Goal: Information Seeking & Learning: Check status

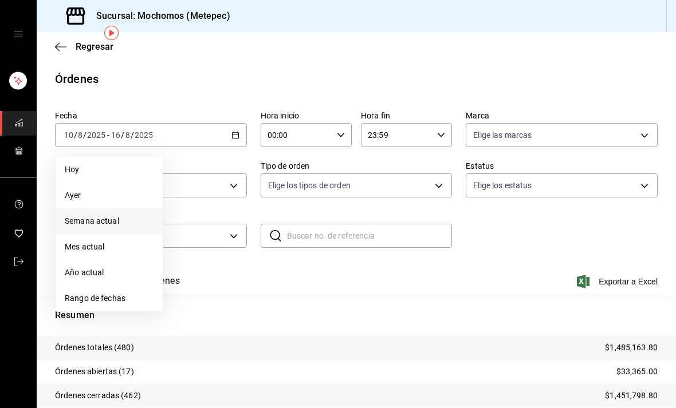
scroll to position [46, 0]
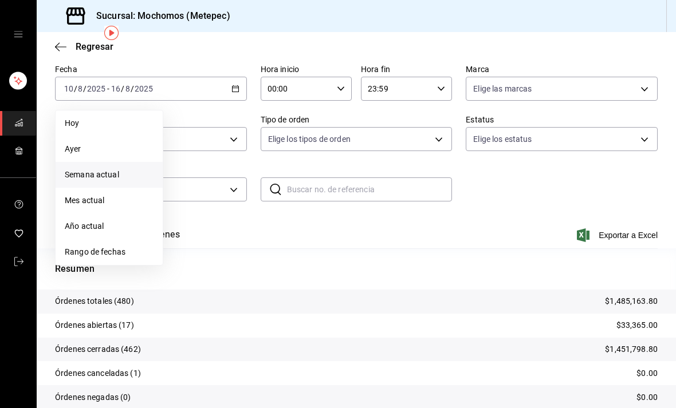
click at [107, 258] on span "Rango de fechas" at bounding box center [109, 252] width 89 height 12
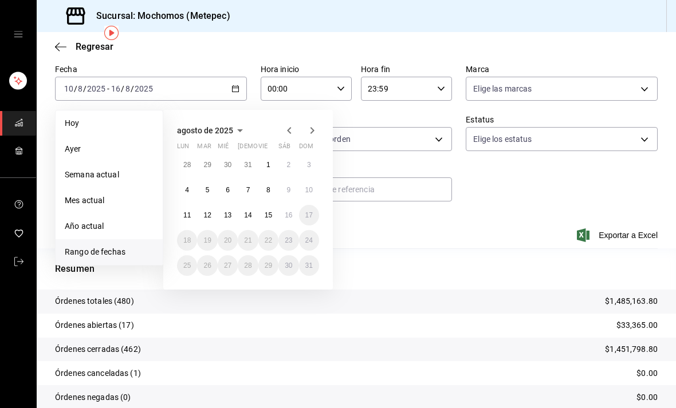
click at [183, 214] on button "11" at bounding box center [187, 215] width 20 height 21
click at [180, 214] on button "11" at bounding box center [187, 215] width 20 height 21
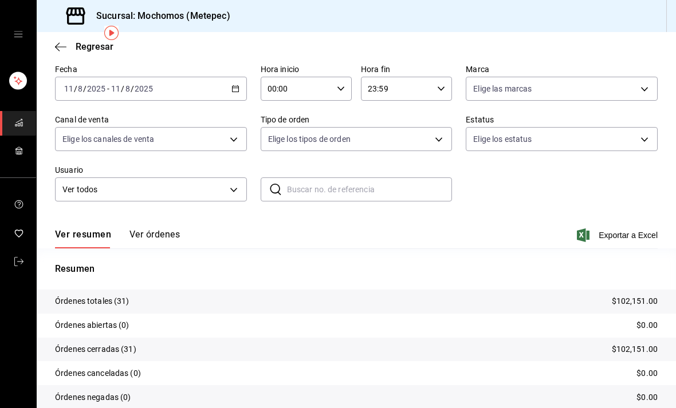
click at [163, 237] on button "Ver órdenes" at bounding box center [154, 238] width 50 height 19
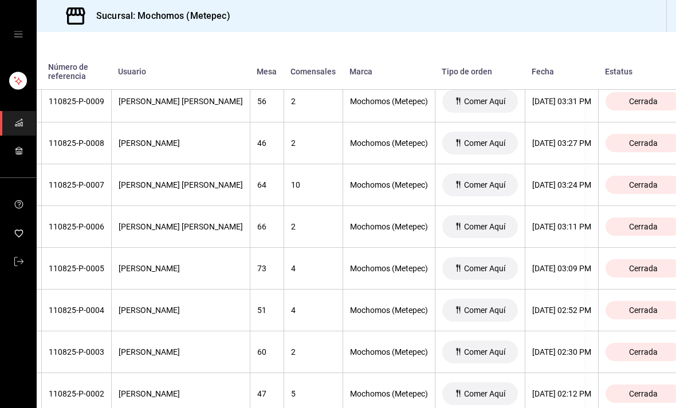
scroll to position [1190, 91]
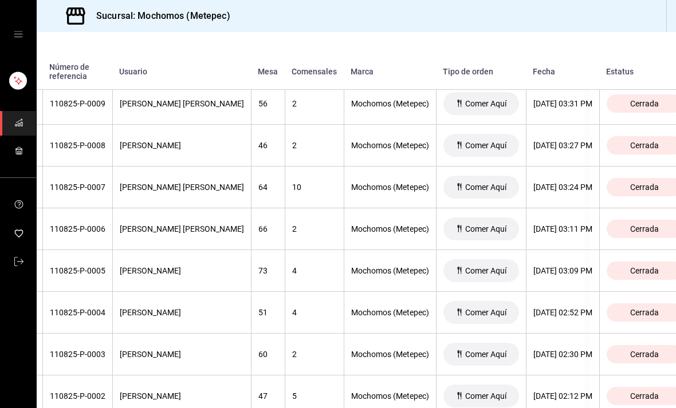
click at [549, 234] on div "[DATE] 03:11 PM" at bounding box center [562, 229] width 59 height 9
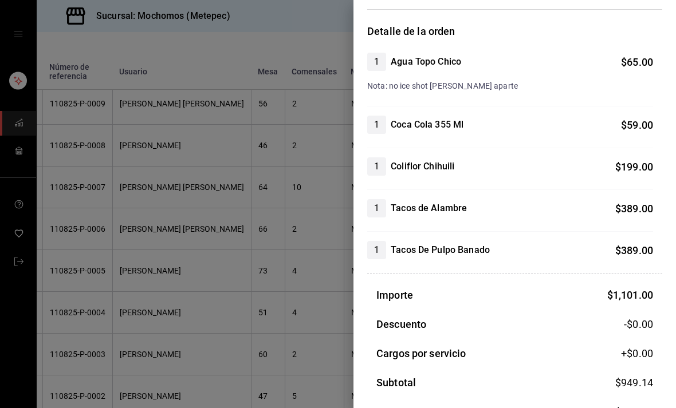
scroll to position [81, 0]
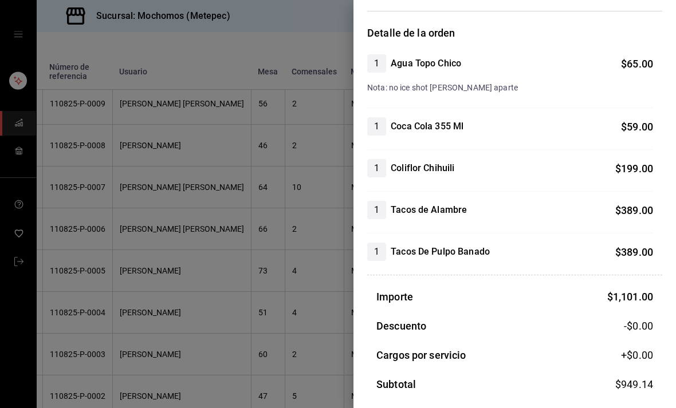
click at [111, 193] on div at bounding box center [338, 204] width 676 height 408
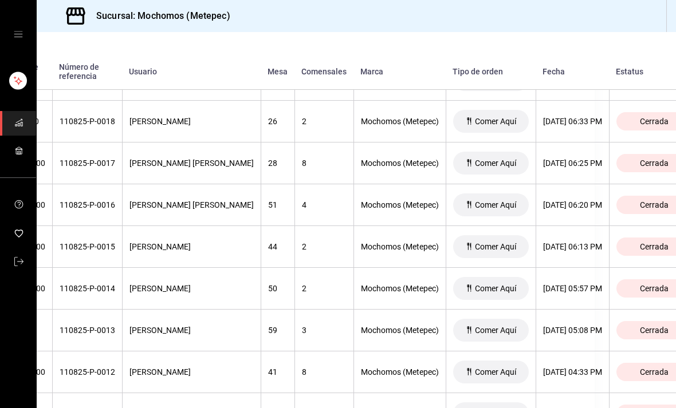
scroll to position [793, 81]
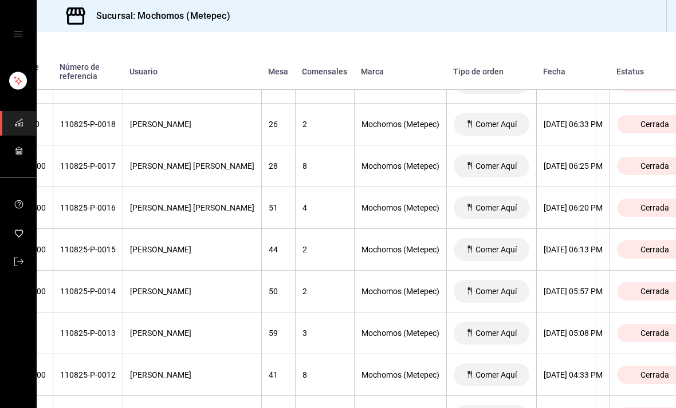
click at [561, 163] on div "[DATE] 06:25 PM" at bounding box center [573, 166] width 59 height 9
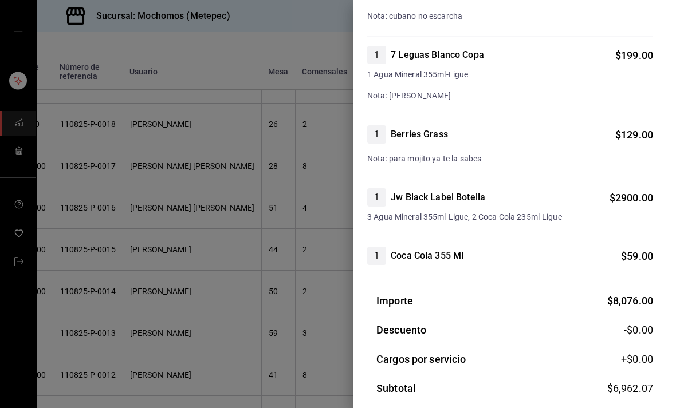
scroll to position [1583, 0]
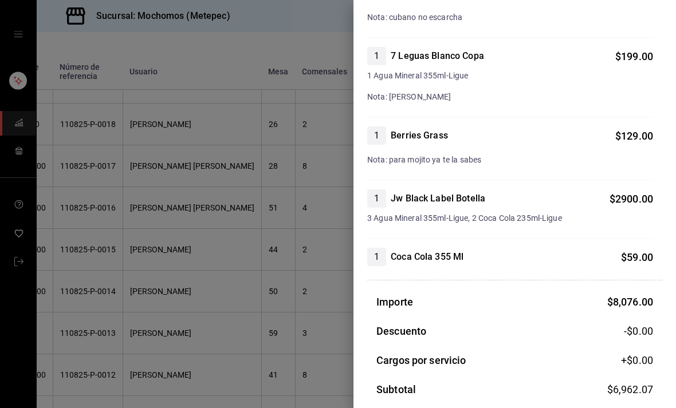
click at [132, 225] on div at bounding box center [338, 204] width 676 height 408
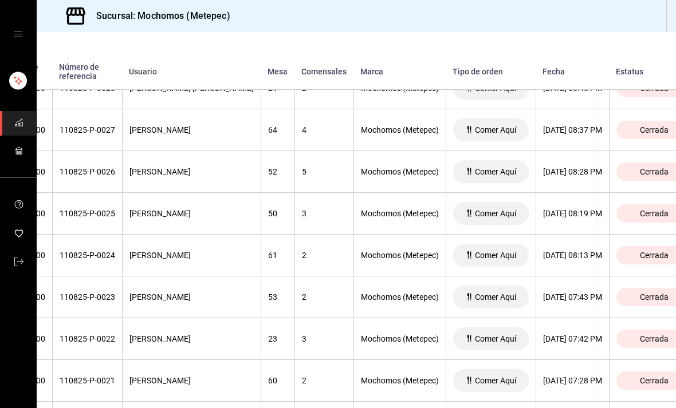
scroll to position [411, 82]
click at [557, 175] on div "[DATE] 08:28 PM" at bounding box center [571, 171] width 59 height 9
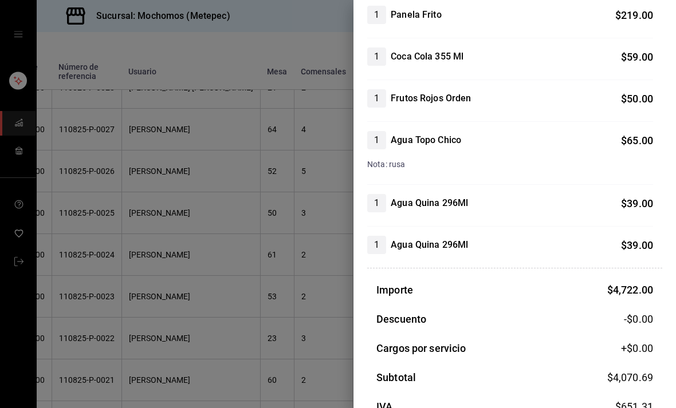
scroll to position [937, 0]
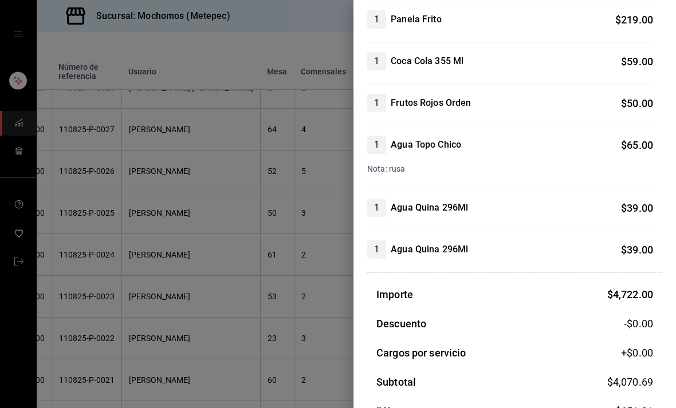
click at [133, 222] on div at bounding box center [338, 204] width 676 height 408
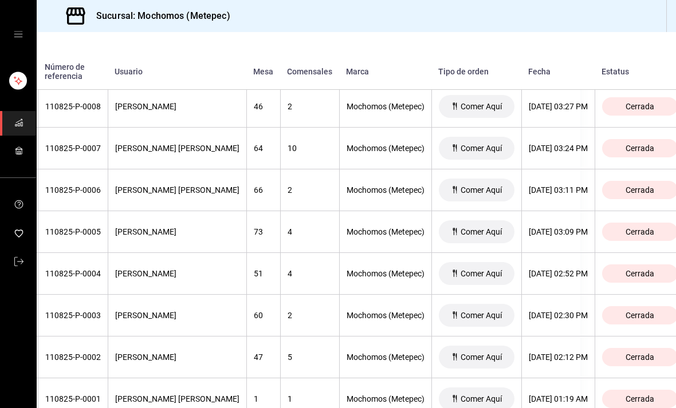
scroll to position [1228, 96]
click at [535, 301] on th "[DATE] 02:30 PM" at bounding box center [557, 317] width 73 height 42
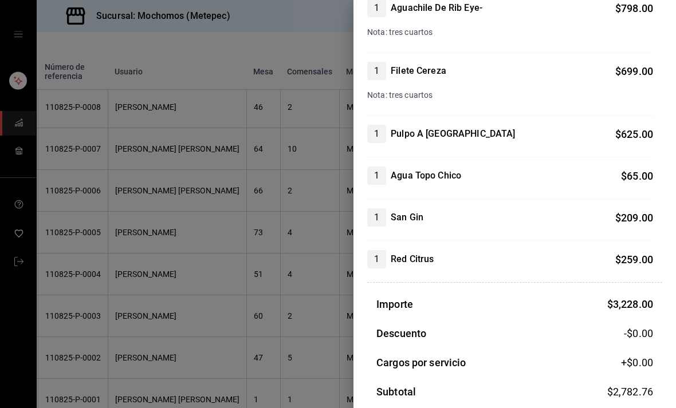
scroll to position [262, 0]
click at [123, 214] on div at bounding box center [338, 204] width 676 height 408
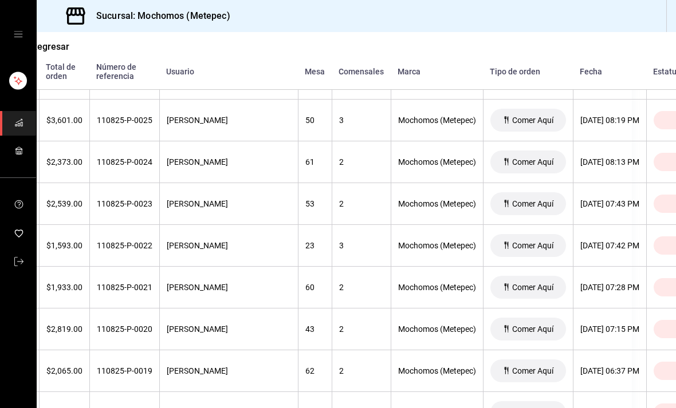
scroll to position [496, 42]
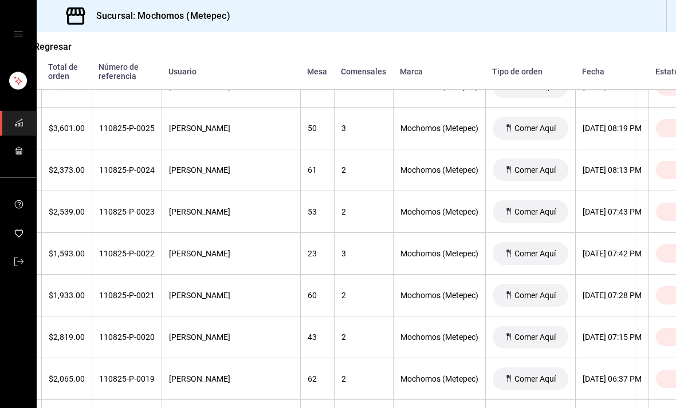
click at [589, 222] on th "[DATE] 07:43 PM" at bounding box center [611, 212] width 73 height 42
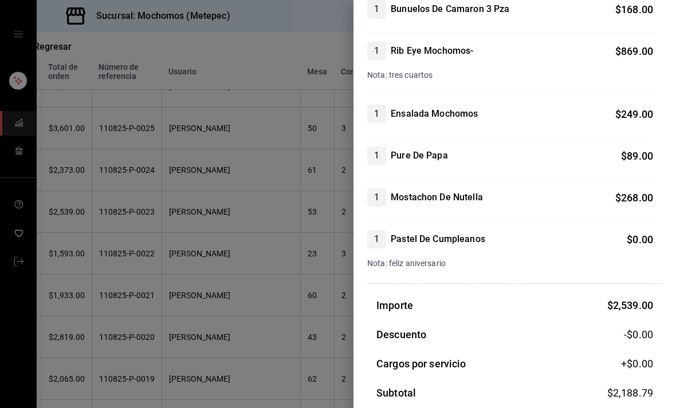
scroll to position [283, 0]
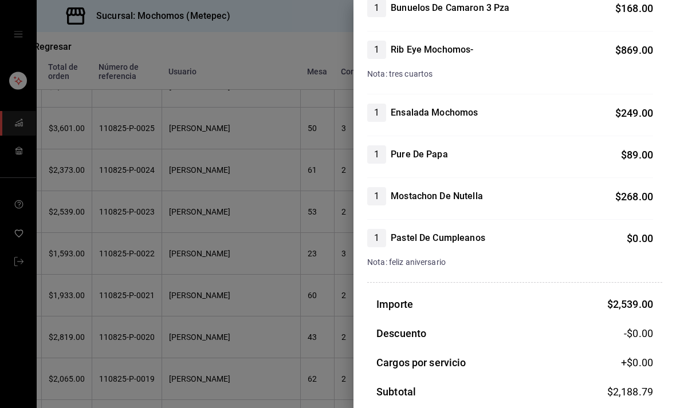
click at [123, 211] on div at bounding box center [338, 204] width 676 height 408
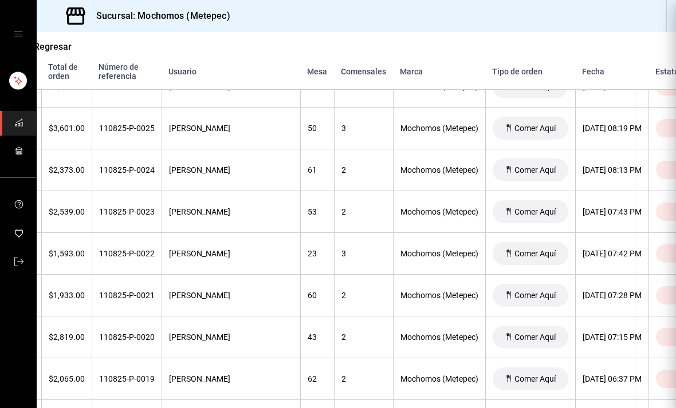
scroll to position [0, 0]
click at [123, 211] on div at bounding box center [338, 204] width 676 height 408
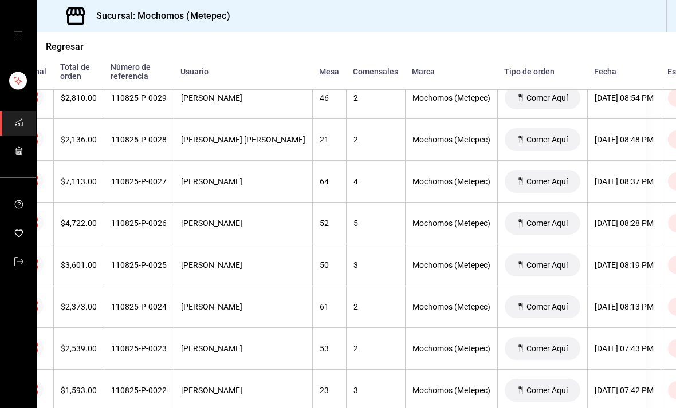
scroll to position [359, 30]
click at [597, 301] on th "[DATE] 08:13 PM" at bounding box center [623, 307] width 73 height 42
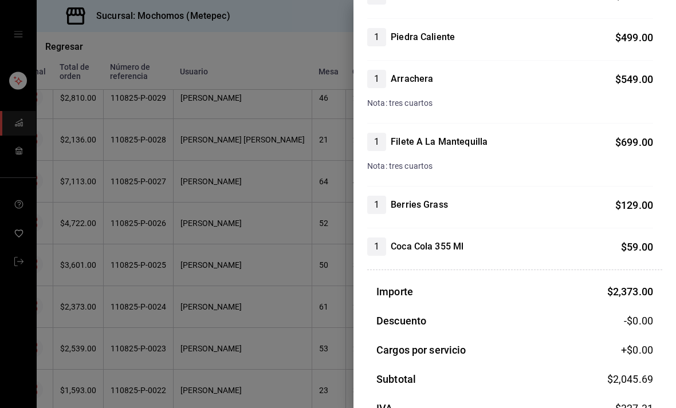
scroll to position [181, 0]
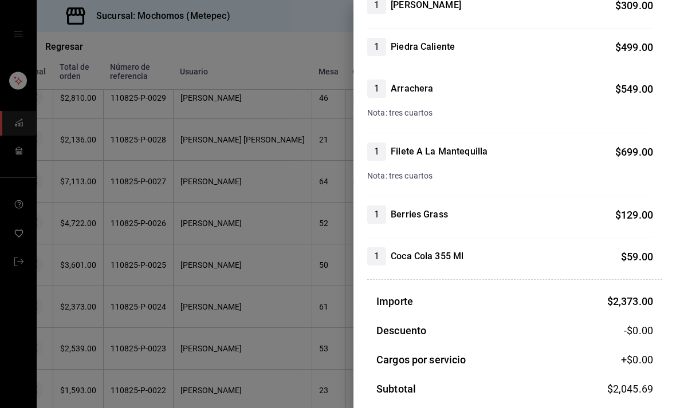
click at [132, 234] on div at bounding box center [338, 204] width 676 height 408
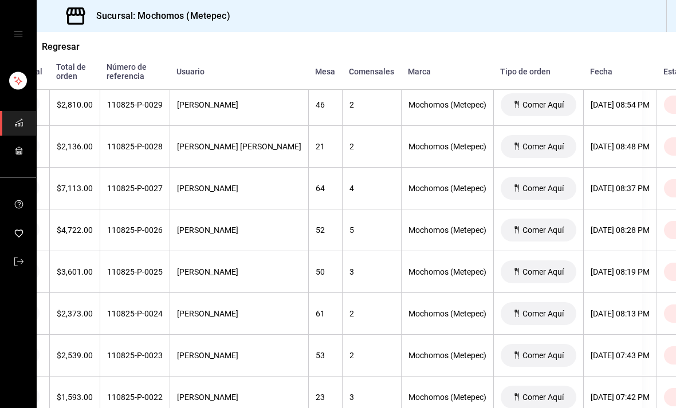
scroll to position [335, 34]
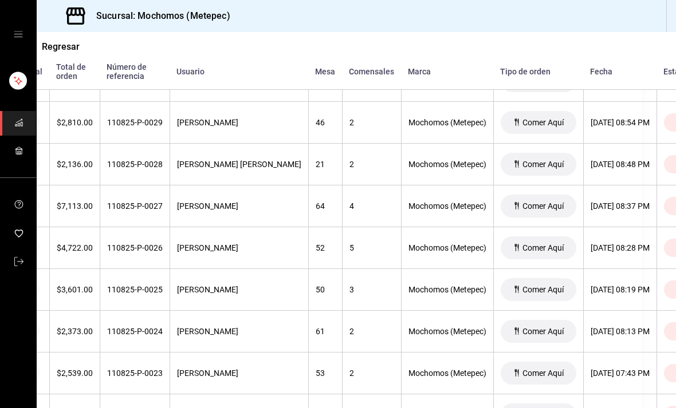
click at [600, 182] on th "[DATE] 08:48 PM" at bounding box center [619, 165] width 73 height 42
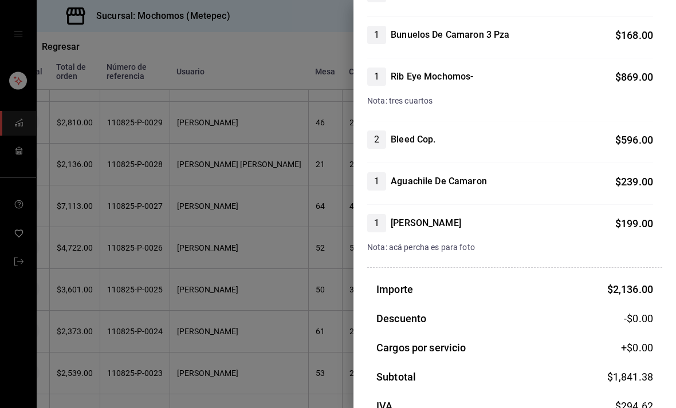
scroll to position [147, 0]
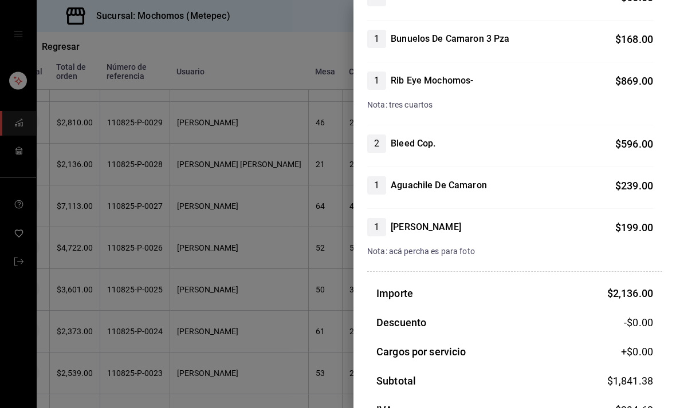
click at [135, 264] on div at bounding box center [338, 204] width 676 height 408
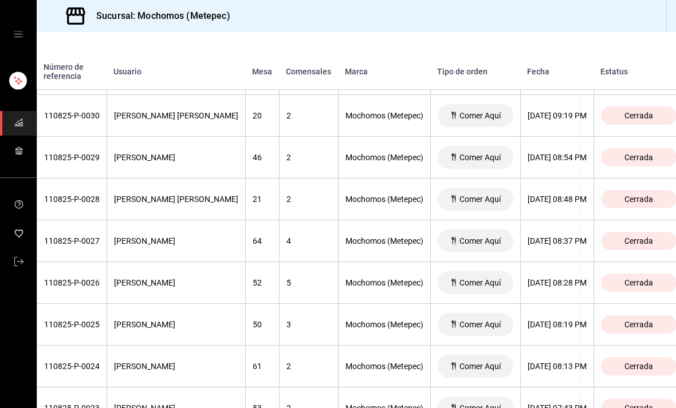
scroll to position [298, 96]
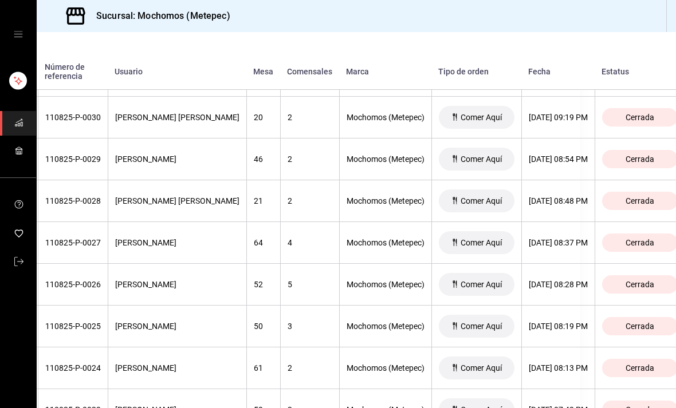
click at [544, 162] on div "[DATE] 08:54 PM" at bounding box center [558, 159] width 59 height 9
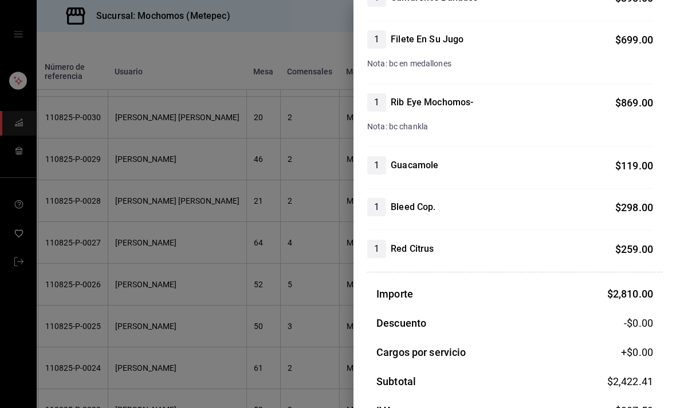
scroll to position [230, 0]
click at [144, 314] on div at bounding box center [338, 204] width 676 height 408
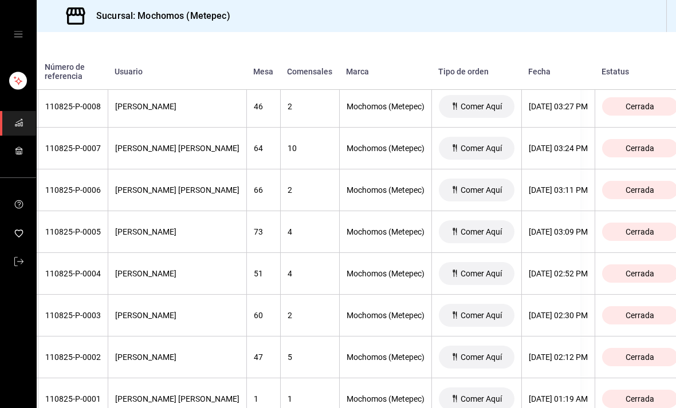
scroll to position [1228, 96]
click at [544, 360] on div "[DATE] 02:12 PM" at bounding box center [558, 357] width 59 height 9
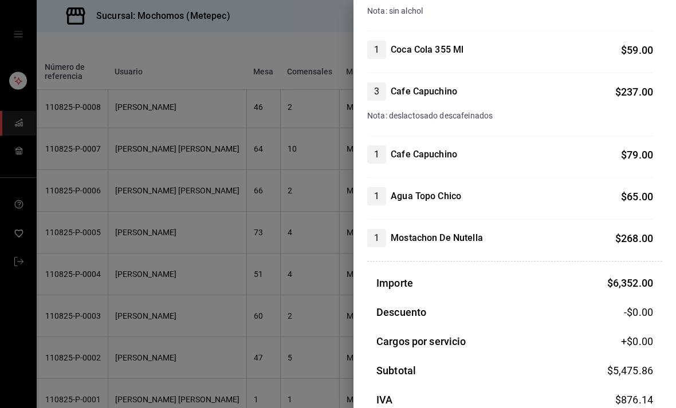
scroll to position [1218, 0]
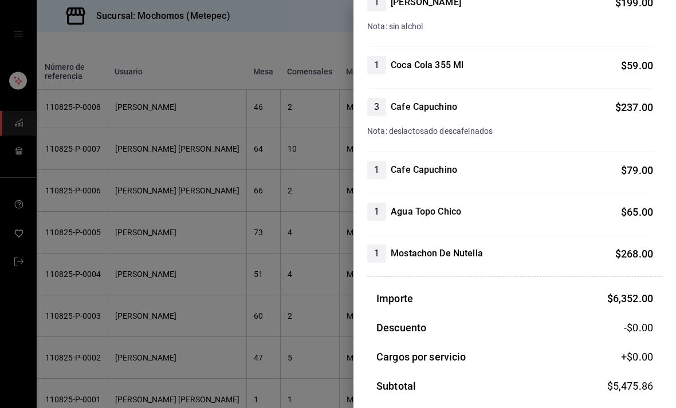
click at [276, 280] on div at bounding box center [338, 204] width 676 height 408
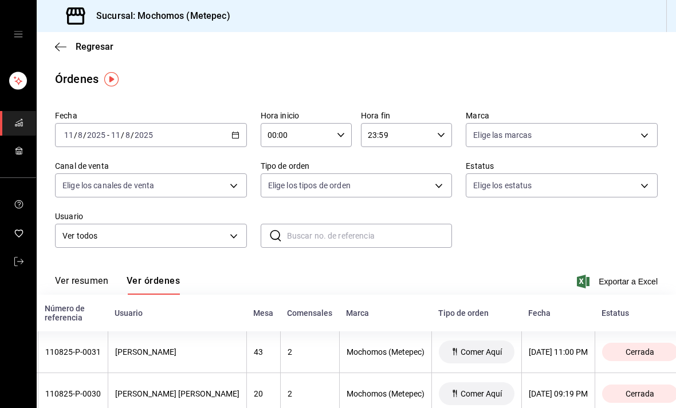
scroll to position [0, 0]
click at [230, 140] on div "[DATE] [DATE] - [DATE] [DATE]" at bounding box center [151, 135] width 192 height 24
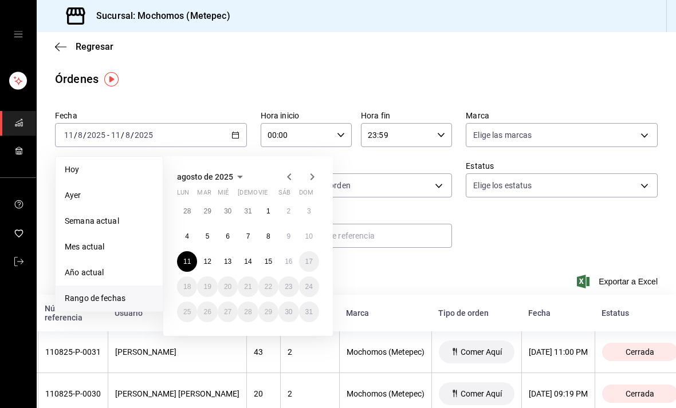
click at [199, 260] on button "12" at bounding box center [207, 261] width 20 height 21
click at [213, 257] on button "12" at bounding box center [207, 261] width 20 height 21
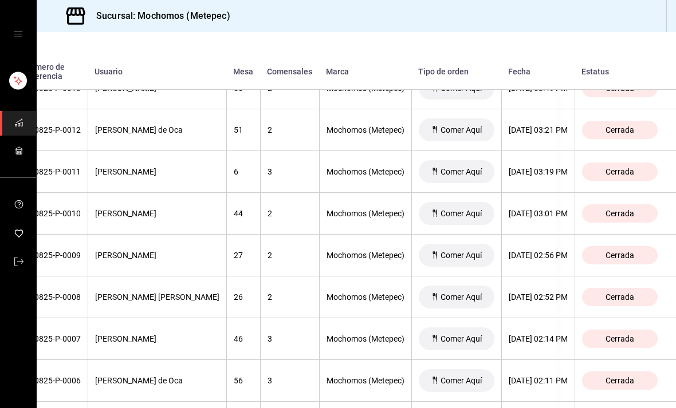
scroll to position [1705, 125]
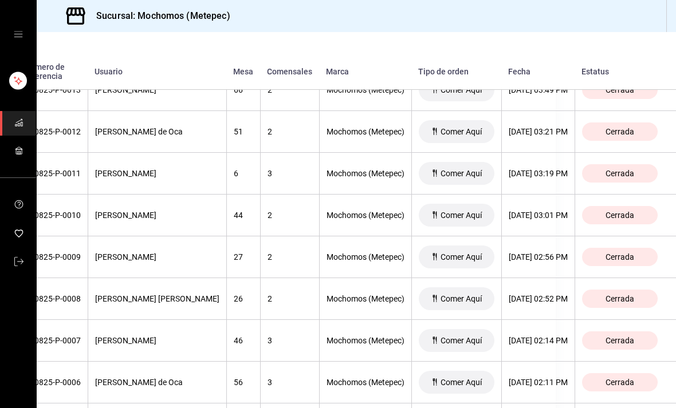
click at [563, 299] on div "[DATE] 02:52 PM" at bounding box center [538, 298] width 59 height 9
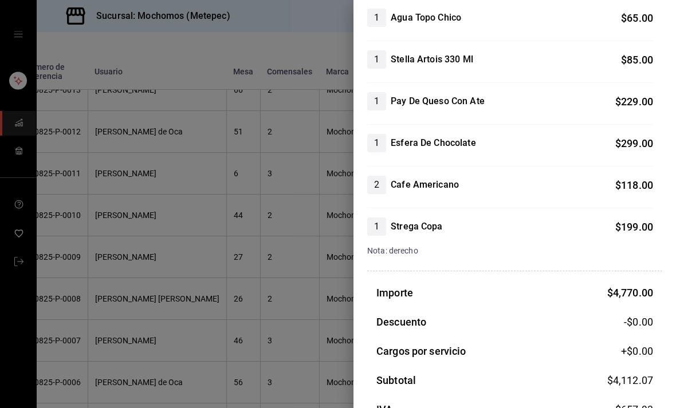
scroll to position [556, 0]
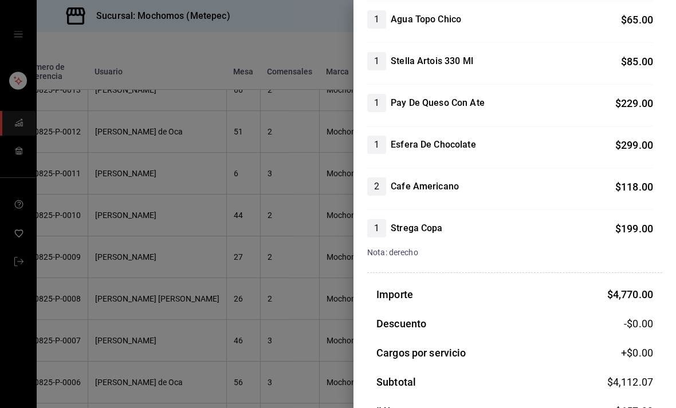
click at [125, 305] on div at bounding box center [338, 204] width 676 height 408
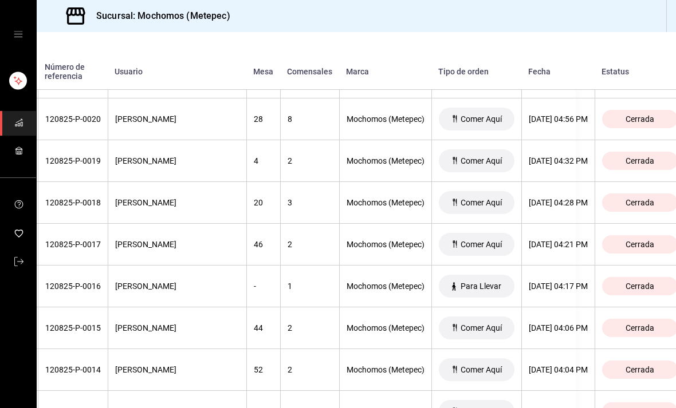
scroll to position [1383, 100]
click at [572, 259] on th "[DATE] 04:21 PM" at bounding box center [557, 246] width 73 height 42
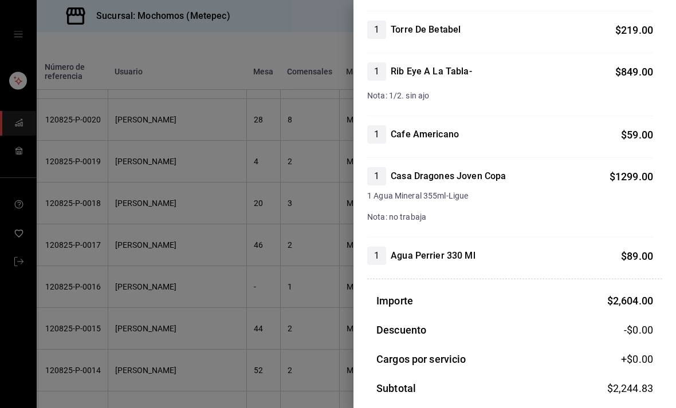
scroll to position [175, 0]
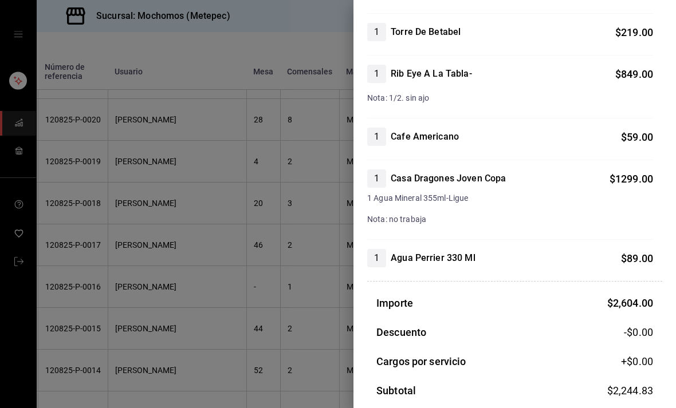
click at [95, 327] on div at bounding box center [338, 204] width 676 height 408
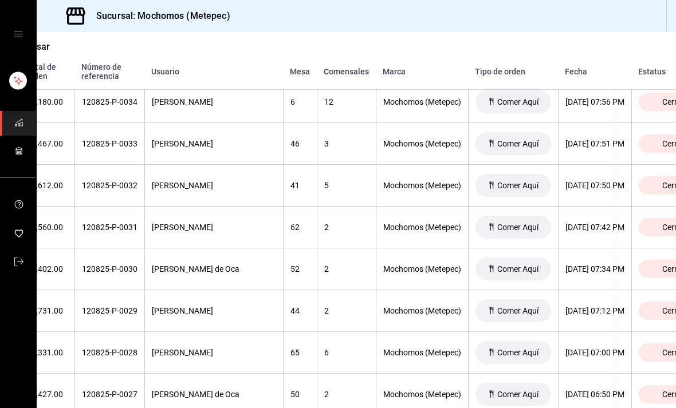
scroll to position [814, 65]
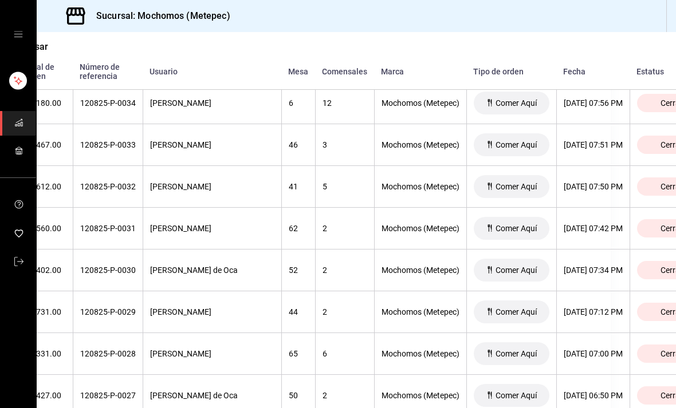
click at [606, 228] on div "[DATE] 07:42 PM" at bounding box center [593, 228] width 59 height 9
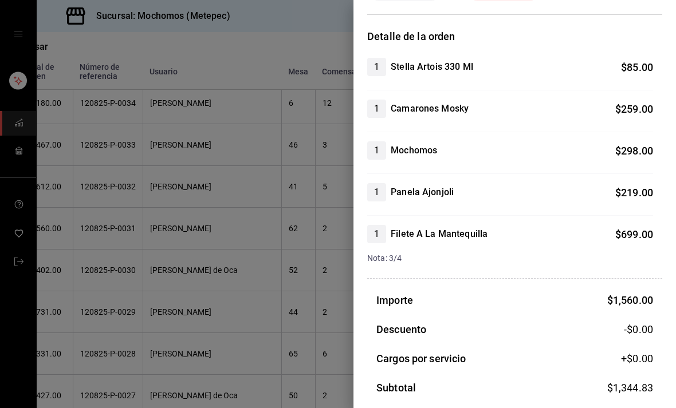
scroll to position [76, 0]
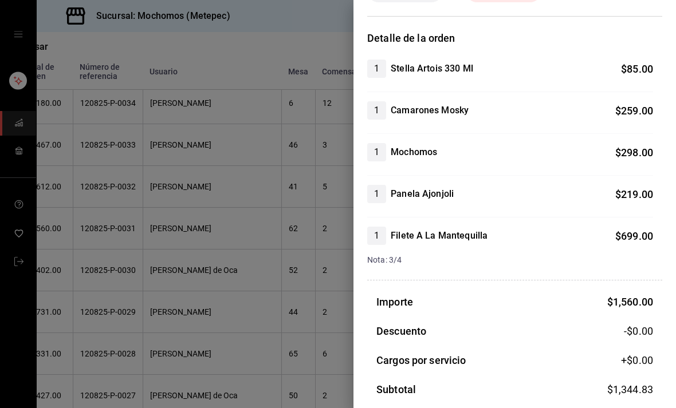
click at [140, 237] on div at bounding box center [338, 204] width 676 height 408
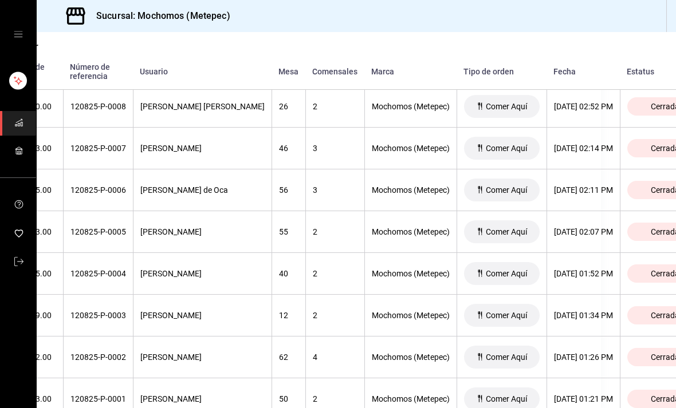
scroll to position [1897, 74]
click at [586, 351] on th "[DATE] 01:26 PM" at bounding box center [583, 358] width 73 height 42
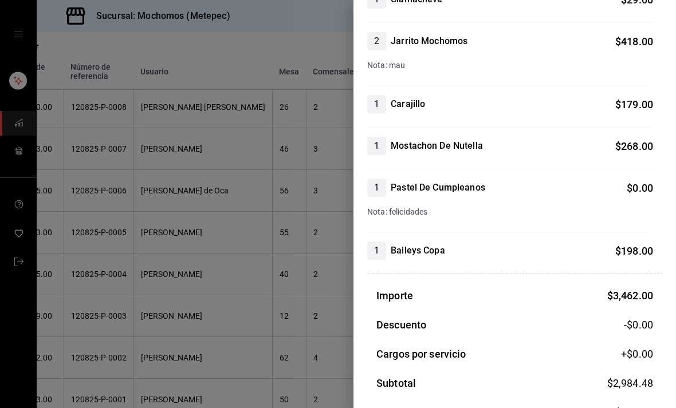
scroll to position [639, 0]
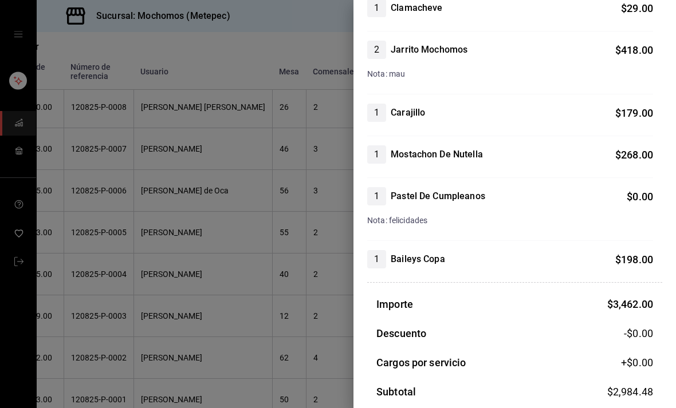
click at [143, 226] on div at bounding box center [338, 204] width 676 height 408
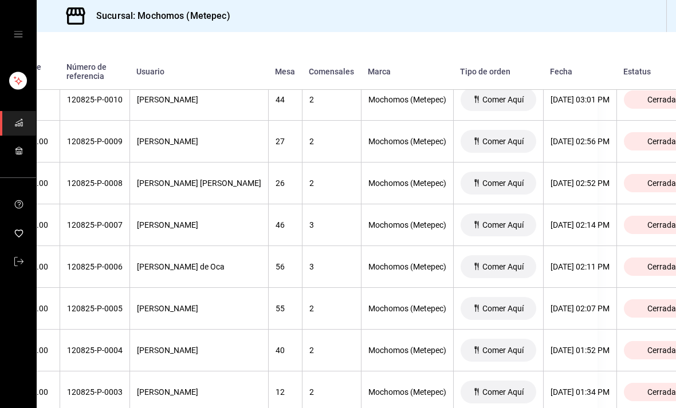
scroll to position [1820, 80]
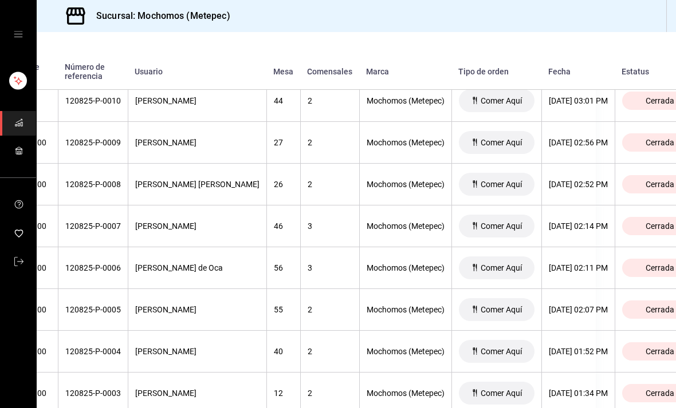
click at [592, 236] on th "[DATE] 02:14 PM" at bounding box center [577, 227] width 73 height 42
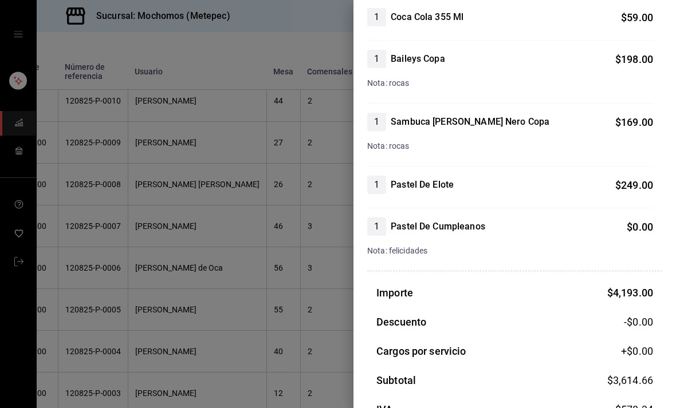
scroll to position [586, 0]
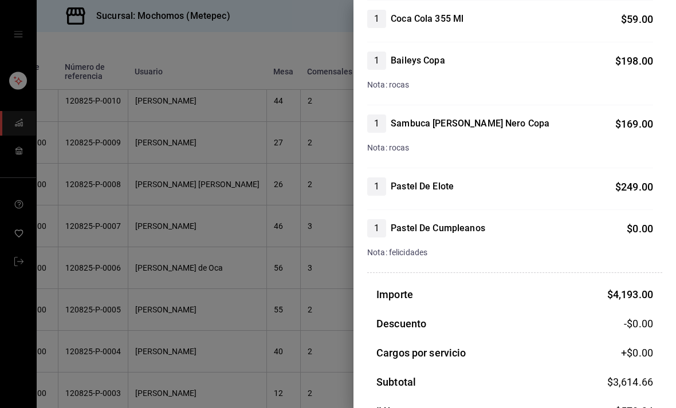
click at [144, 243] on div at bounding box center [338, 204] width 676 height 408
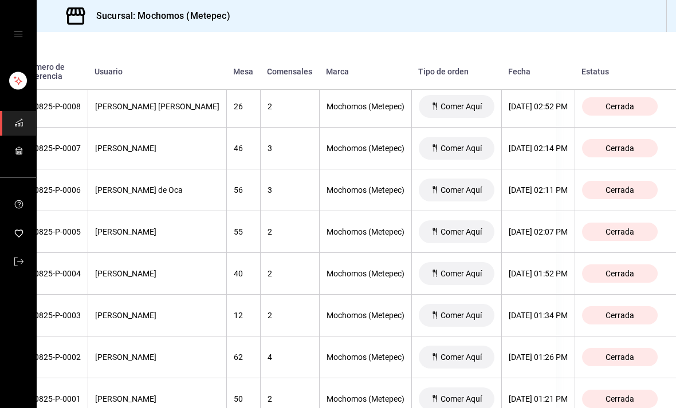
scroll to position [1897, 132]
click at [530, 235] on div "[DATE] 02:07 PM" at bounding box center [538, 232] width 59 height 9
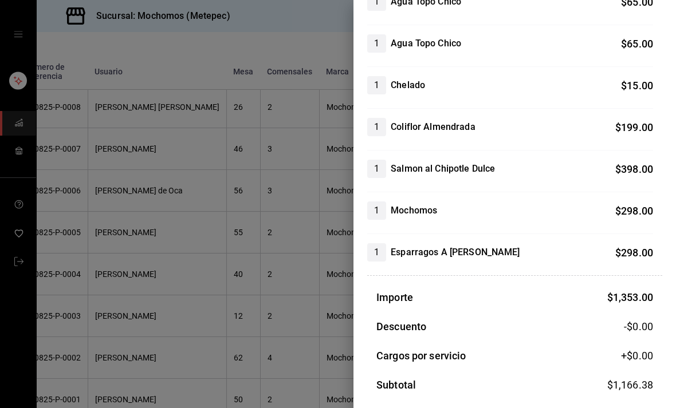
scroll to position [194, 0]
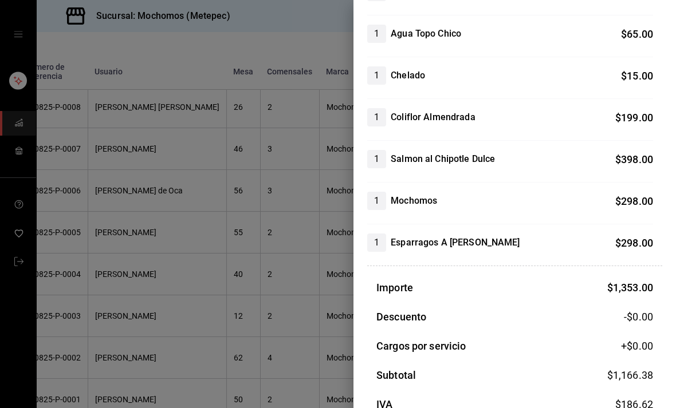
click at [243, 246] on div at bounding box center [338, 204] width 676 height 408
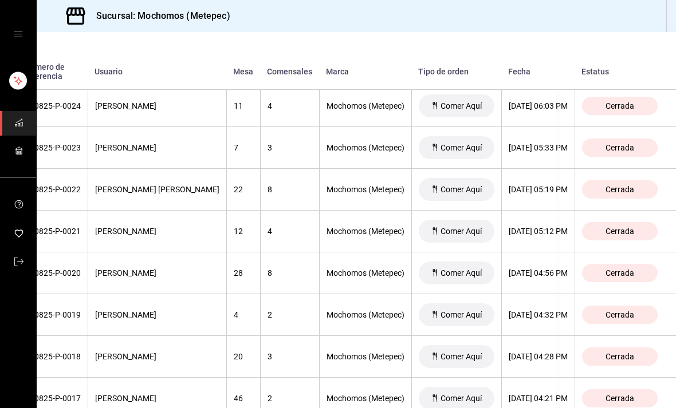
scroll to position [1228, 121]
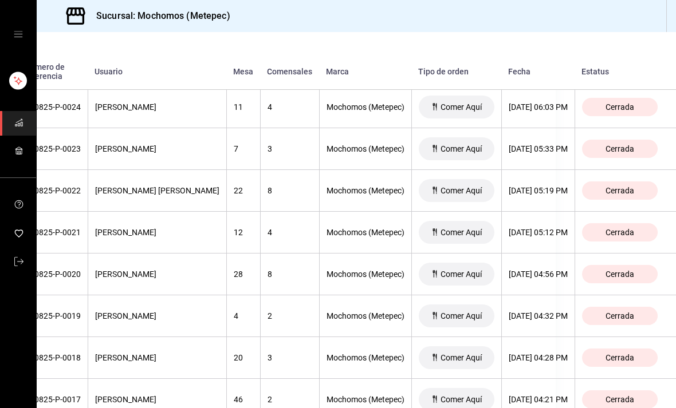
click at [552, 237] on div "[DATE] 05:12 PM" at bounding box center [538, 232] width 59 height 9
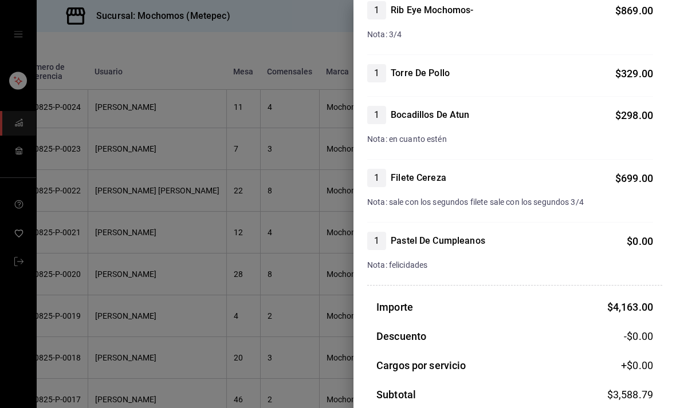
scroll to position [575, 0]
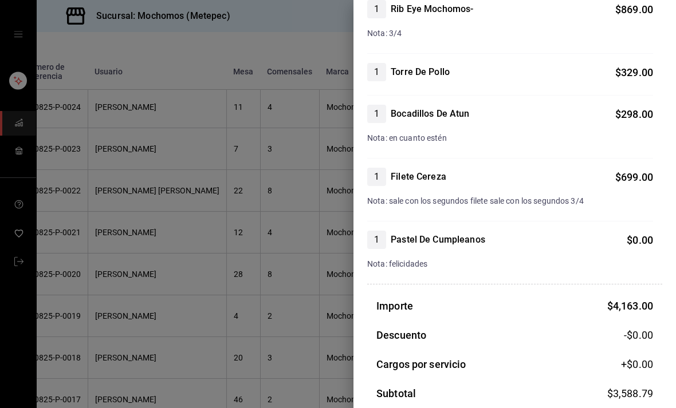
click at [258, 223] on div at bounding box center [338, 204] width 676 height 408
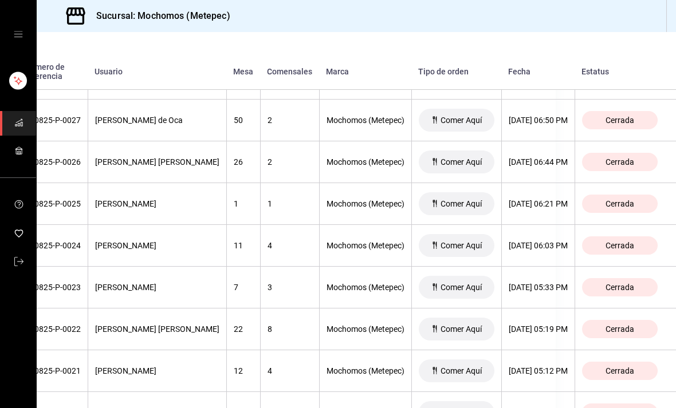
scroll to position [1091, 121]
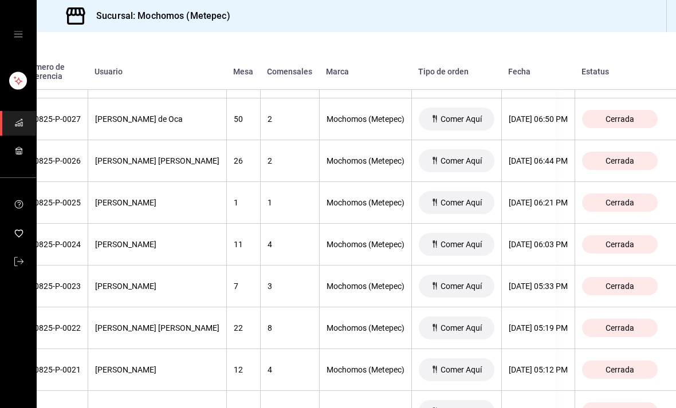
click at [556, 164] on div "[DATE] 06:44 PM" at bounding box center [538, 160] width 59 height 9
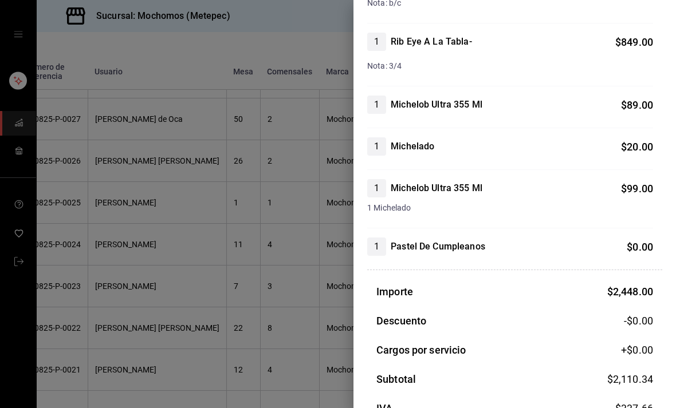
scroll to position [393, 0]
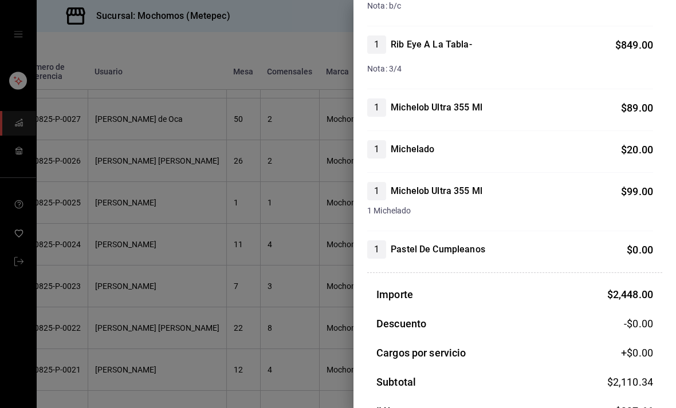
click at [287, 303] on div at bounding box center [338, 204] width 676 height 408
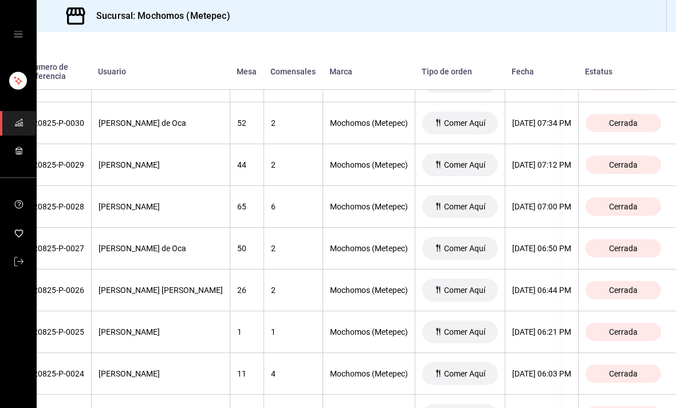
scroll to position [963, 117]
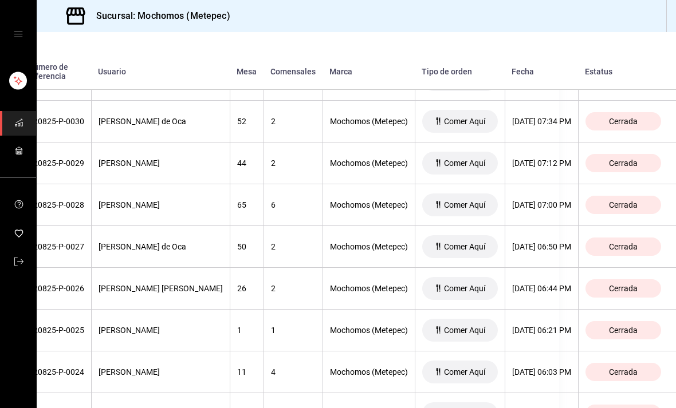
click at [564, 171] on th "[DATE] 07:12 PM" at bounding box center [541, 164] width 73 height 42
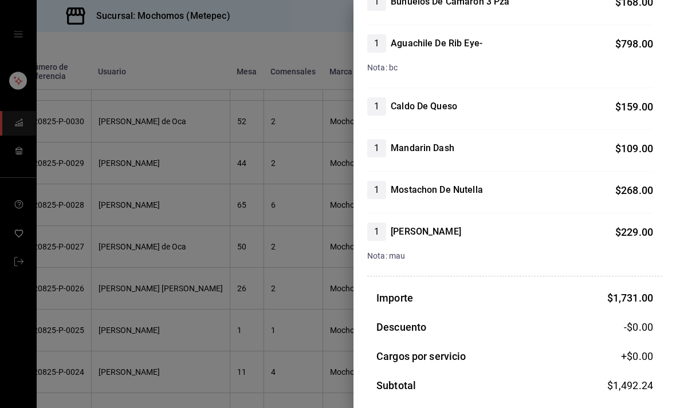
scroll to position [141, 0]
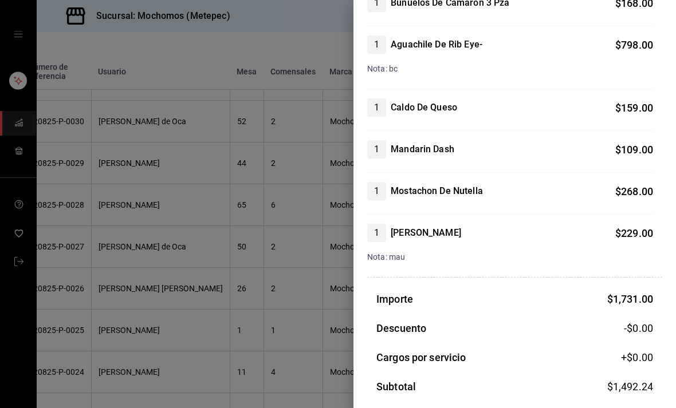
click at [263, 187] on div at bounding box center [338, 204] width 676 height 408
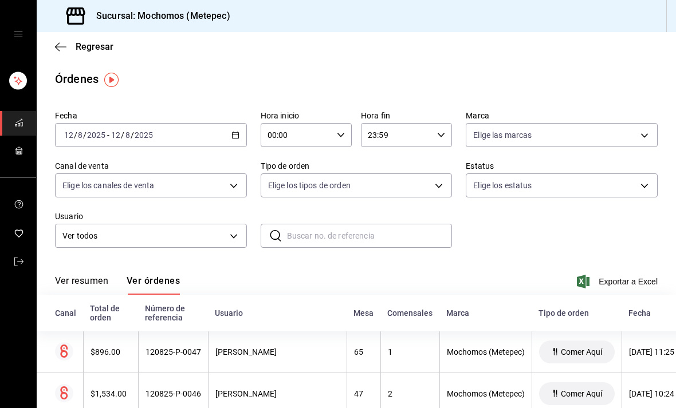
scroll to position [0, 0]
click at [235, 132] on icon "button" at bounding box center [235, 135] width 8 height 8
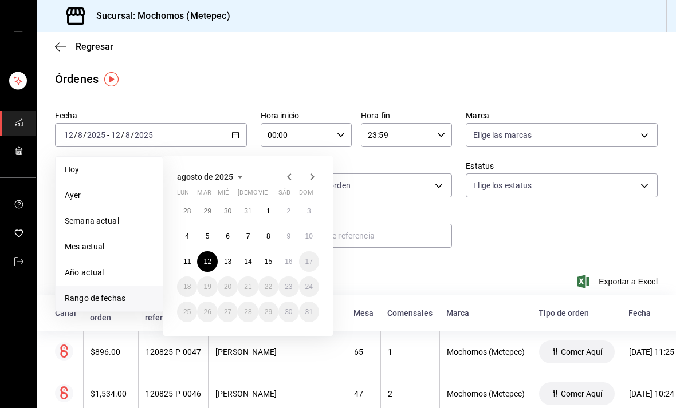
click at [230, 261] on abbr "13" at bounding box center [227, 262] width 7 height 8
click at [230, 259] on abbr "13" at bounding box center [227, 262] width 7 height 8
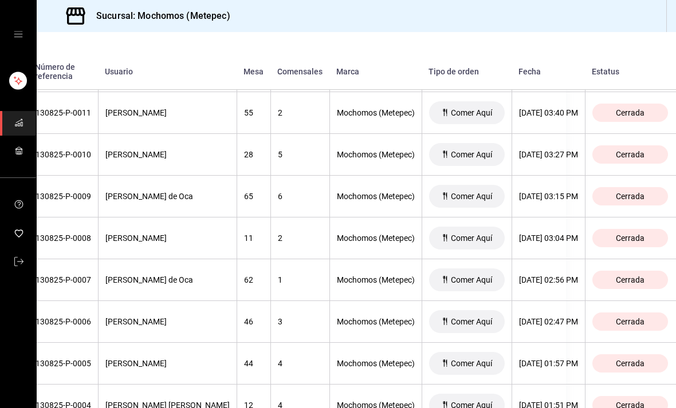
scroll to position [2012, 109]
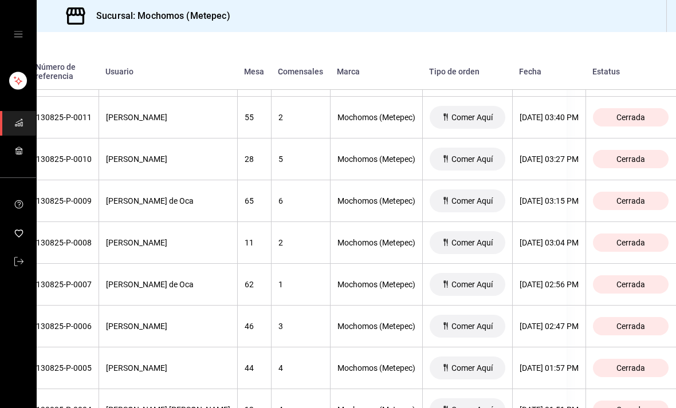
click at [554, 199] on div "[DATE] 03:15 PM" at bounding box center [549, 200] width 59 height 9
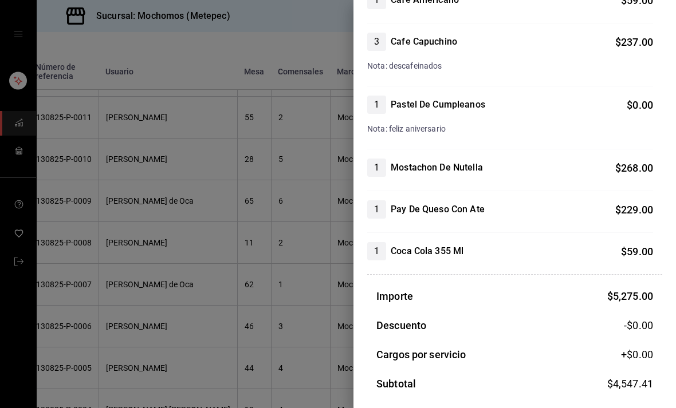
scroll to position [1128, 0]
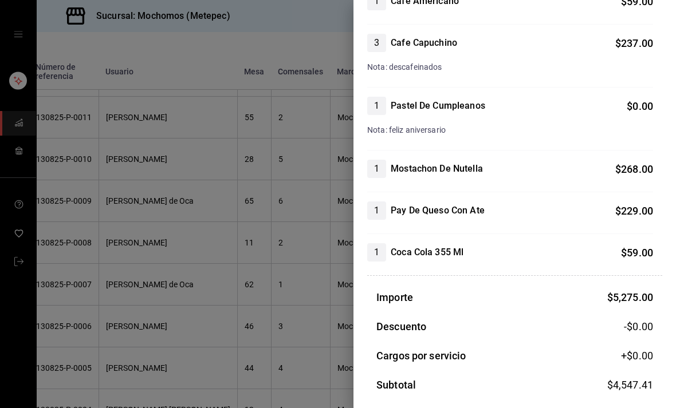
click at [239, 261] on div at bounding box center [338, 204] width 676 height 408
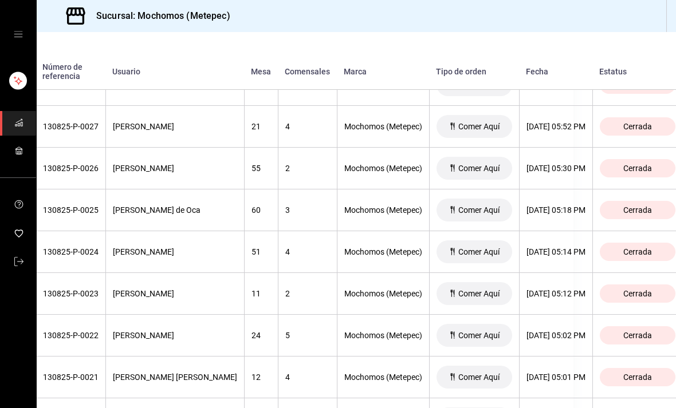
scroll to position [1335, 103]
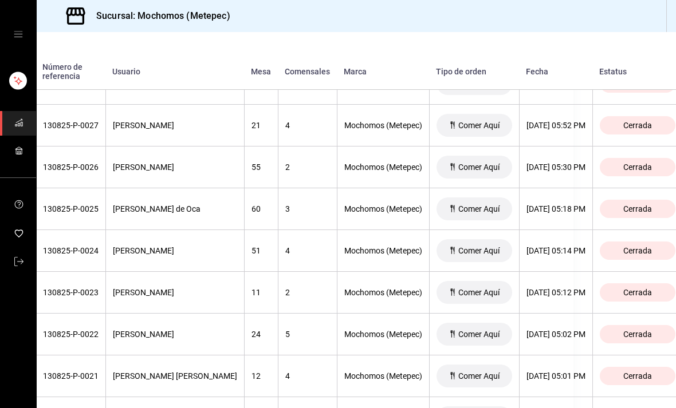
click at [554, 205] on div "[DATE] 05:18 PM" at bounding box center [555, 208] width 59 height 9
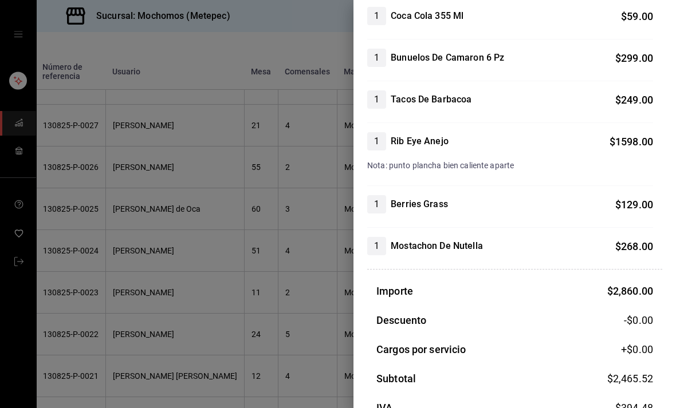
scroll to position [168, 0]
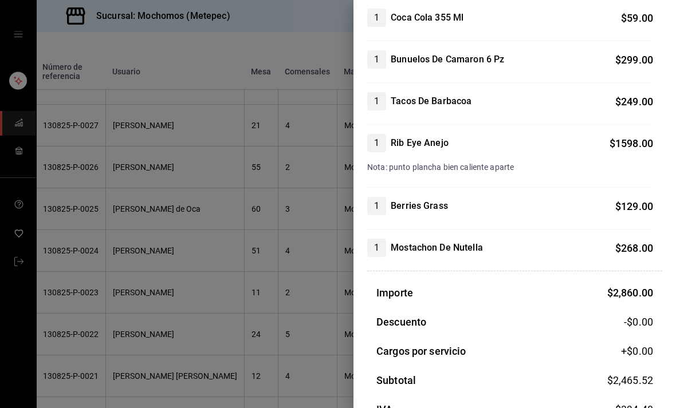
click at [273, 254] on div at bounding box center [338, 204] width 676 height 408
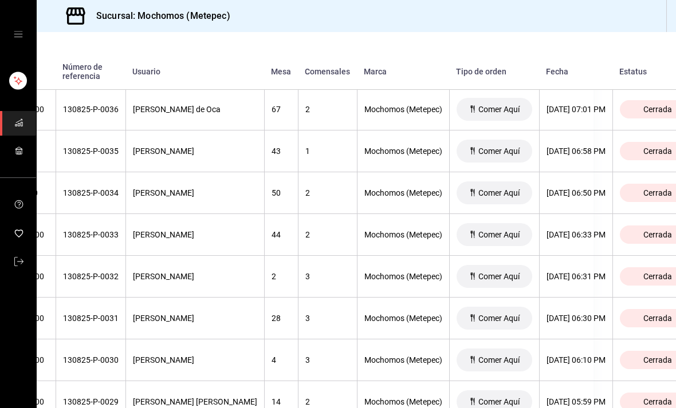
scroll to position [967, 82]
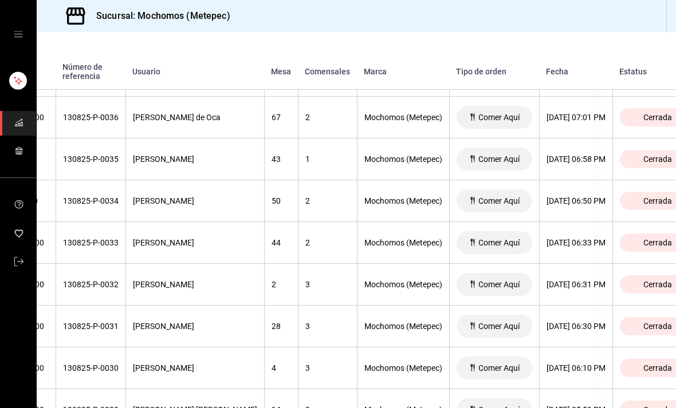
click at [591, 192] on th "[DATE] 06:50 PM" at bounding box center [575, 201] width 73 height 42
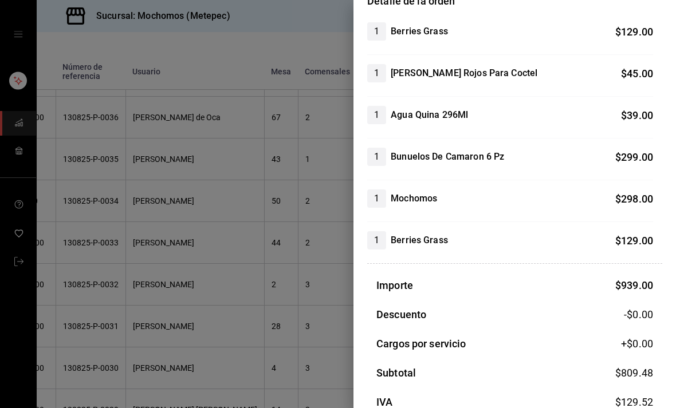
scroll to position [108, 0]
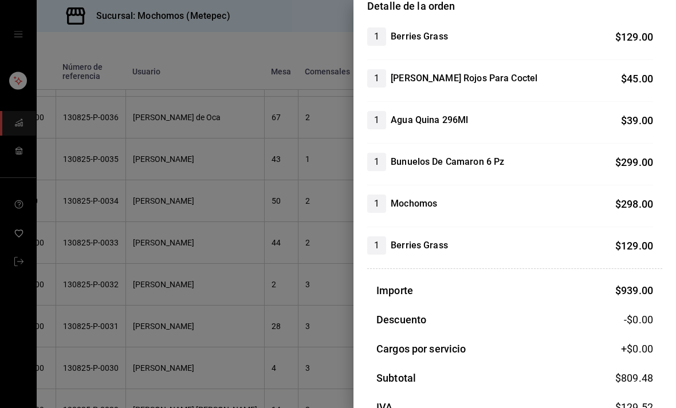
click at [218, 240] on div at bounding box center [338, 204] width 676 height 408
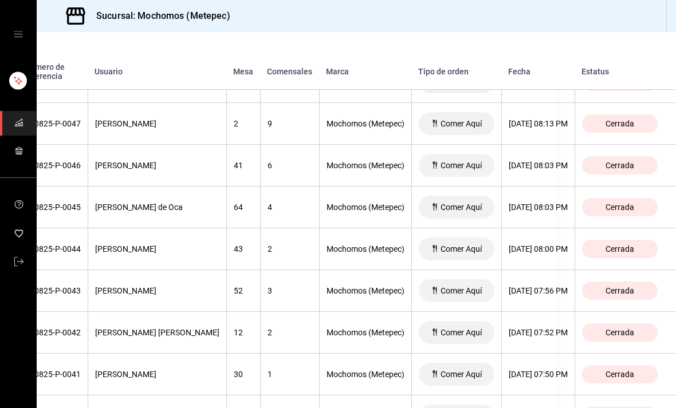
scroll to position [500, 132]
click at [538, 167] on div "[DATE] 08:03 PM" at bounding box center [538, 166] width 59 height 9
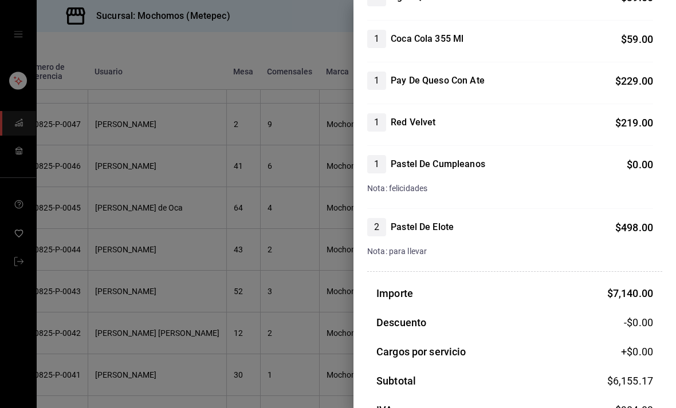
scroll to position [1187, 0]
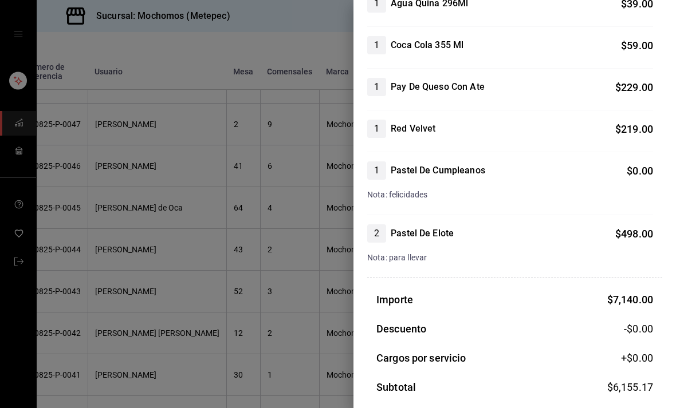
click at [257, 216] on div at bounding box center [338, 204] width 676 height 408
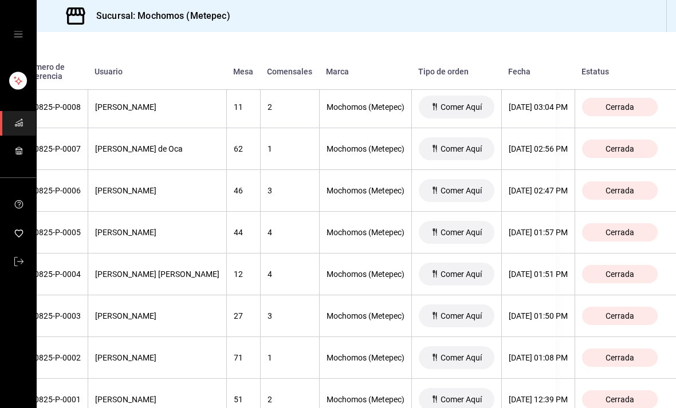
scroll to position [2148, 127]
click at [540, 303] on th "[DATE] 01:50 PM" at bounding box center [537, 317] width 73 height 42
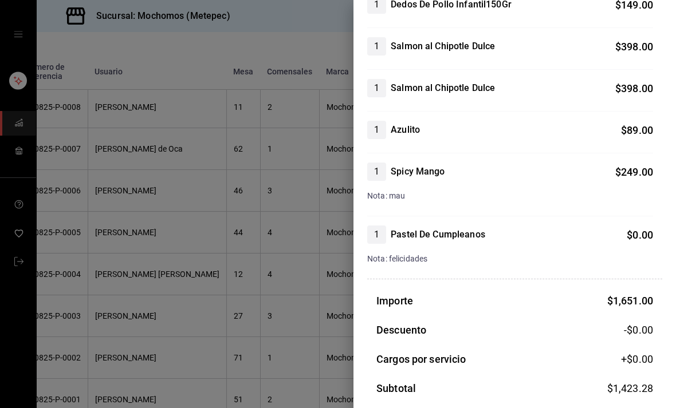
scroll to position [302, 0]
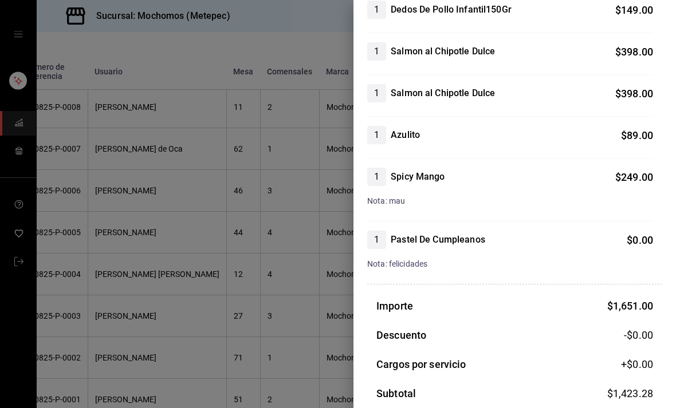
click at [254, 194] on div at bounding box center [338, 204] width 676 height 408
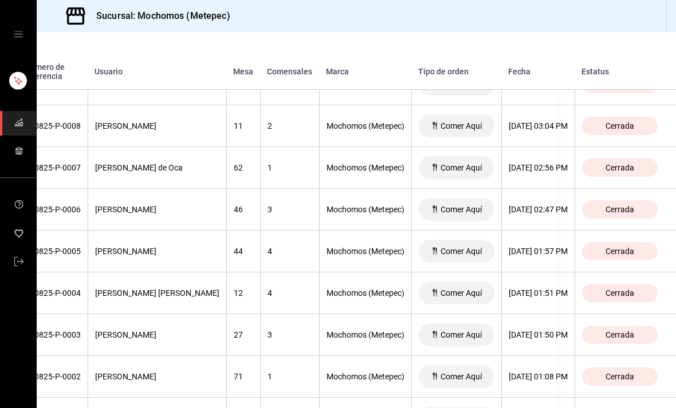
scroll to position [2129, 126]
click at [548, 211] on div "[DATE] 02:47 PM" at bounding box center [538, 210] width 59 height 9
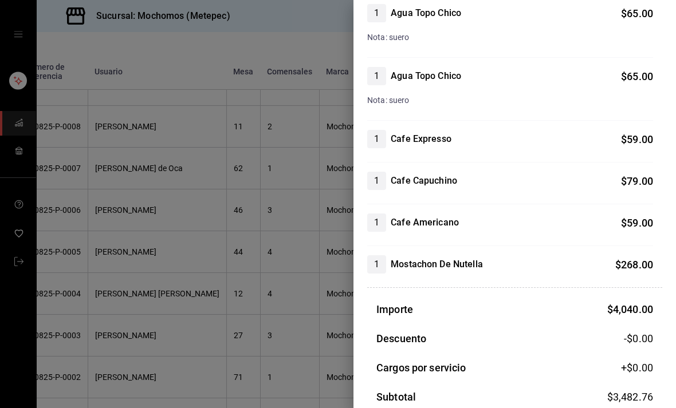
scroll to position [761, 0]
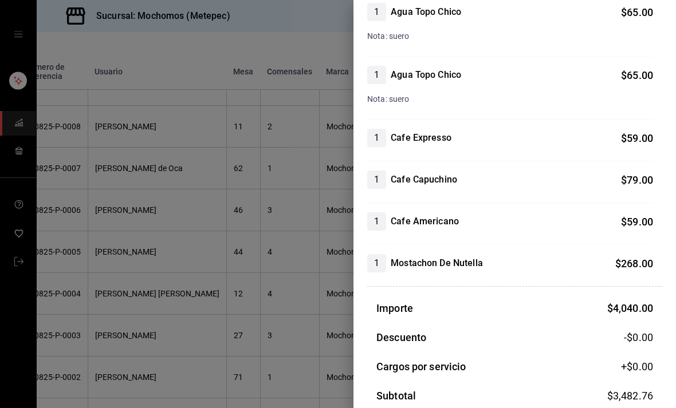
click at [242, 206] on div at bounding box center [338, 204] width 676 height 408
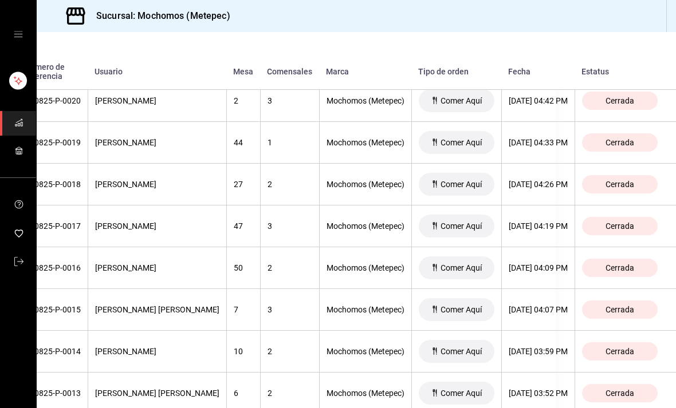
scroll to position [1649, 132]
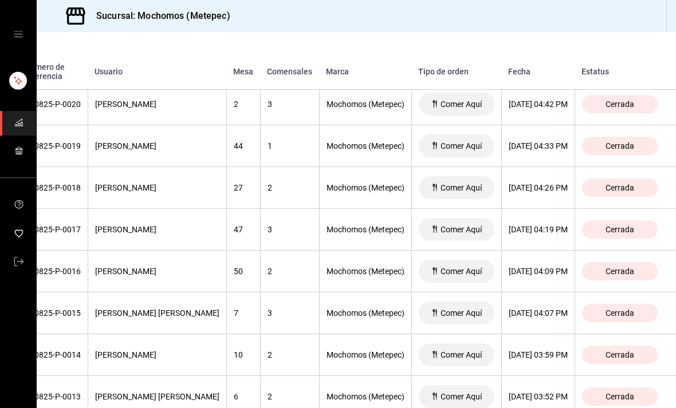
click at [541, 187] on div "[DATE] 04:26 PM" at bounding box center [538, 187] width 59 height 9
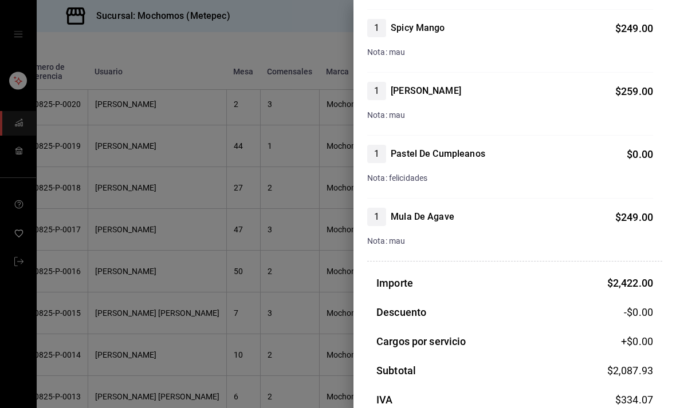
scroll to position [401, 0]
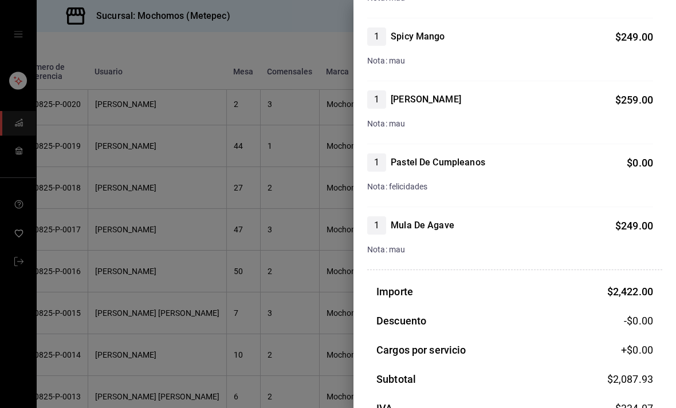
click at [280, 220] on div at bounding box center [338, 204] width 676 height 408
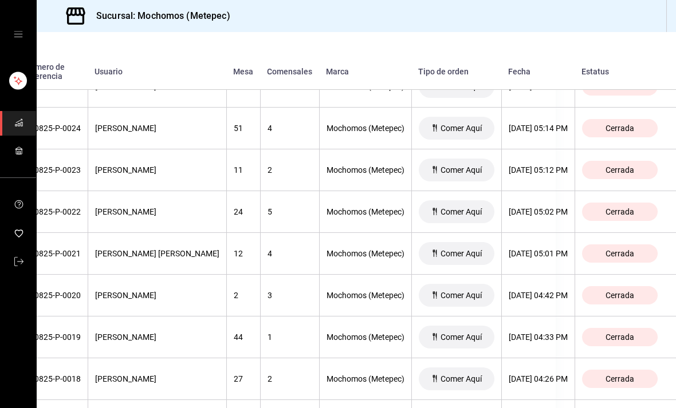
scroll to position [1446, 132]
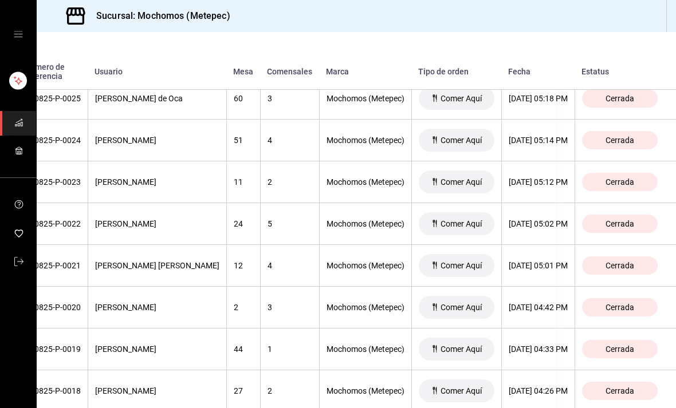
click at [544, 189] on th "[DATE] 05:12 PM" at bounding box center [537, 183] width 73 height 42
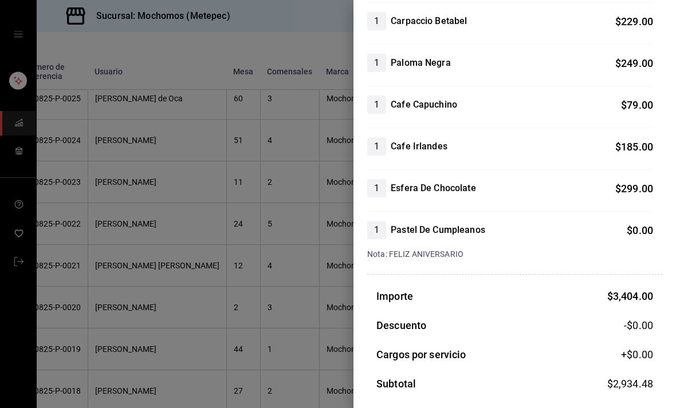
scroll to position [458, 0]
click at [251, 244] on div at bounding box center [338, 204] width 676 height 408
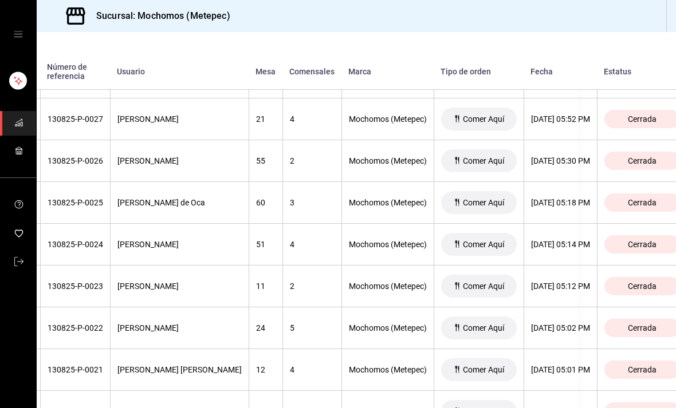
scroll to position [1383, 108]
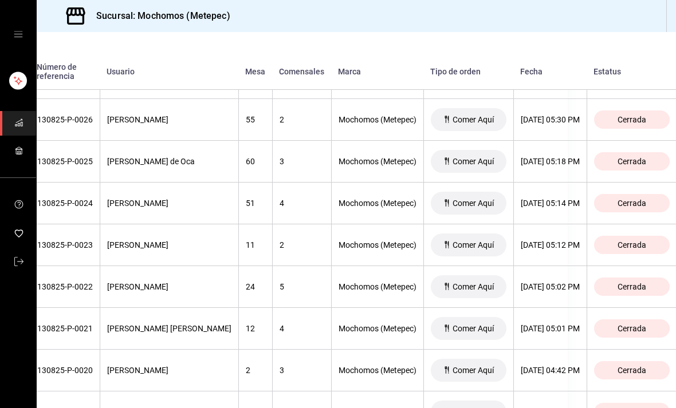
click at [573, 201] on div "[DATE] 05:14 PM" at bounding box center [550, 203] width 59 height 9
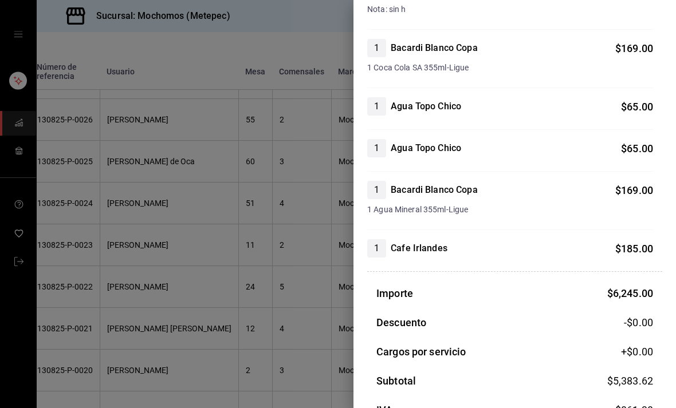
scroll to position [778, 0]
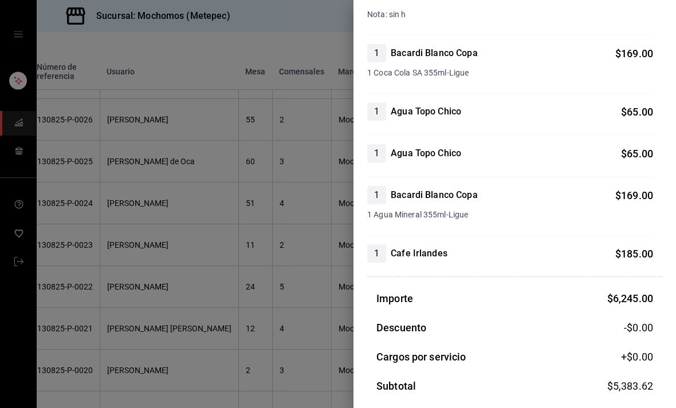
click at [244, 263] on div at bounding box center [338, 204] width 676 height 408
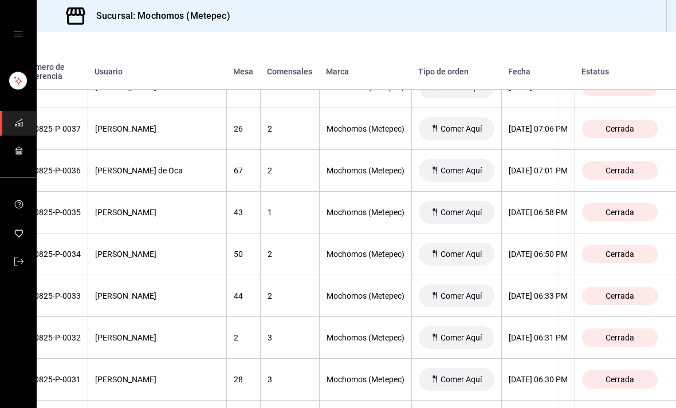
scroll to position [910, 124]
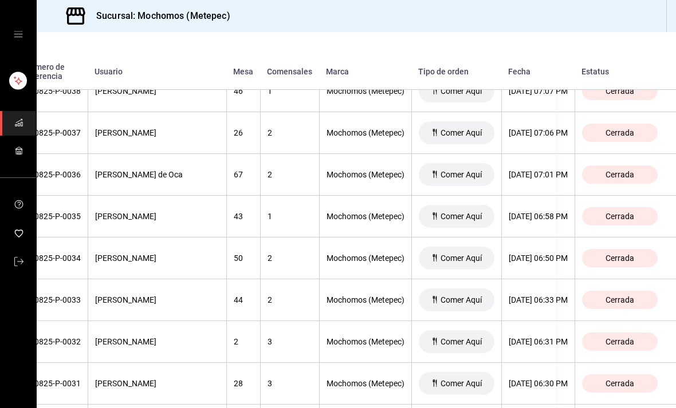
click at [544, 166] on th "[DATE] 07:01 PM" at bounding box center [537, 175] width 73 height 42
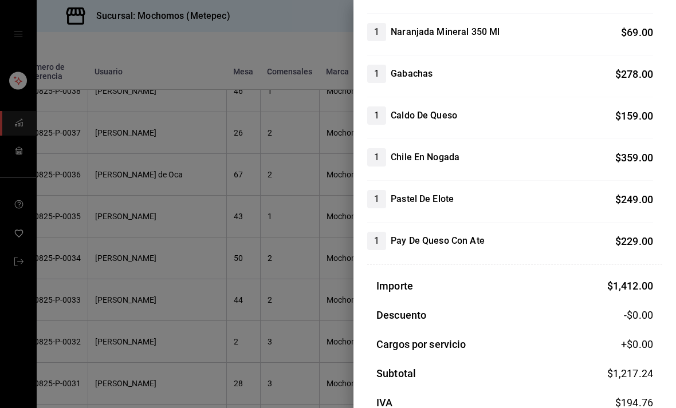
scroll to position [153, 0]
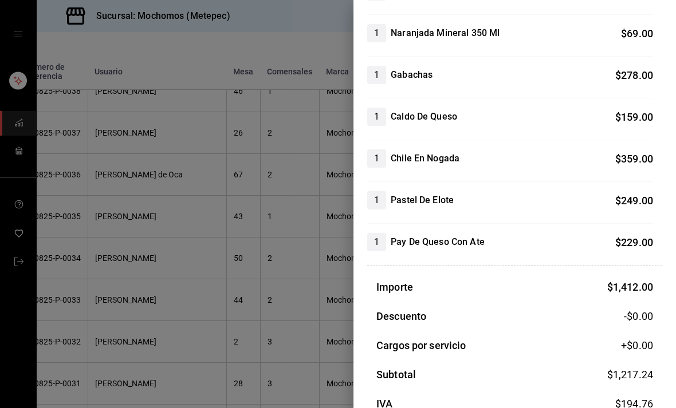
click at [255, 213] on div at bounding box center [338, 204] width 676 height 408
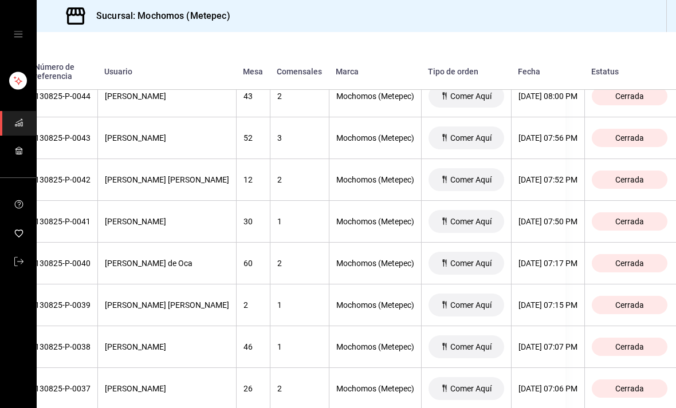
scroll to position [658, 109]
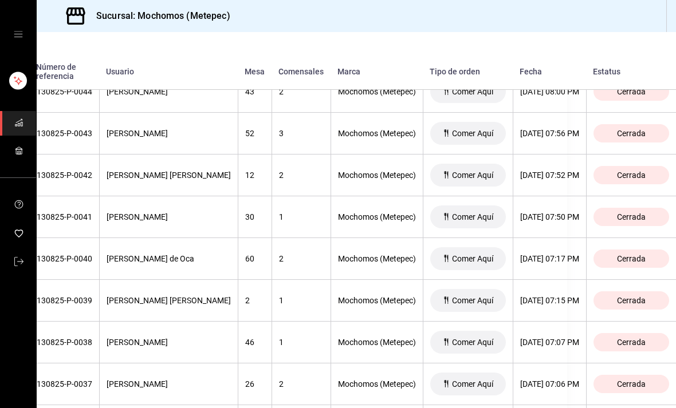
click at [552, 253] on th "[DATE] 07:17 PM" at bounding box center [549, 259] width 73 height 42
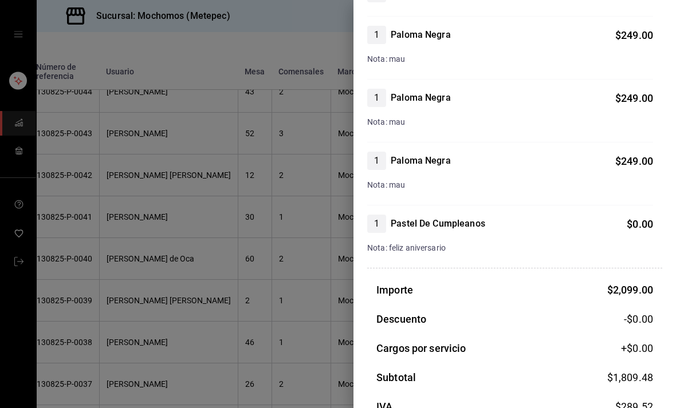
scroll to position [312, 0]
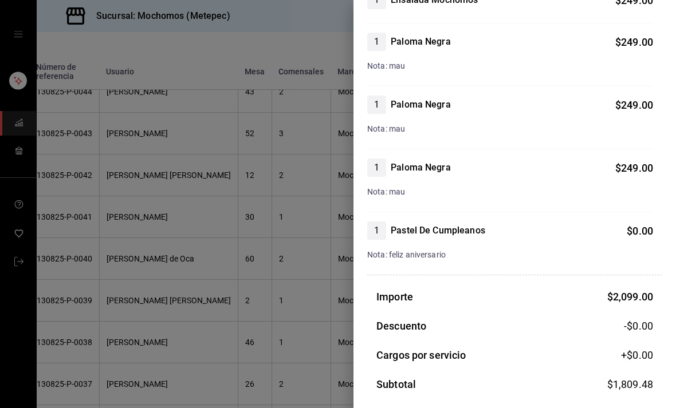
click at [289, 343] on div at bounding box center [338, 204] width 676 height 408
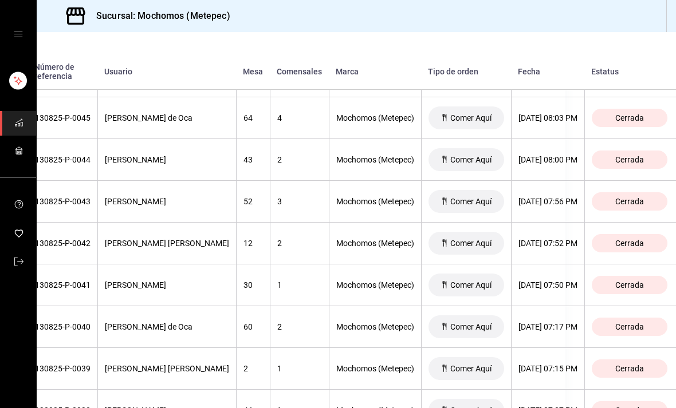
scroll to position [601, 111]
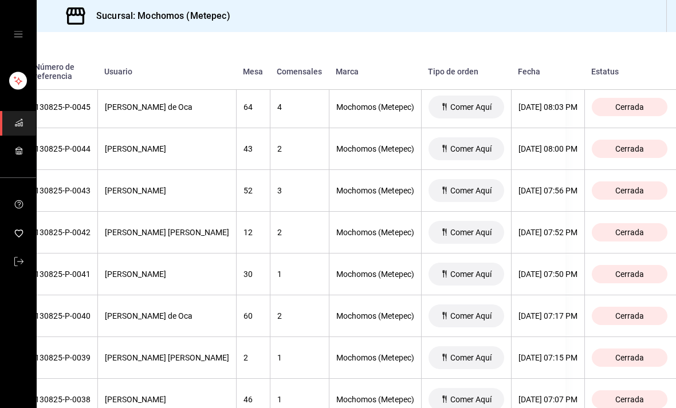
click at [571, 147] on div "[DATE] 08:00 PM" at bounding box center [547, 148] width 59 height 9
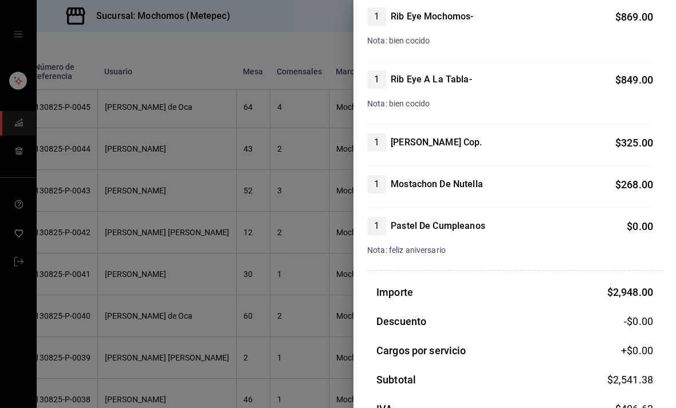
scroll to position [276, 0]
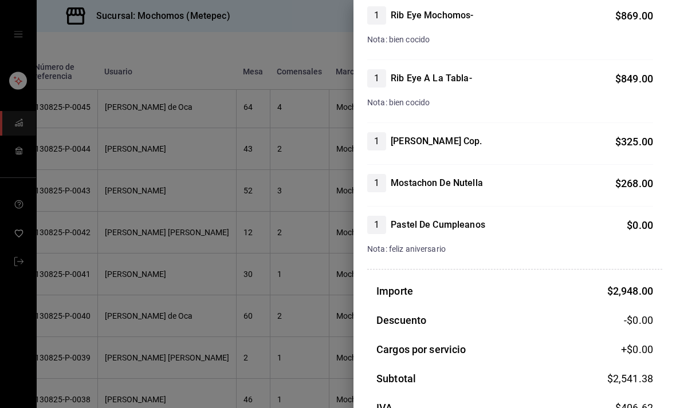
click at [272, 329] on div at bounding box center [338, 204] width 676 height 408
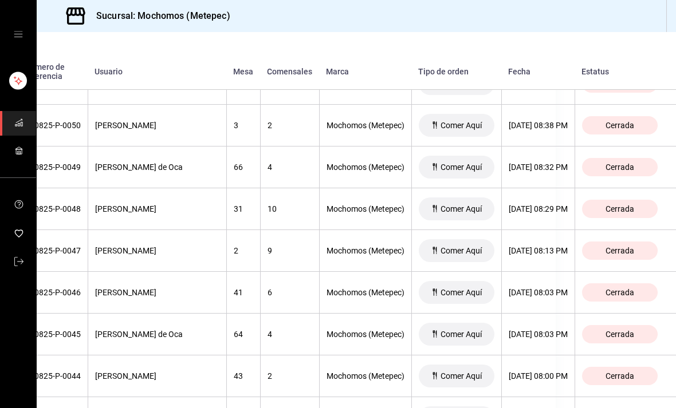
scroll to position [374, 124]
click at [549, 169] on div "[DATE] 08:32 PM" at bounding box center [538, 166] width 59 height 9
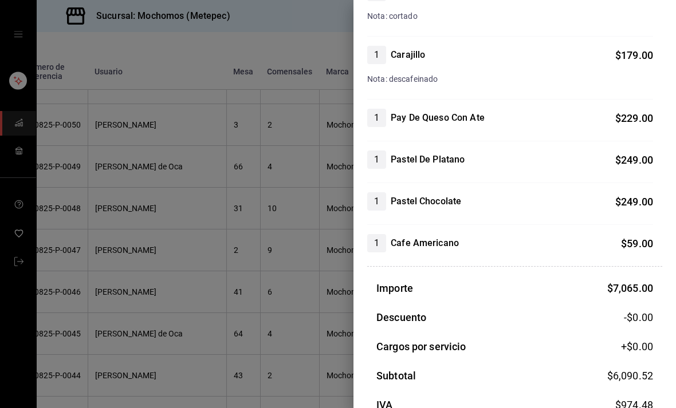
scroll to position [799, 0]
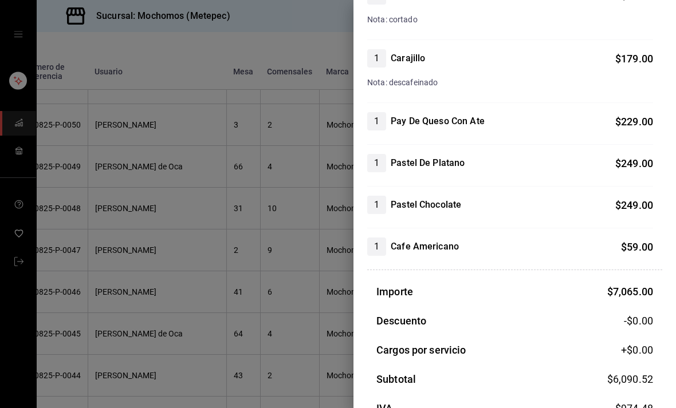
click at [274, 286] on div at bounding box center [338, 204] width 676 height 408
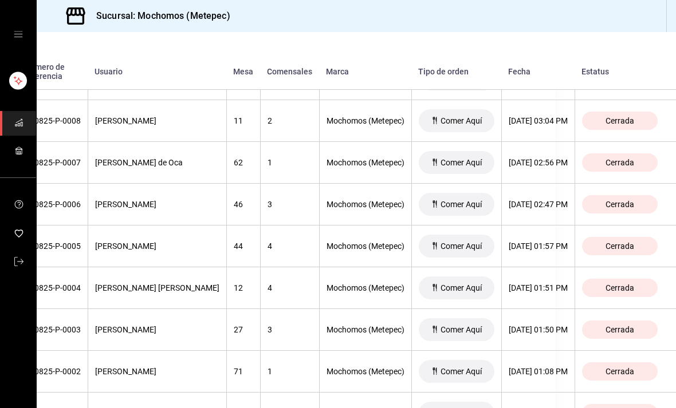
scroll to position [2134, 127]
click at [541, 206] on div "[DATE] 02:47 PM" at bounding box center [538, 204] width 59 height 9
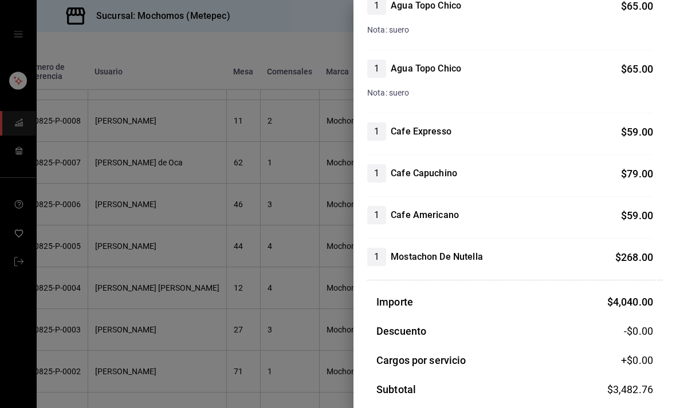
scroll to position [768, 0]
click at [314, 296] on div at bounding box center [338, 204] width 676 height 408
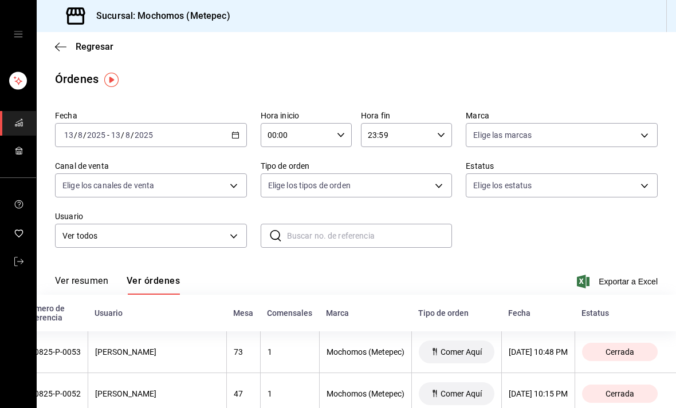
scroll to position [0, 0]
click at [231, 139] on icon "button" at bounding box center [235, 135] width 8 height 8
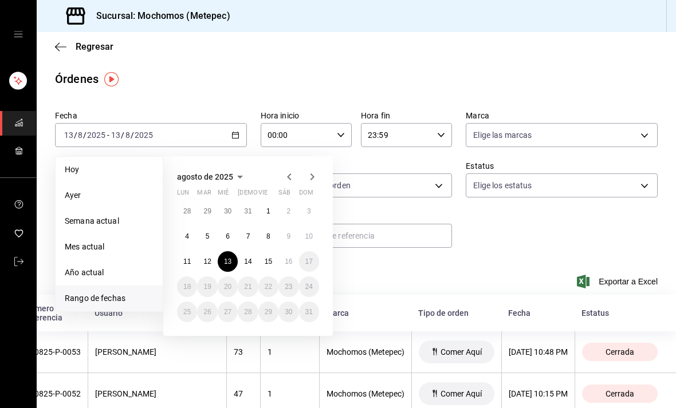
click at [251, 261] on abbr "14" at bounding box center [247, 262] width 7 height 8
click at [249, 260] on abbr "14" at bounding box center [247, 262] width 7 height 8
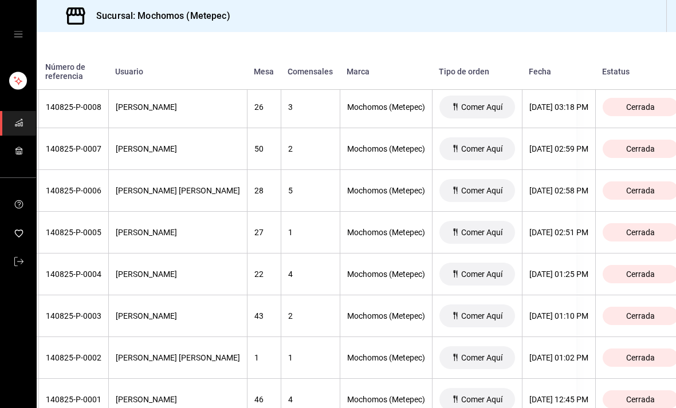
scroll to position [37, 0]
click at [533, 395] on div "[DATE] 12:45 PM" at bounding box center [558, 399] width 59 height 9
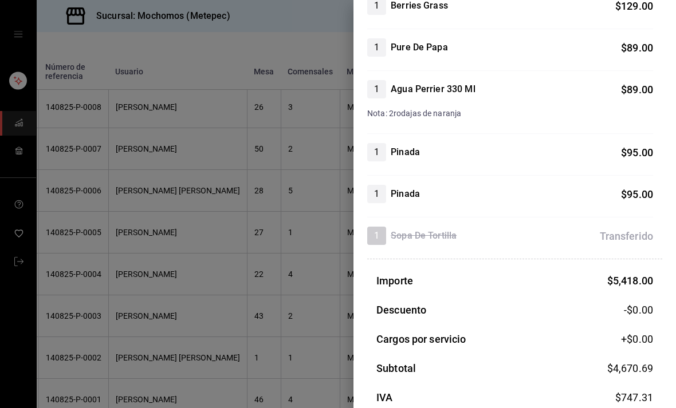
scroll to position [1134, 0]
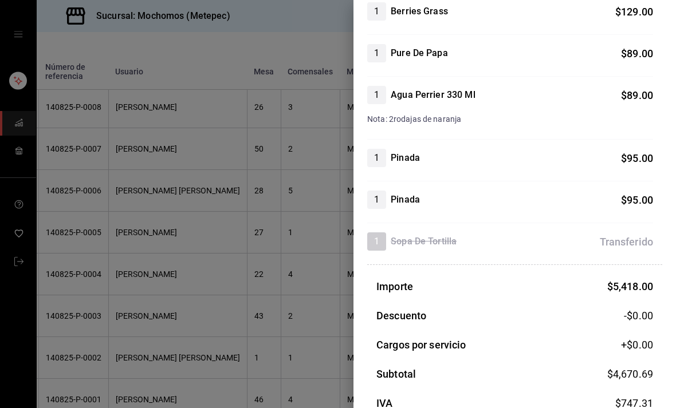
click at [289, 300] on div at bounding box center [338, 204] width 676 height 408
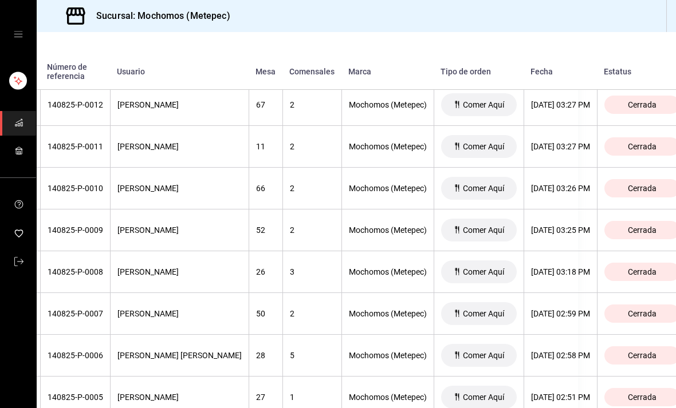
scroll to position [2067, 98]
click at [546, 251] on th "[DATE] 03:18 PM" at bounding box center [560, 272] width 73 height 42
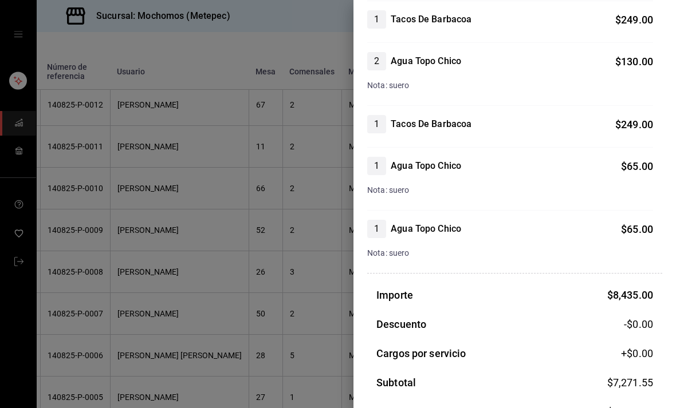
scroll to position [1300, 0]
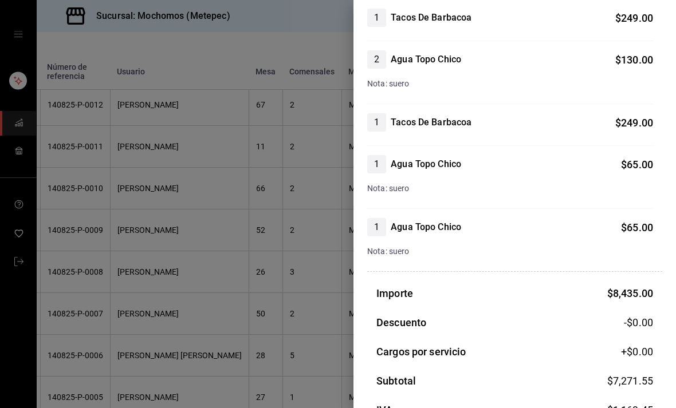
click at [233, 232] on div at bounding box center [338, 204] width 676 height 408
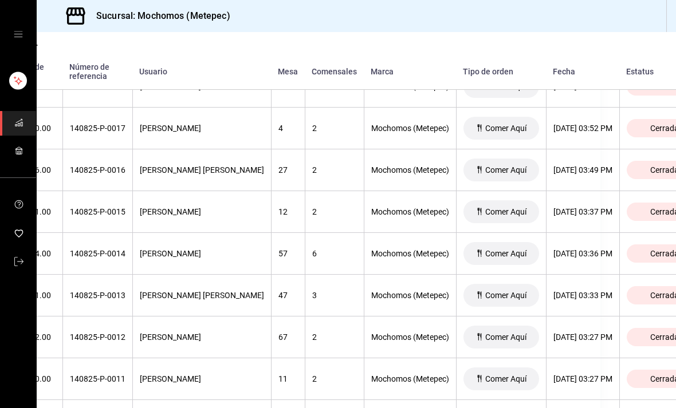
scroll to position [1834, 76]
click at [587, 150] on th "[DATE] 03:49 PM" at bounding box center [582, 171] width 73 height 42
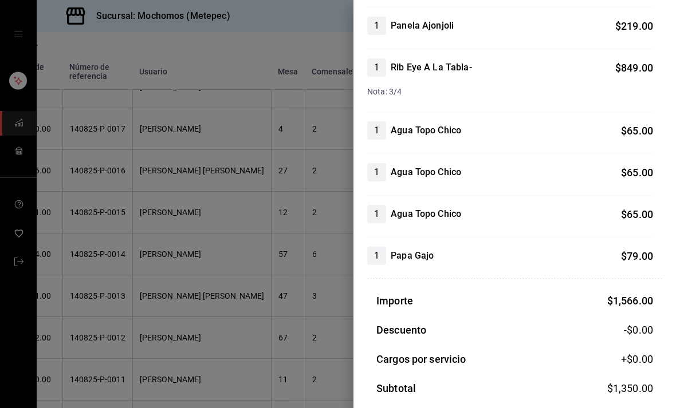
scroll to position [203, 0]
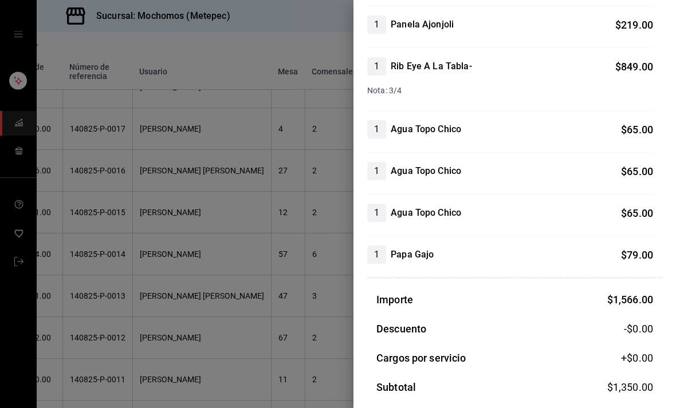
click at [302, 296] on div at bounding box center [338, 204] width 676 height 408
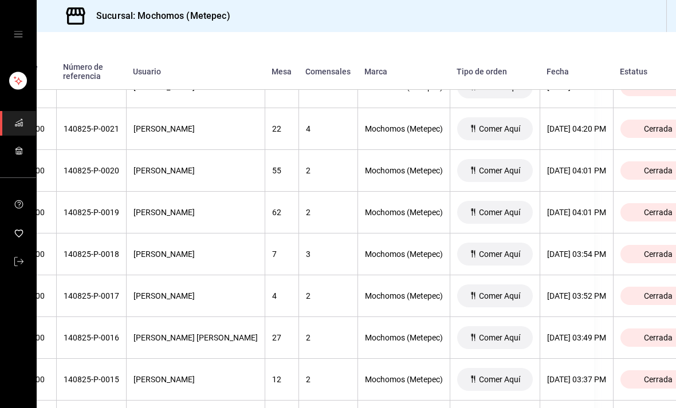
scroll to position [1666, 82]
click at [553, 166] on div "[DATE] 04:01 PM" at bounding box center [575, 170] width 59 height 9
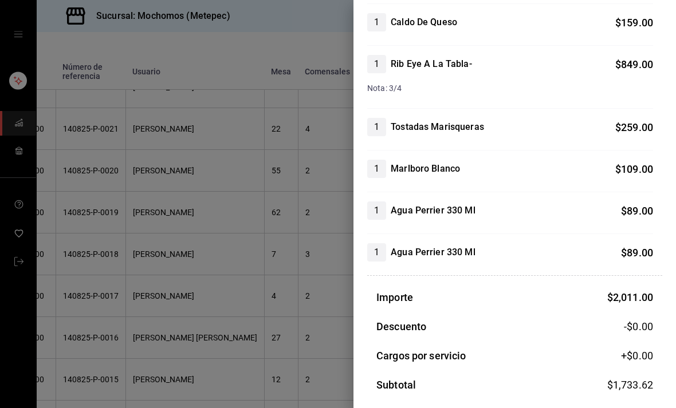
scroll to position [246, 0]
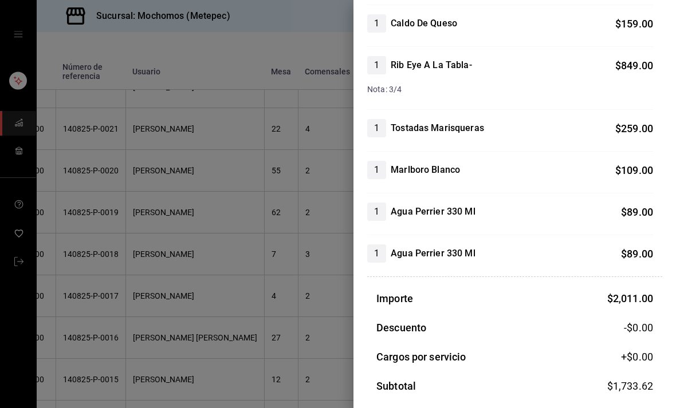
click at [269, 238] on div at bounding box center [338, 204] width 676 height 408
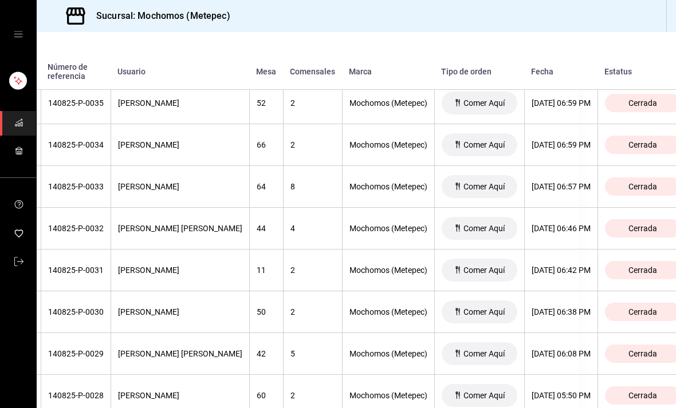
scroll to position [1107, 99]
click at [534, 333] on th "[DATE] 06:08 PM" at bounding box center [559, 354] width 73 height 42
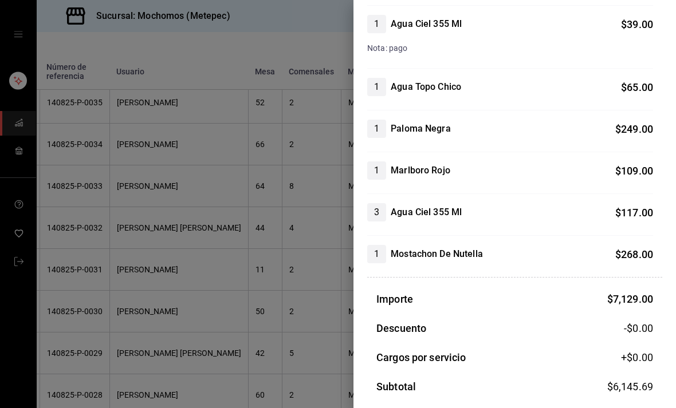
scroll to position [1838, 0]
click at [244, 251] on div at bounding box center [338, 204] width 676 height 408
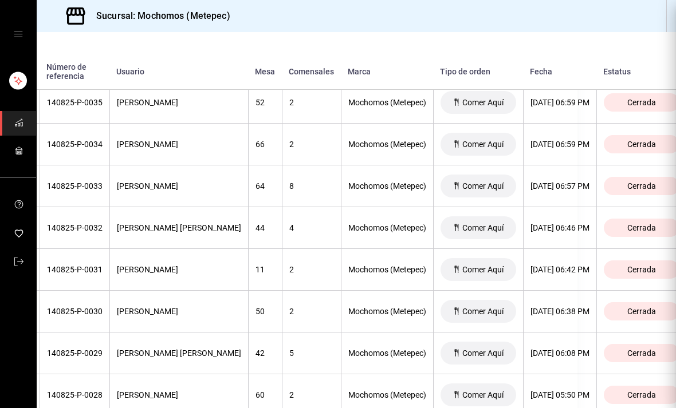
scroll to position [0, 0]
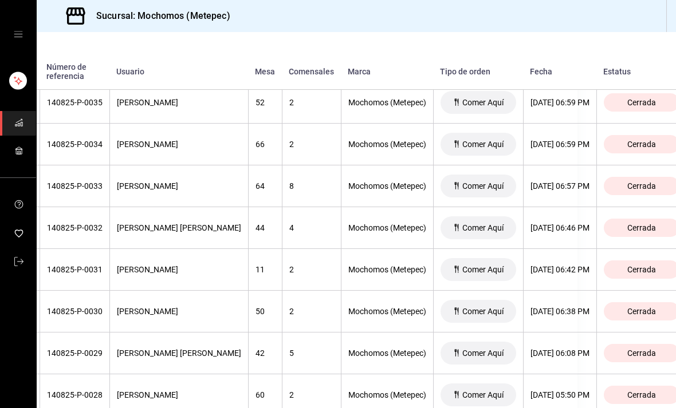
click at [548, 208] on th "[DATE] 06:46 PM" at bounding box center [559, 228] width 73 height 42
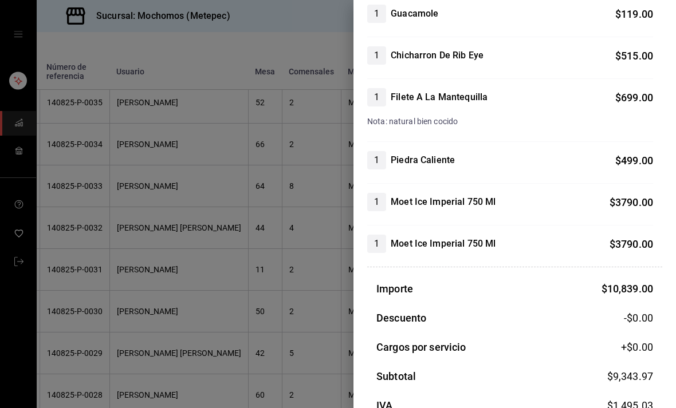
scroll to position [360, 0]
click at [216, 267] on div at bounding box center [338, 204] width 676 height 408
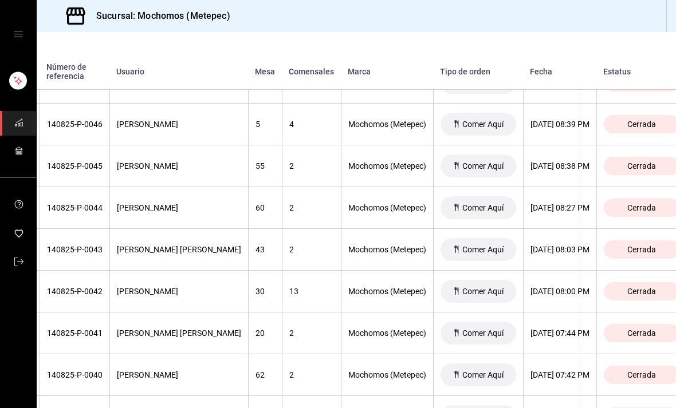
scroll to position [624, 98]
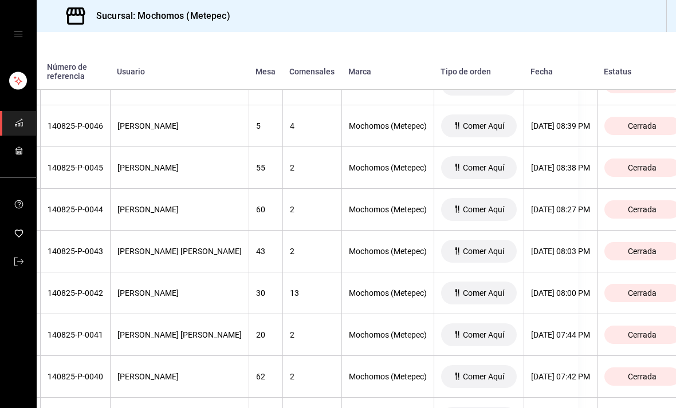
click at [546, 205] on div "[DATE] 08:27 PM" at bounding box center [560, 209] width 59 height 9
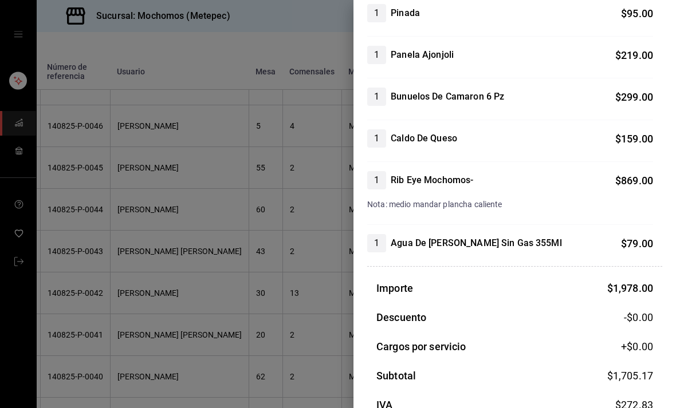
scroll to position [203, 0]
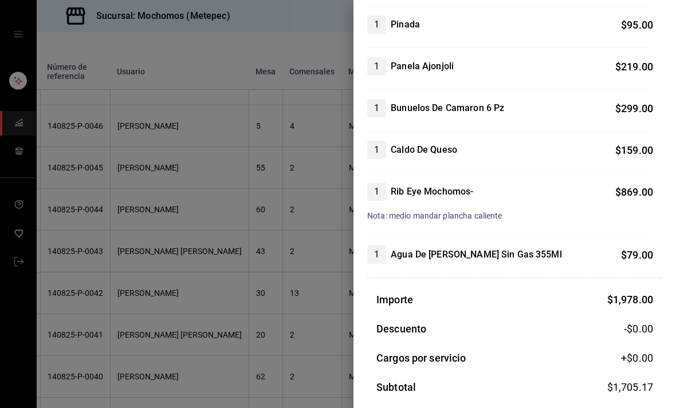
click at [295, 251] on div at bounding box center [338, 204] width 676 height 408
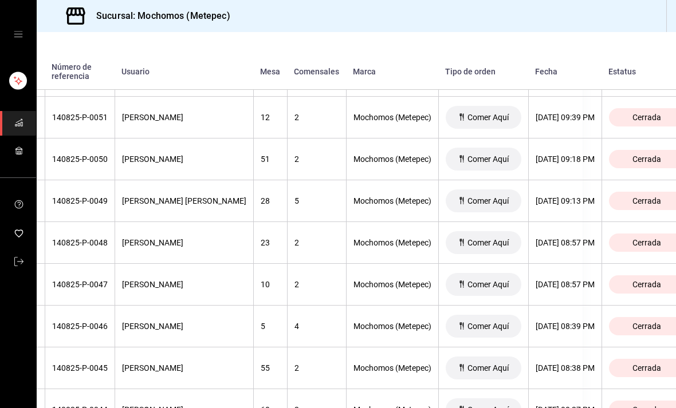
scroll to position [424, 94]
click at [530, 347] on th "[DATE] 08:38 PM" at bounding box center [564, 368] width 73 height 42
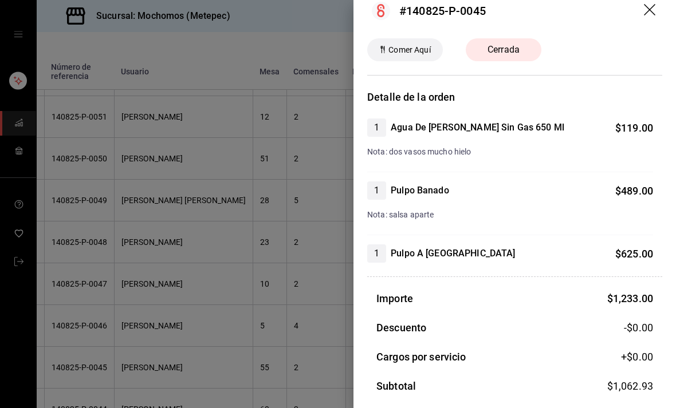
scroll to position [14, 0]
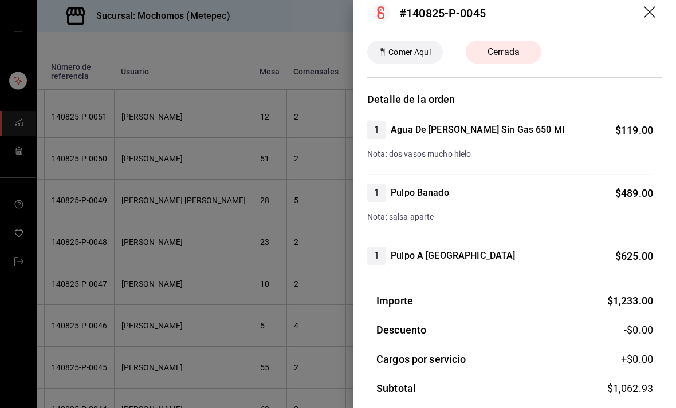
click at [269, 285] on div at bounding box center [338, 204] width 676 height 408
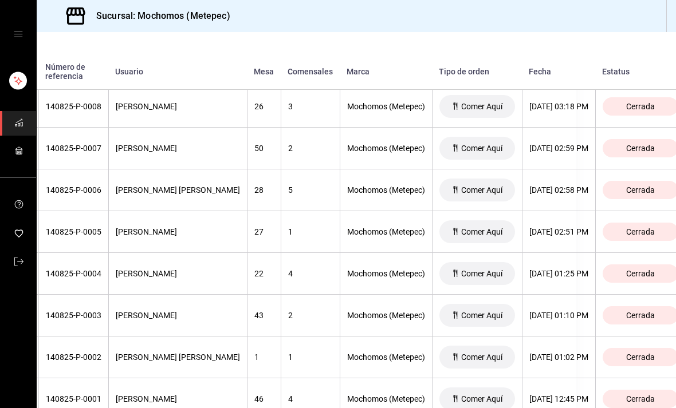
scroll to position [2232, 100]
click at [538, 170] on th "[DATE] 02:58 PM" at bounding box center [558, 191] width 73 height 42
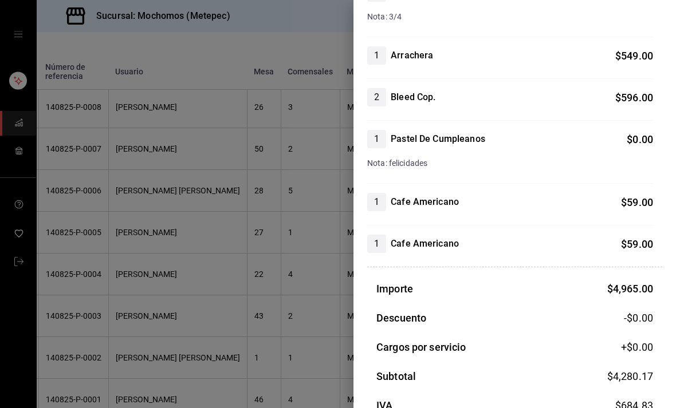
scroll to position [609, 0]
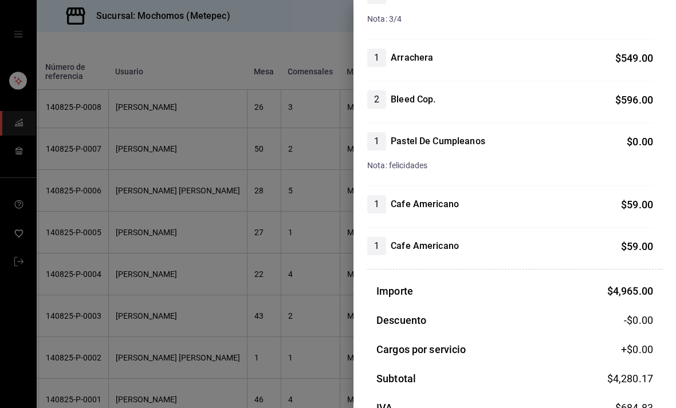
click at [271, 270] on div at bounding box center [338, 204] width 676 height 408
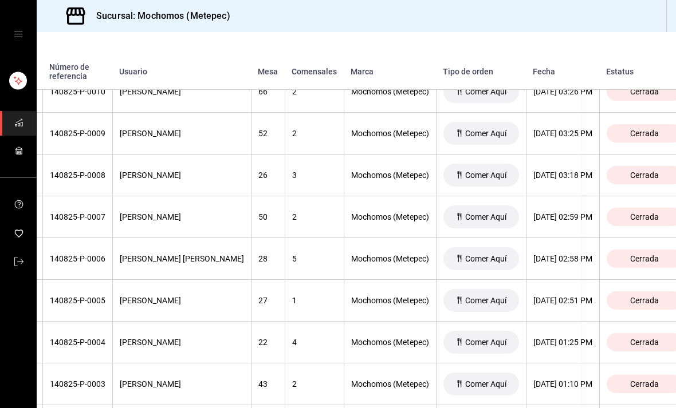
scroll to position [2163, 96]
click at [535, 213] on div "[DATE] 02:59 PM" at bounding box center [562, 217] width 59 height 9
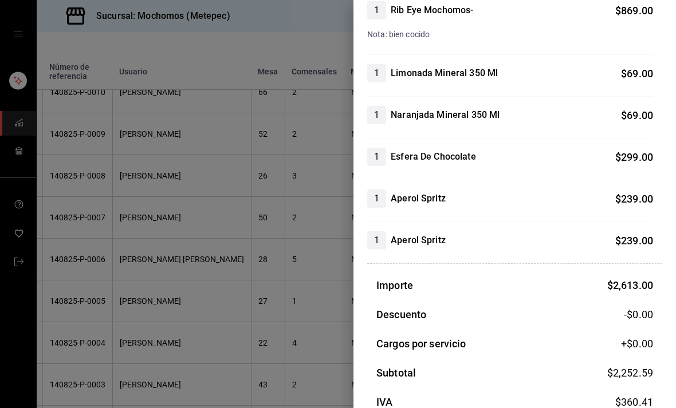
scroll to position [280, 0]
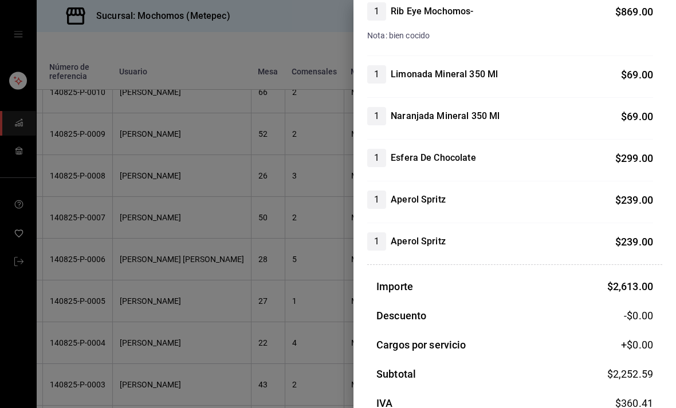
click at [255, 224] on div at bounding box center [338, 204] width 676 height 408
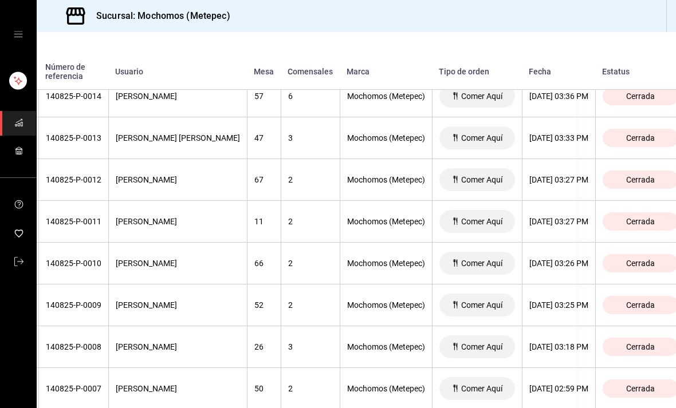
scroll to position [1991, 100]
click at [547, 259] on div "[DATE] 03:26 PM" at bounding box center [558, 263] width 59 height 9
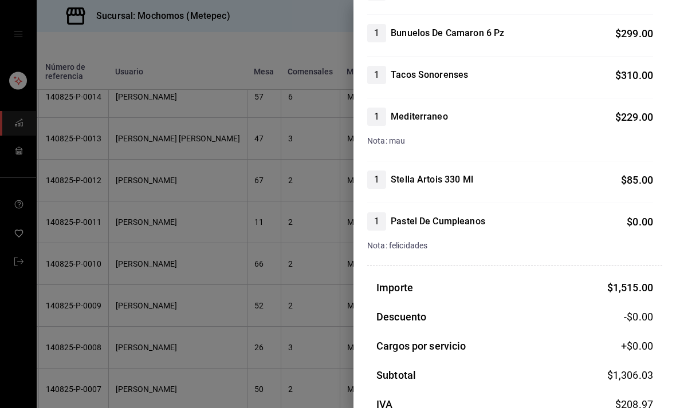
scroll to position [298, 0]
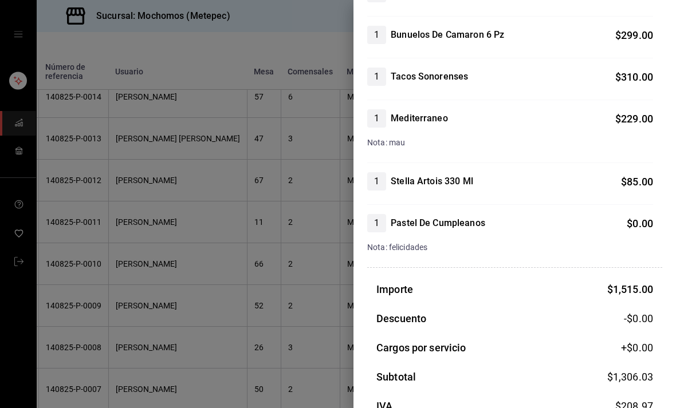
click at [257, 262] on div at bounding box center [338, 204] width 676 height 408
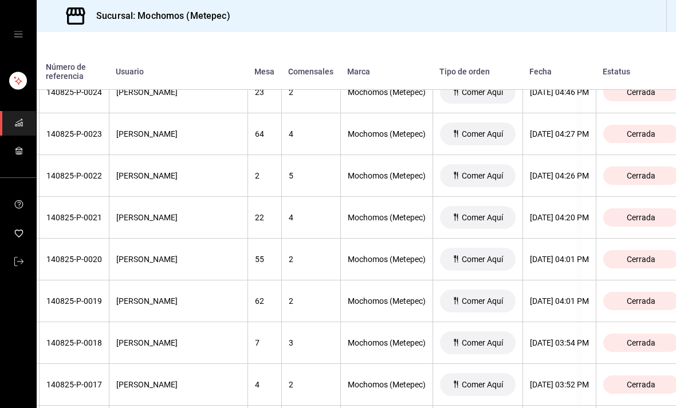
scroll to position [1557, 95]
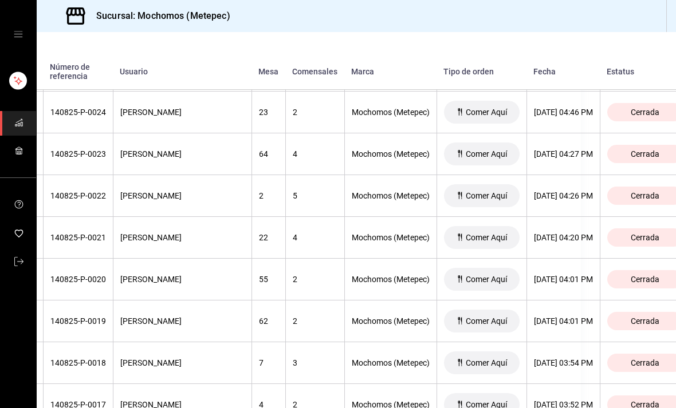
click at [557, 175] on th "[DATE] 04:26 PM" at bounding box center [562, 196] width 73 height 42
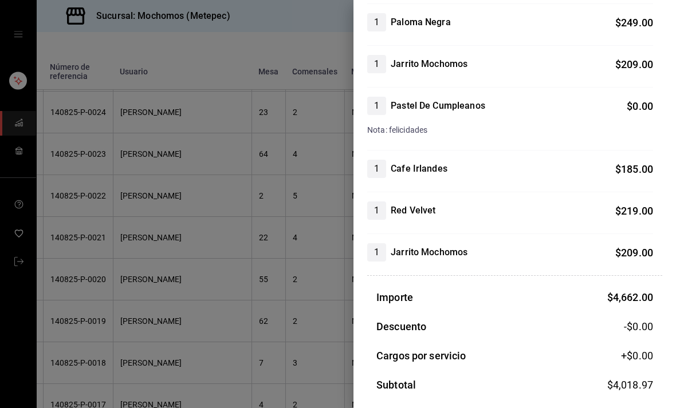
scroll to position [665, 0]
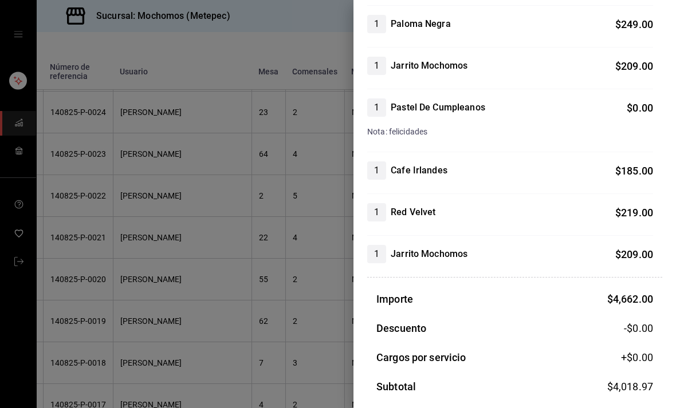
click at [279, 270] on div at bounding box center [338, 204] width 676 height 408
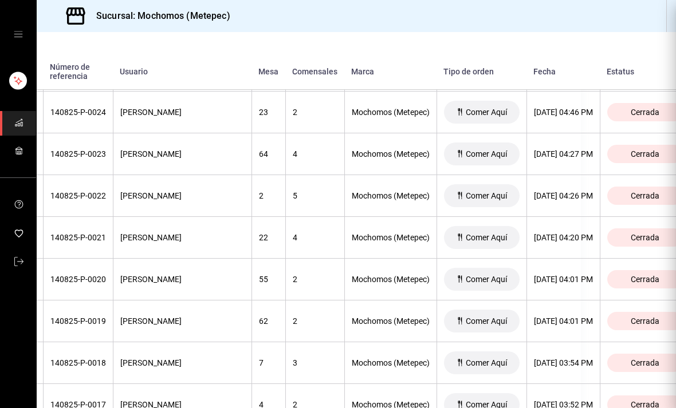
scroll to position [0, 0]
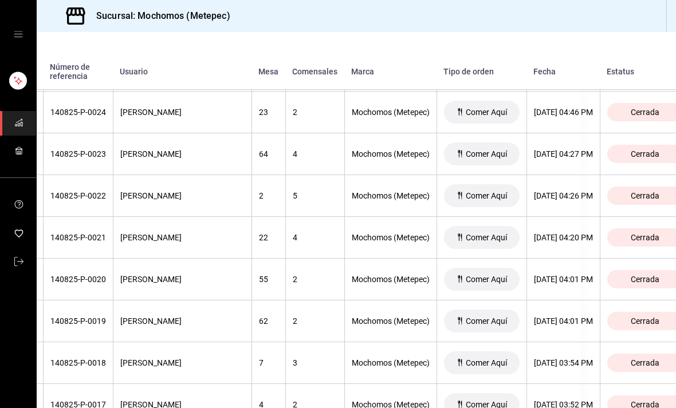
click at [541, 133] on th "[DATE] 04:27 PM" at bounding box center [562, 154] width 73 height 42
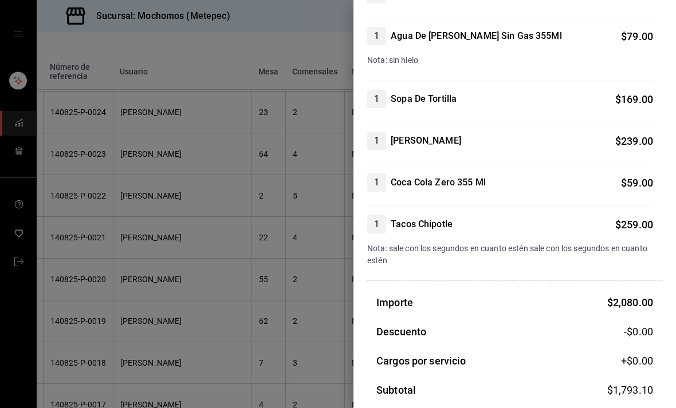
scroll to position [401, 0]
click at [259, 244] on div at bounding box center [338, 204] width 676 height 408
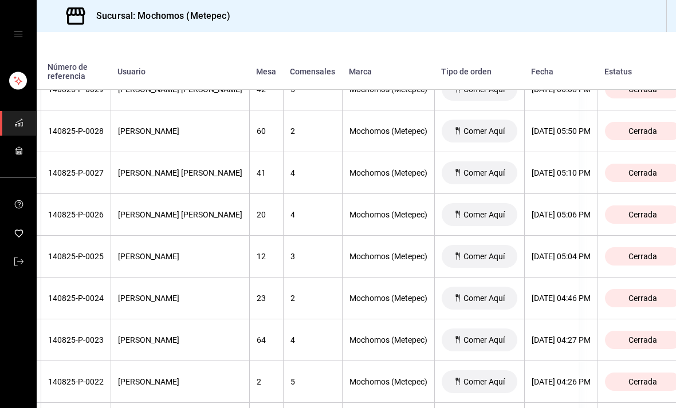
scroll to position [1366, 94]
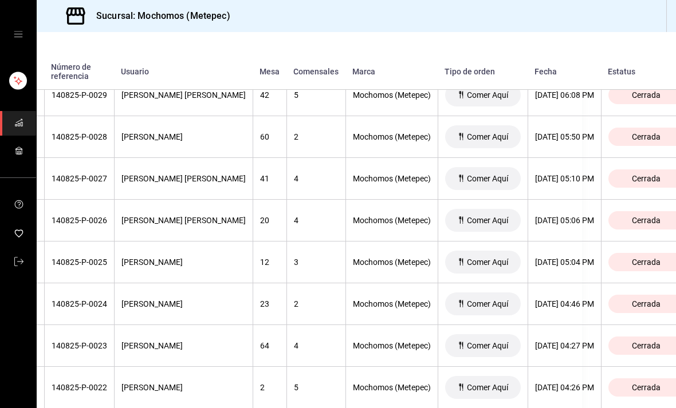
click at [540, 300] on div "[DATE] 04:46 PM" at bounding box center [564, 304] width 59 height 9
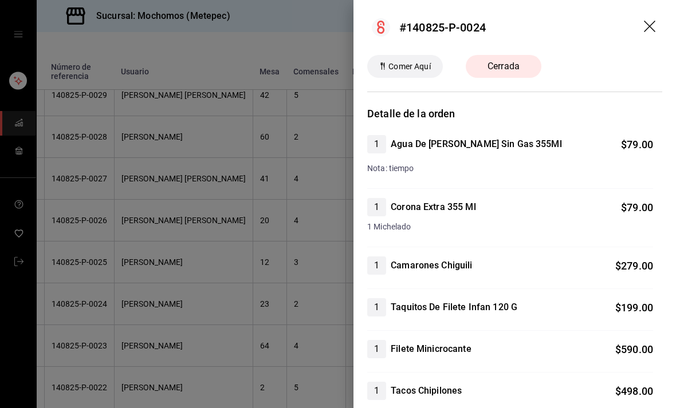
click at [288, 310] on div at bounding box center [338, 204] width 676 height 408
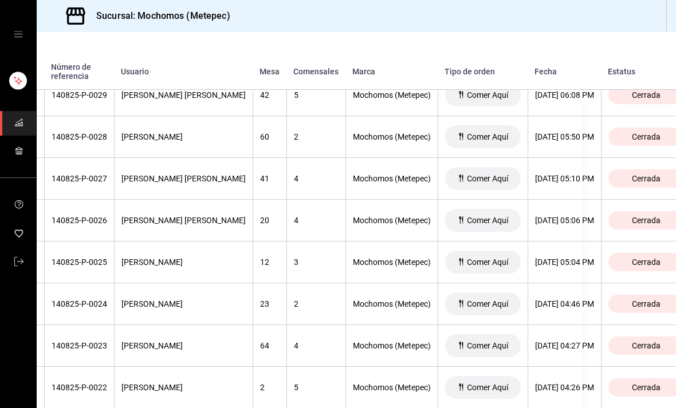
click at [535, 258] on div "[DATE] 05:04 PM" at bounding box center [564, 262] width 59 height 9
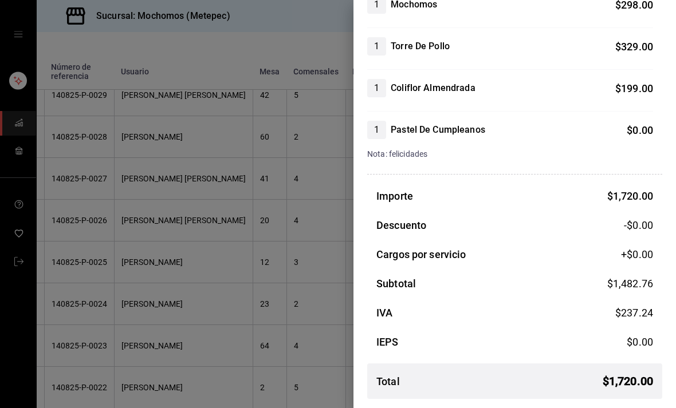
scroll to position [391, 0]
click at [304, 329] on div at bounding box center [338, 204] width 676 height 408
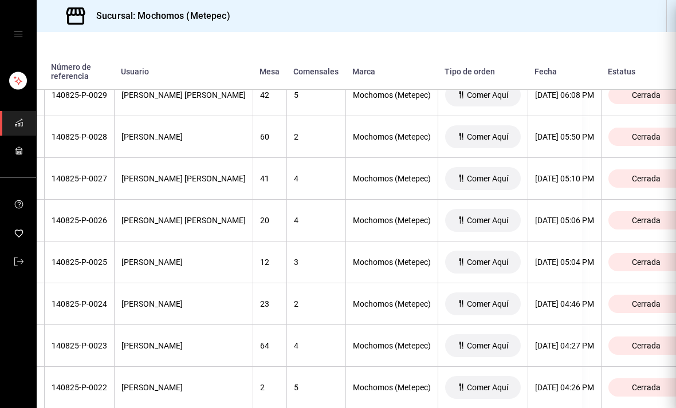
scroll to position [0, 0]
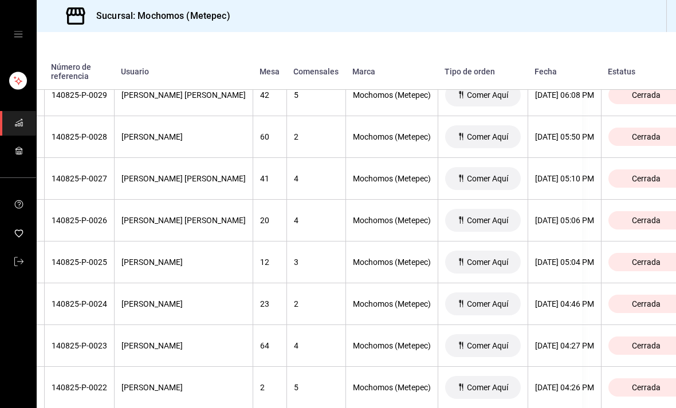
click at [528, 200] on th "[DATE] 05:06 PM" at bounding box center [564, 221] width 73 height 42
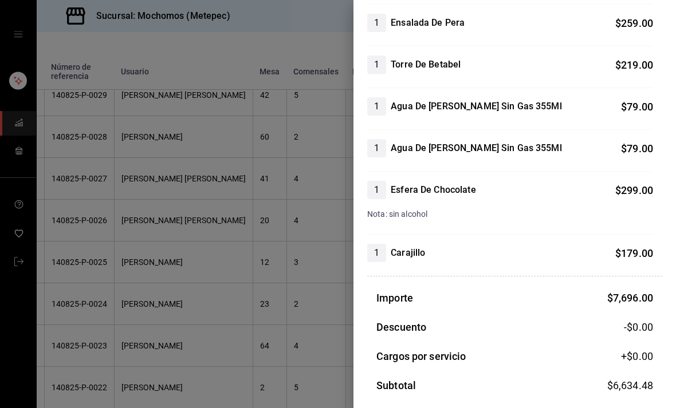
scroll to position [623, 0]
click at [235, 235] on div at bounding box center [338, 204] width 676 height 408
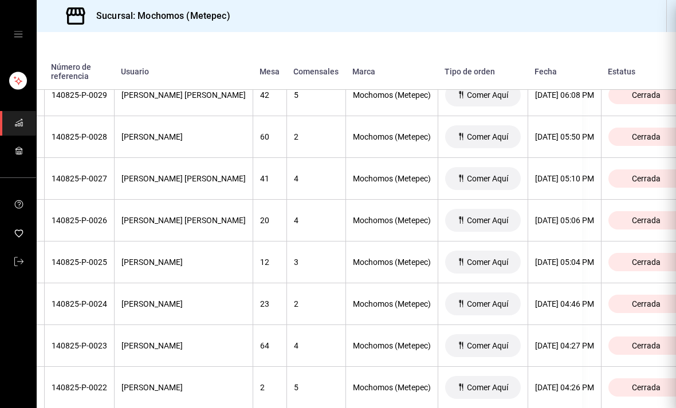
scroll to position [0, 0]
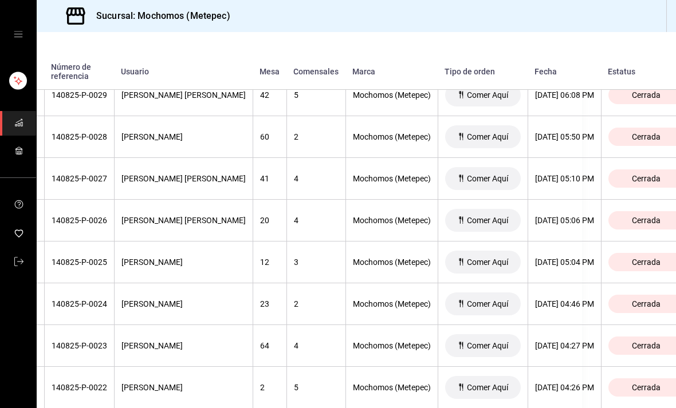
click at [547, 158] on th "[DATE] 05:10 PM" at bounding box center [564, 179] width 73 height 42
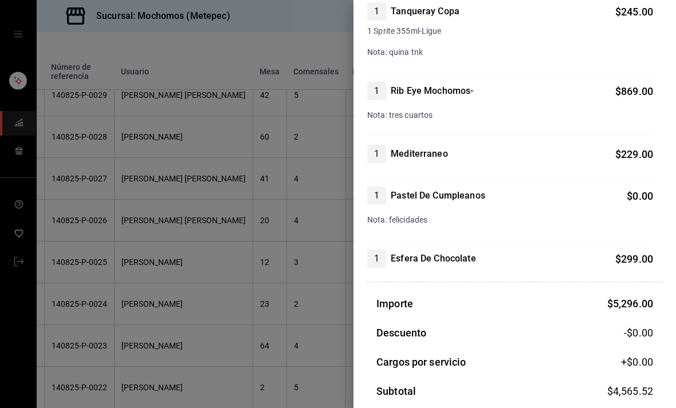
scroll to position [699, 0]
click at [236, 229] on div at bounding box center [338, 204] width 676 height 408
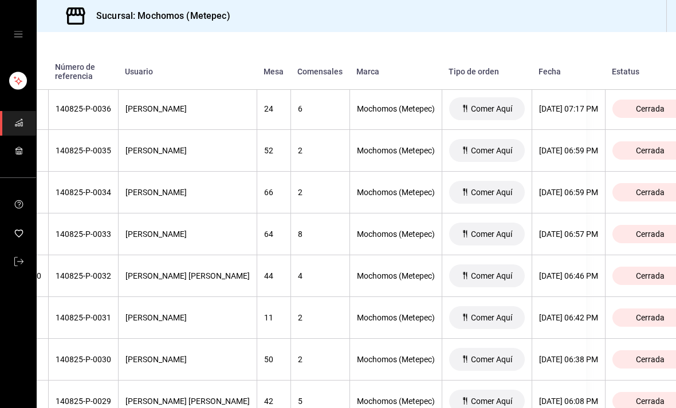
scroll to position [1062, 90]
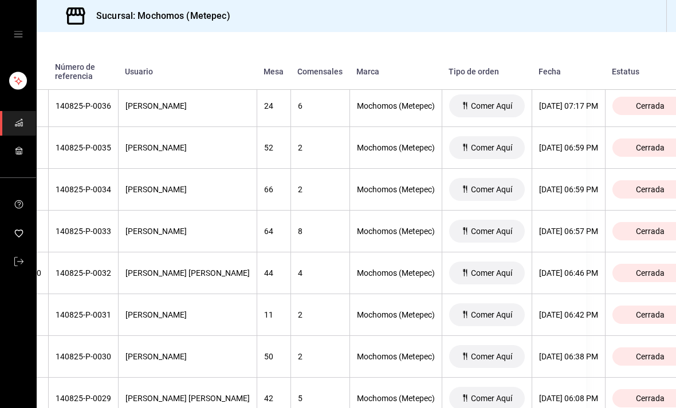
click at [539, 143] on div "[DATE] 06:59 PM" at bounding box center [568, 147] width 59 height 9
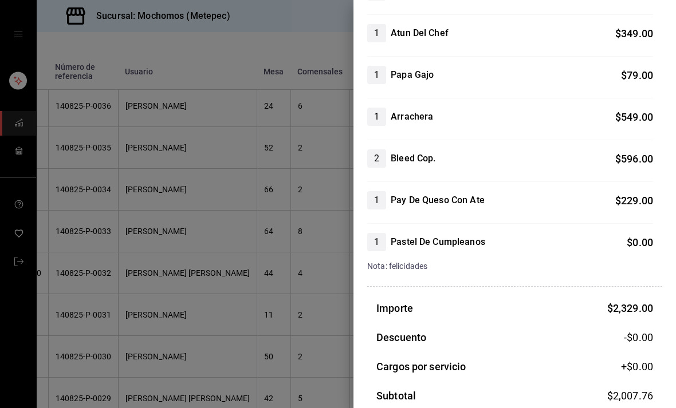
scroll to position [238, 0]
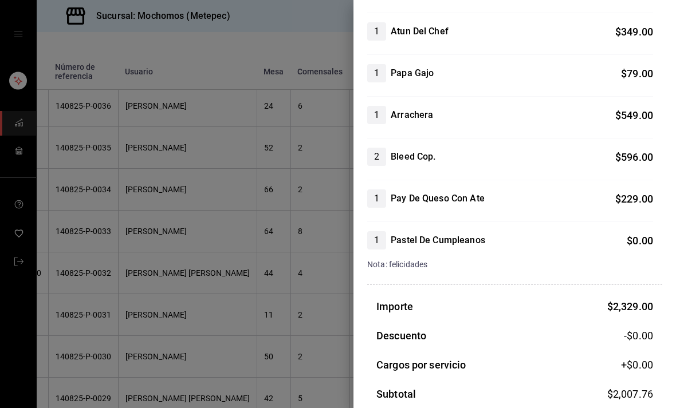
click at [265, 251] on div at bounding box center [338, 204] width 676 height 408
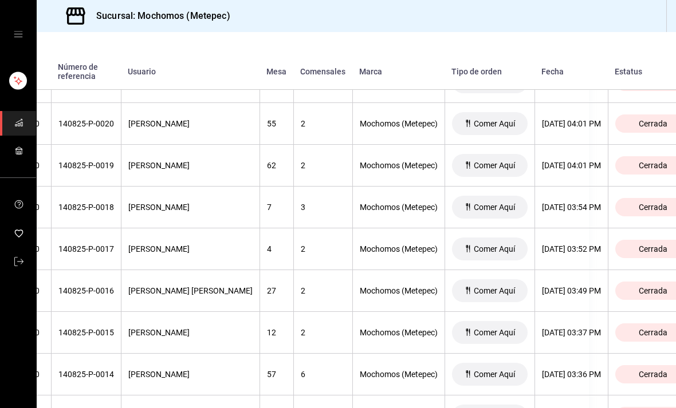
scroll to position [1716, 88]
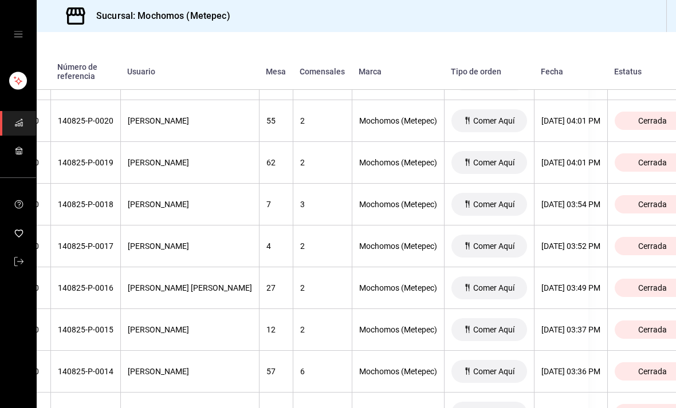
click at [564, 200] on div "[DATE] 03:54 PM" at bounding box center [570, 204] width 59 height 9
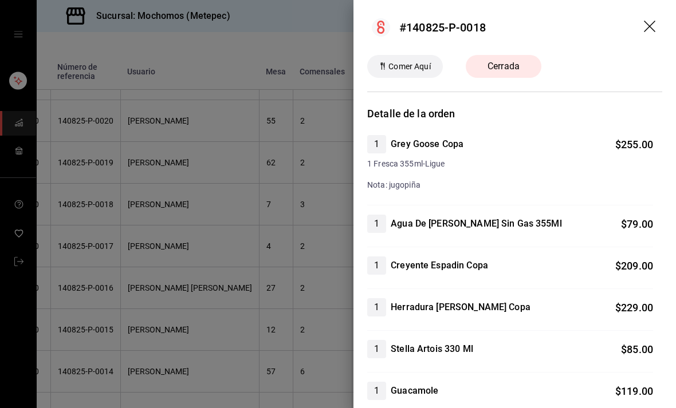
click at [270, 243] on div at bounding box center [338, 204] width 676 height 408
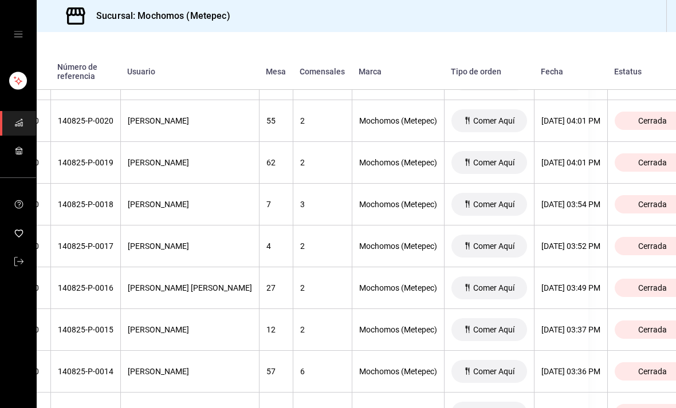
click at [541, 242] on div "[DATE] 03:52 PM" at bounding box center [570, 246] width 59 height 9
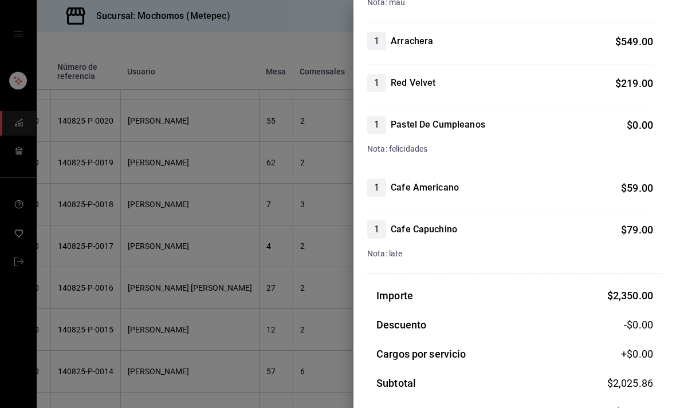
scroll to position [351, 0]
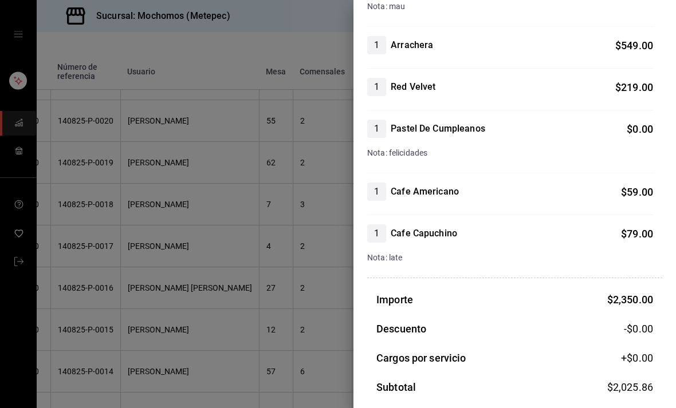
click at [234, 244] on div at bounding box center [338, 204] width 676 height 408
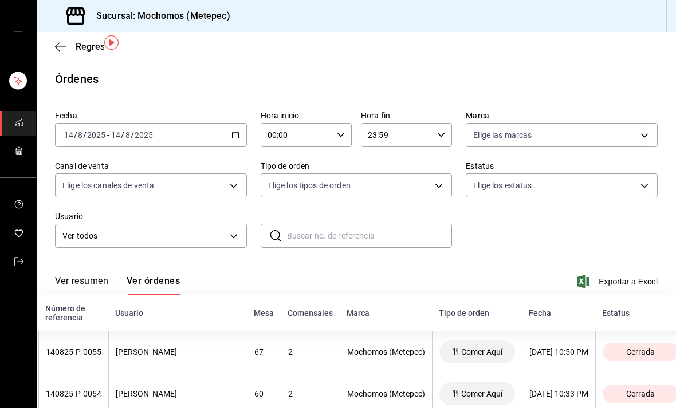
scroll to position [0, 0]
click at [227, 123] on div "[DATE] [DATE] - [DATE] [DATE]" at bounding box center [151, 135] width 192 height 24
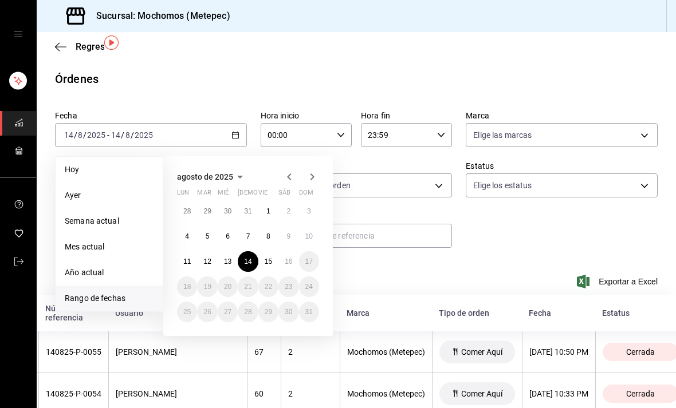
click at [266, 258] on abbr "15" at bounding box center [268, 262] width 7 height 8
click at [262, 251] on button "15" at bounding box center [268, 261] width 20 height 21
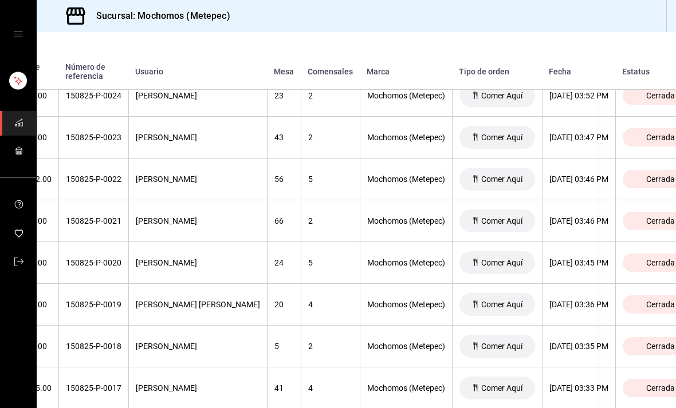
scroll to position [4777, 74]
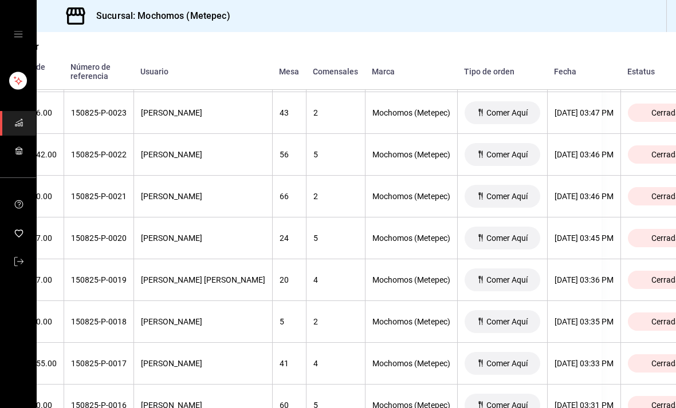
click at [566, 359] on div "[DATE] 03:33 PM" at bounding box center [583, 363] width 59 height 9
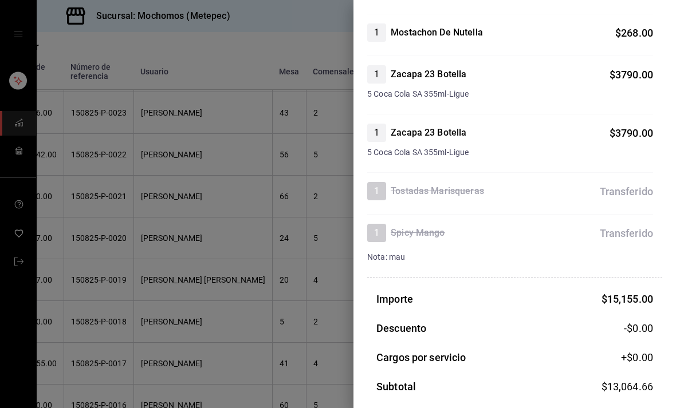
scroll to position [1150, 0]
click at [256, 289] on div at bounding box center [338, 204] width 676 height 408
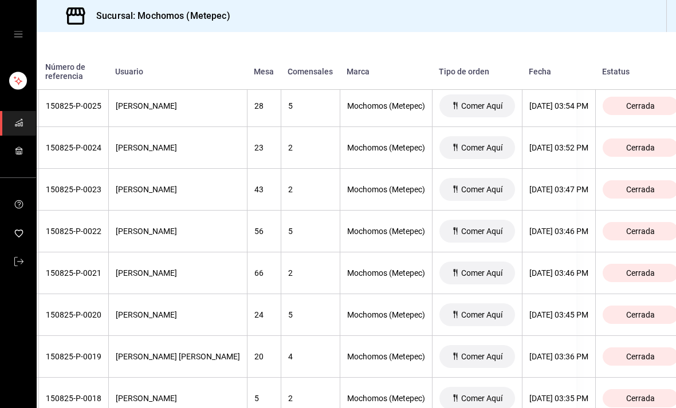
scroll to position [4699, 100]
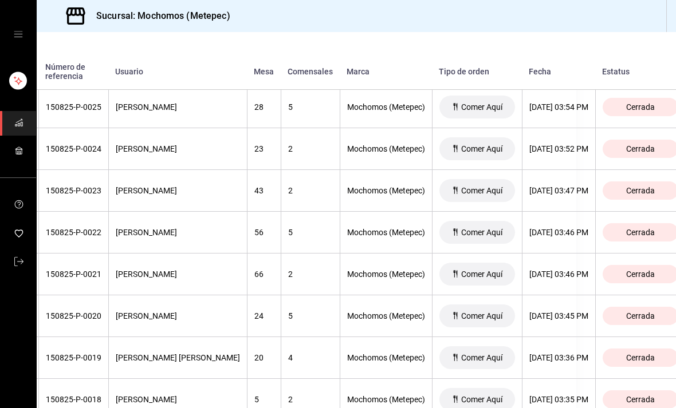
click at [543, 228] on div "[DATE] 03:46 PM" at bounding box center [558, 232] width 59 height 9
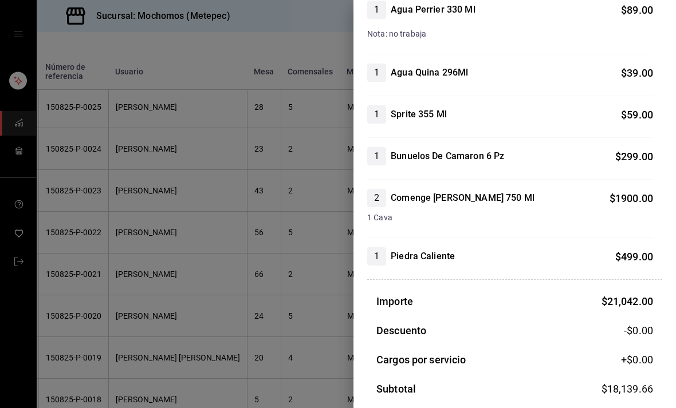
scroll to position [2501, 0]
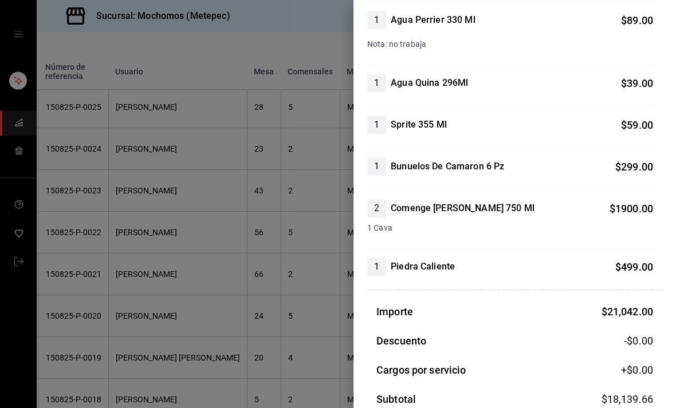
click at [297, 252] on div at bounding box center [338, 204] width 676 height 408
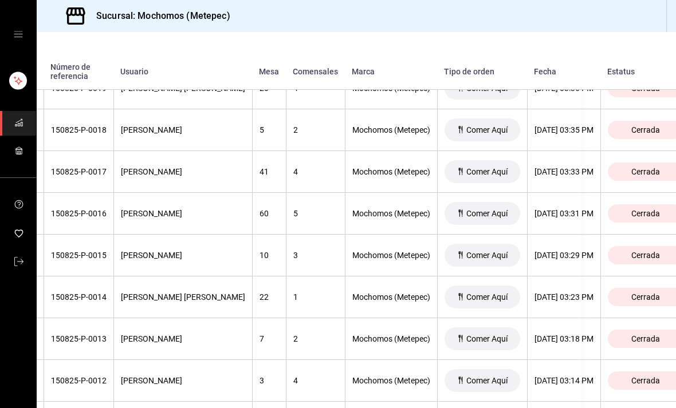
scroll to position [4969, 95]
click at [538, 209] on div "[DATE] 03:31 PM" at bounding box center [563, 213] width 59 height 9
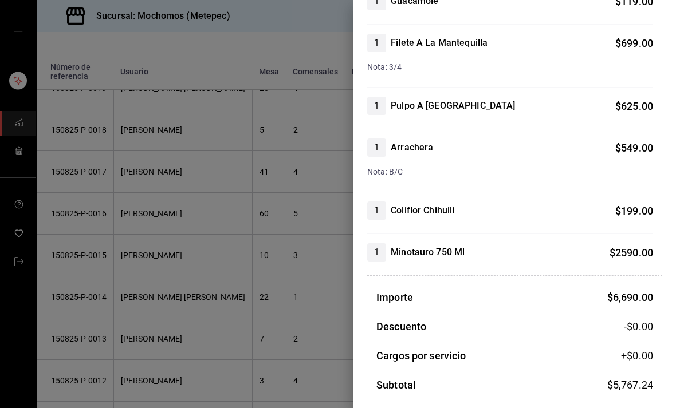
scroll to position [352, 0]
click at [251, 198] on div at bounding box center [338, 204] width 676 height 408
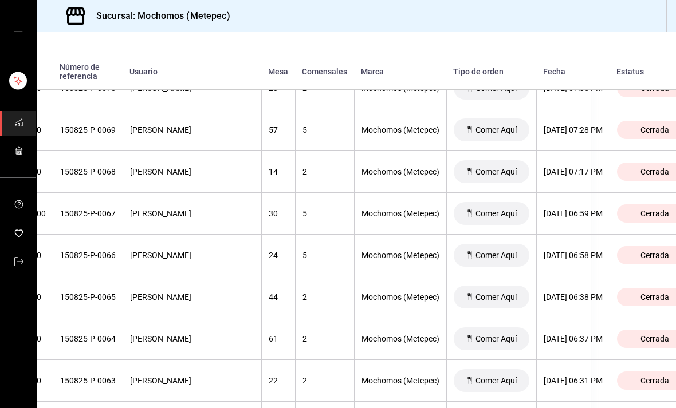
scroll to position [2836, 86]
click at [565, 209] on div "[DATE] 06:59 PM" at bounding box center [572, 213] width 59 height 9
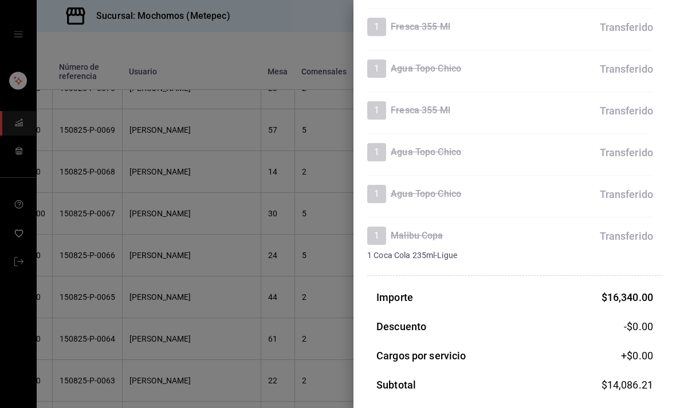
scroll to position [1254, 0]
click at [277, 229] on div at bounding box center [338, 204] width 676 height 408
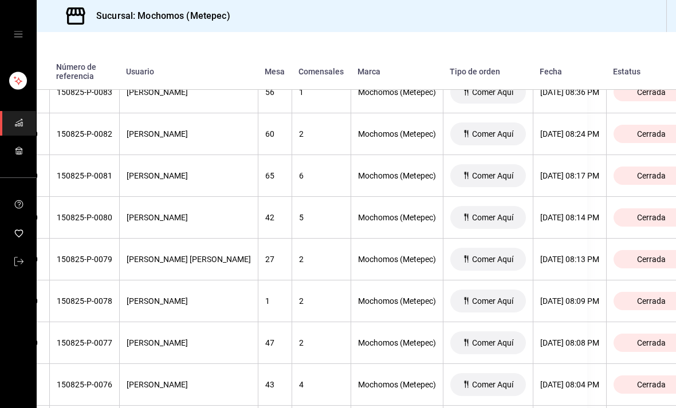
scroll to position [2279, 87]
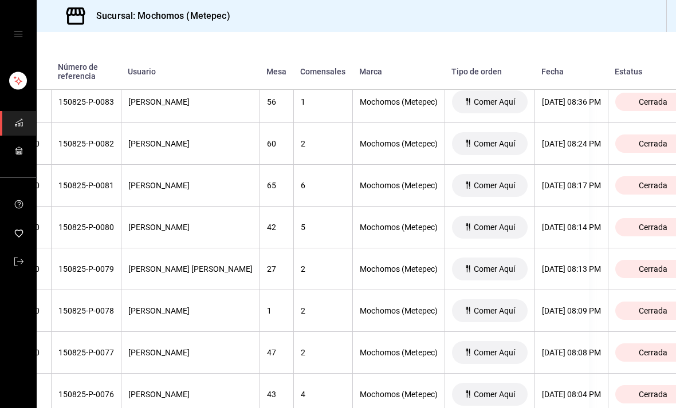
click at [560, 207] on th "[DATE] 08:14 PM" at bounding box center [570, 228] width 73 height 42
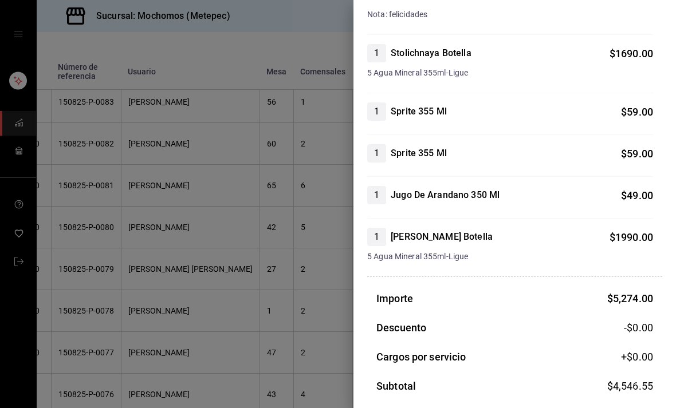
scroll to position [697, 0]
click at [274, 262] on div at bounding box center [338, 204] width 676 height 408
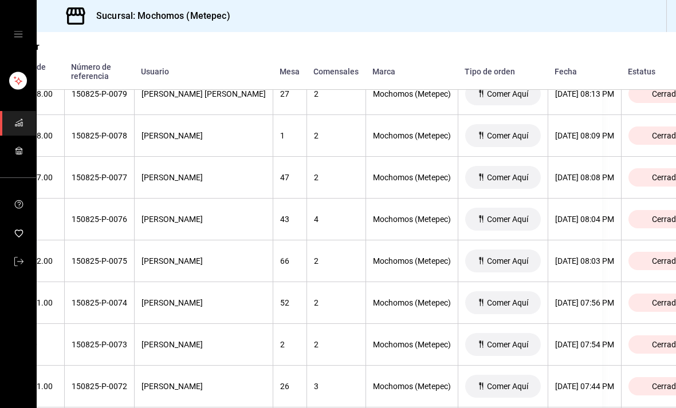
scroll to position [2448, 74]
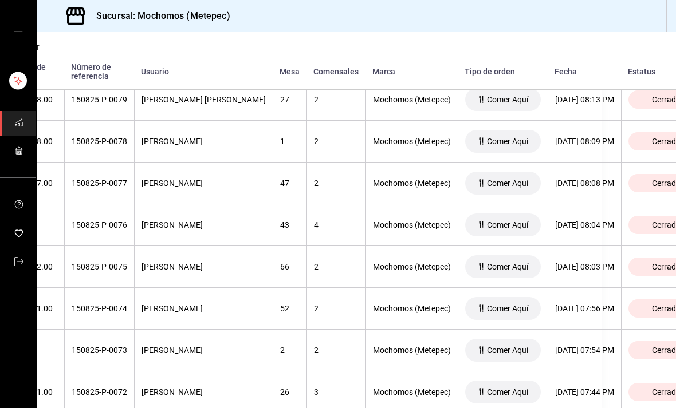
click at [571, 221] on div "[DATE] 08:04 PM" at bounding box center [584, 225] width 59 height 9
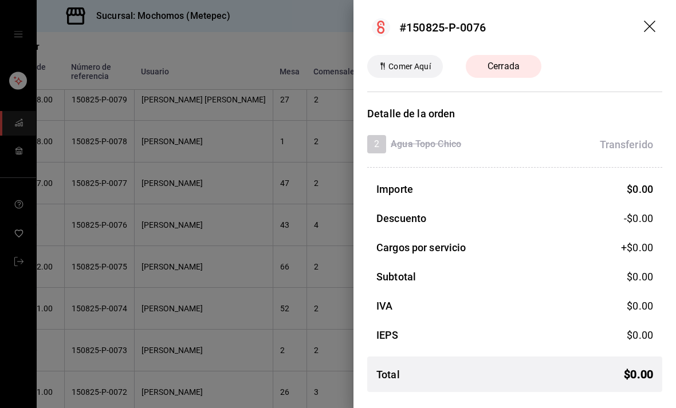
click at [274, 324] on div at bounding box center [338, 204] width 676 height 408
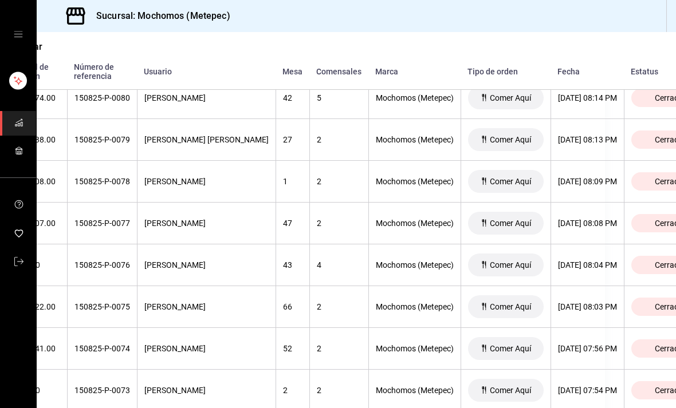
scroll to position [2409, 72]
click at [561, 260] on div "[DATE] 08:04 PM" at bounding box center [586, 264] width 59 height 9
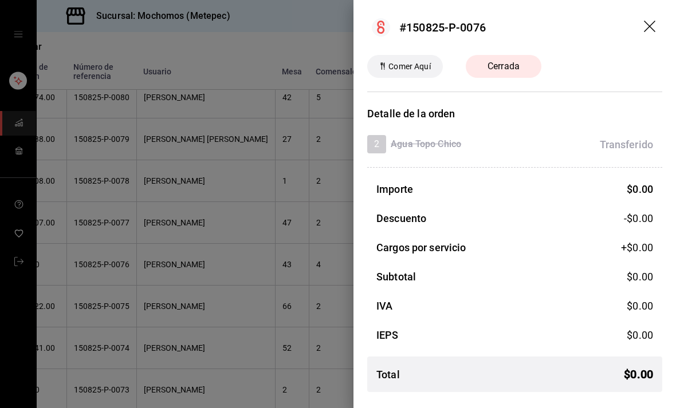
click at [310, 302] on div at bounding box center [338, 204] width 676 height 408
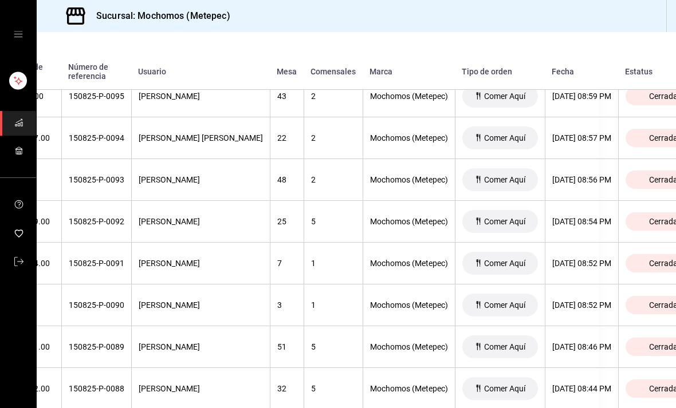
scroll to position [1765, 77]
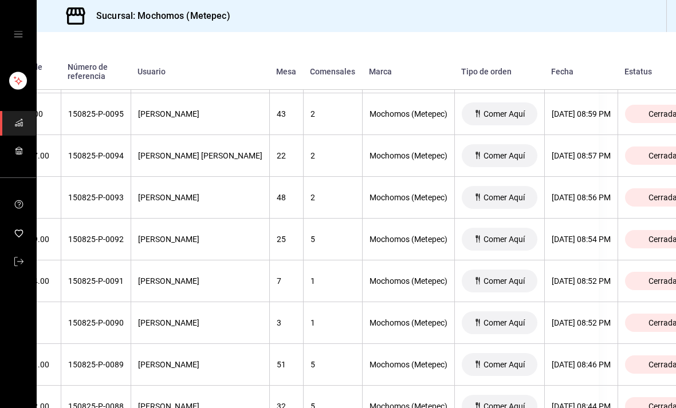
click at [564, 235] on div "[DATE] 08:54 PM" at bounding box center [581, 239] width 59 height 9
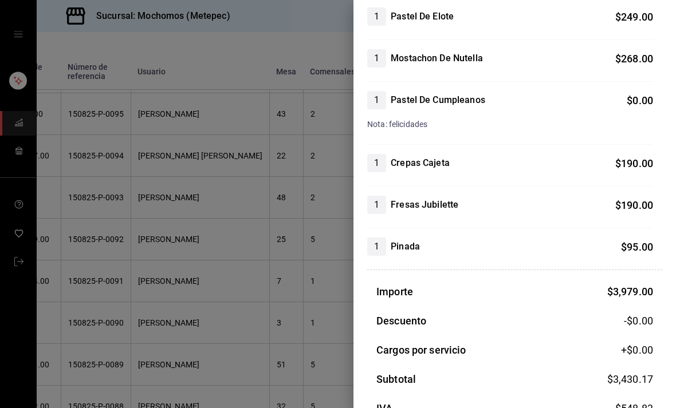
scroll to position [643, 0]
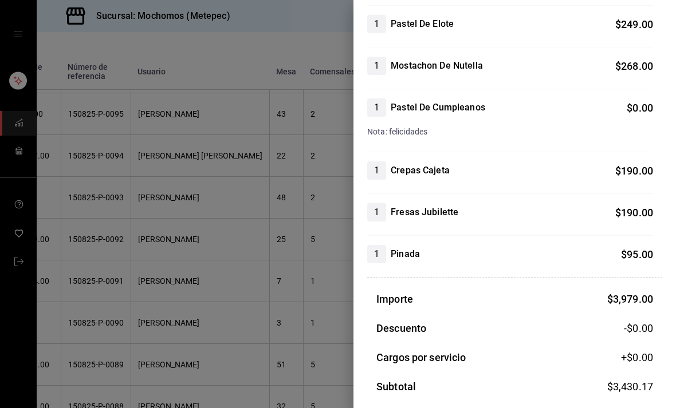
click at [259, 258] on div at bounding box center [338, 204] width 676 height 408
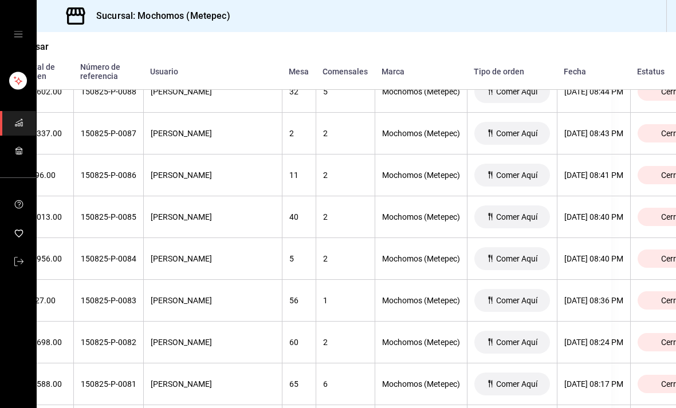
scroll to position [2079, 65]
click at [580, 159] on th "[DATE] 08:41 PM" at bounding box center [593, 176] width 73 height 42
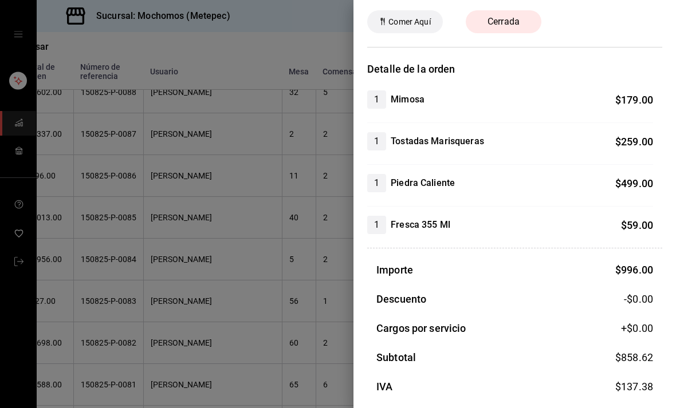
scroll to position [27, 0]
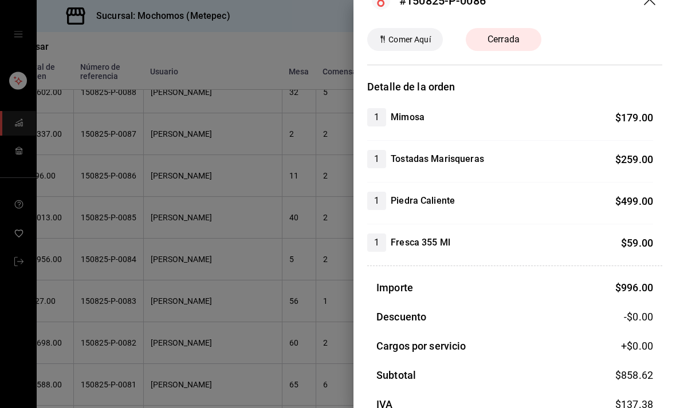
click at [238, 290] on div at bounding box center [338, 204] width 676 height 408
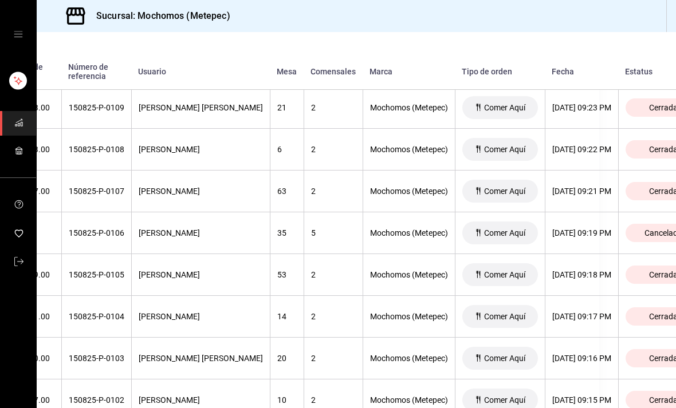
scroll to position [1186, 77]
click at [567, 175] on th "[DATE] 09:21 PM" at bounding box center [581, 191] width 73 height 42
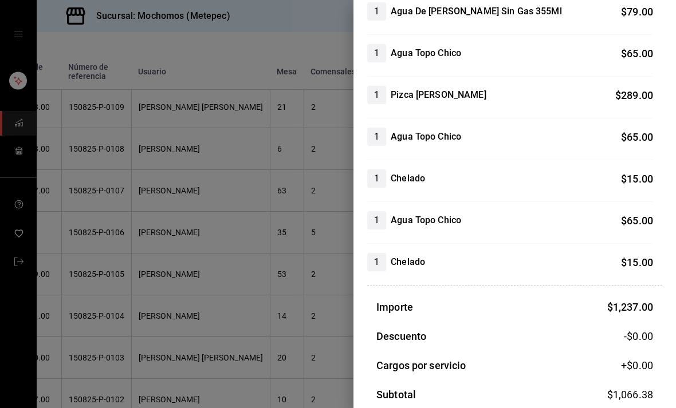
scroll to position [302, 0]
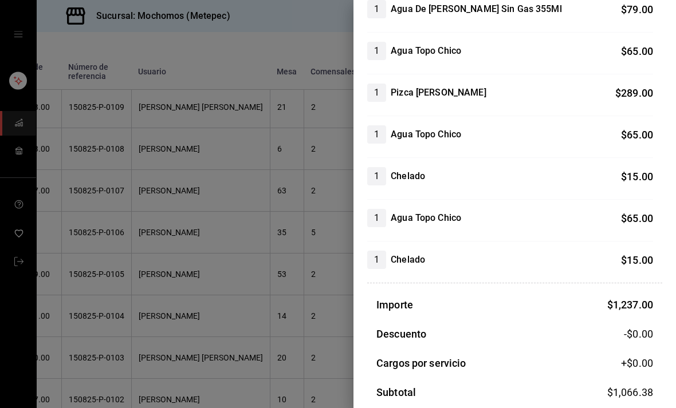
click at [261, 235] on div at bounding box center [338, 204] width 676 height 408
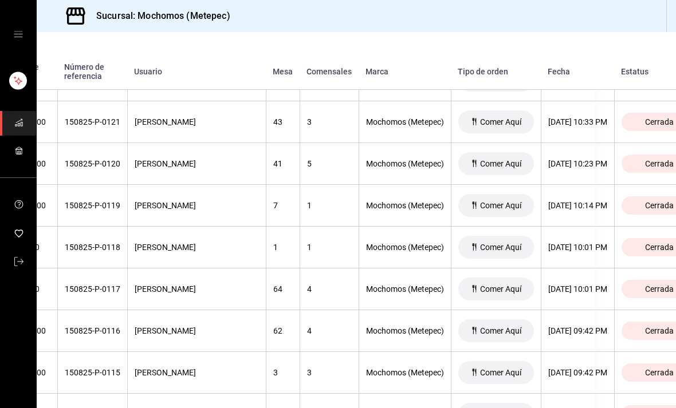
scroll to position [670, 81]
click at [552, 284] on div "[DATE] 10:01 PM" at bounding box center [577, 288] width 59 height 9
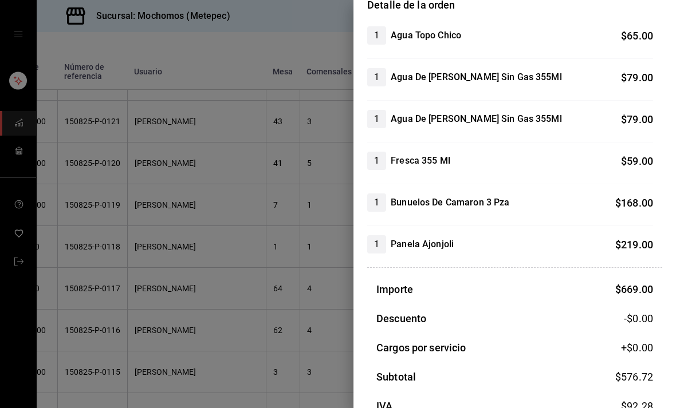
scroll to position [106, 0]
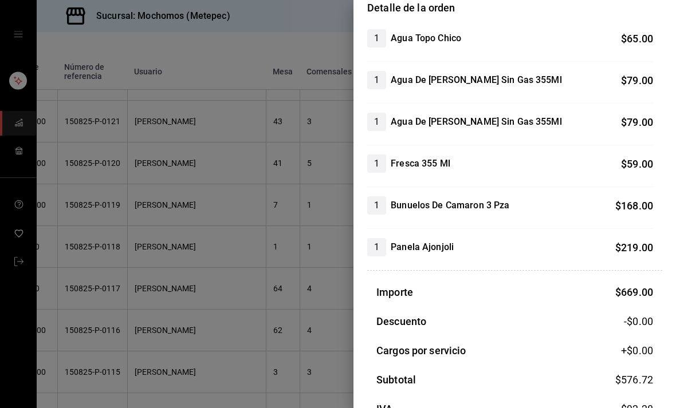
click at [281, 282] on div at bounding box center [338, 204] width 676 height 408
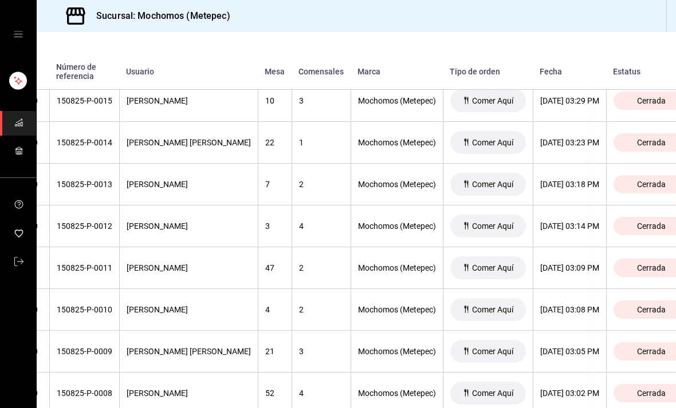
scroll to position [5123, 89]
click at [549, 264] on div "[DATE] 03:09 PM" at bounding box center [569, 268] width 59 height 9
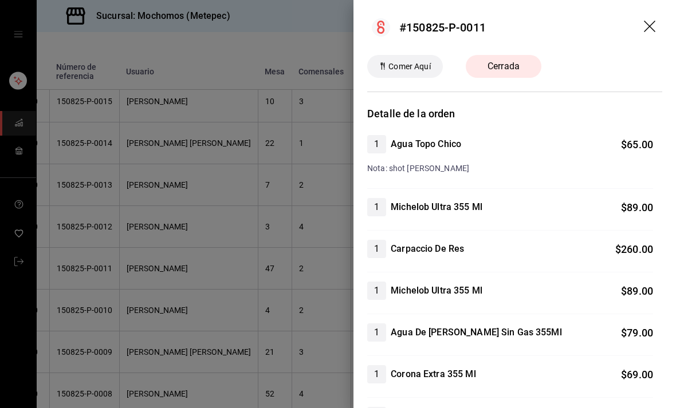
click at [284, 309] on div at bounding box center [338, 204] width 676 height 408
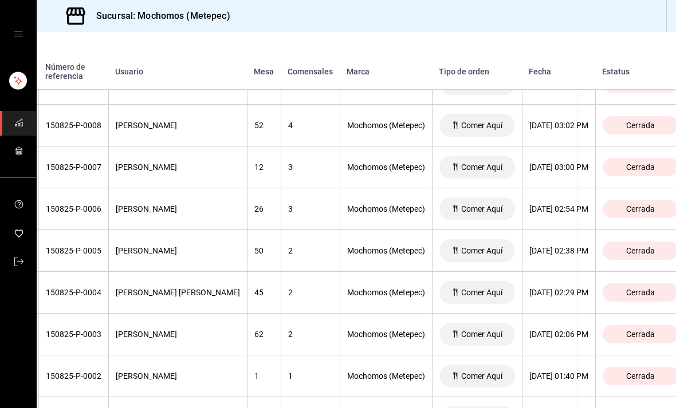
scroll to position [5391, 100]
click at [542, 288] on div "[DATE] 02:29 PM" at bounding box center [558, 292] width 59 height 9
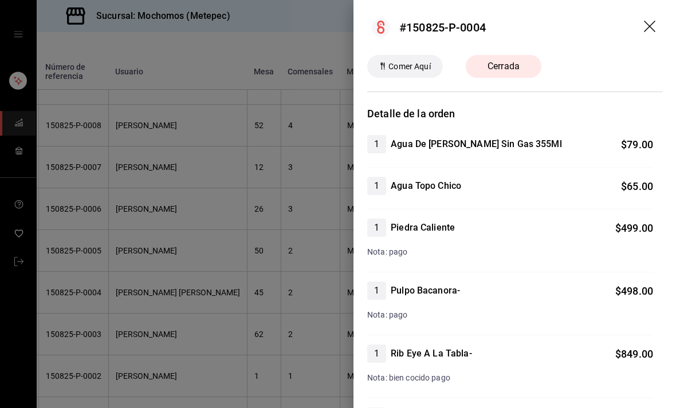
click at [308, 335] on div at bounding box center [338, 204] width 676 height 408
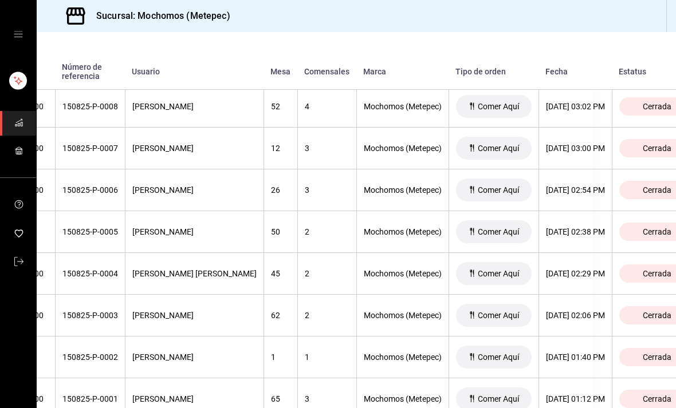
scroll to position [5410, 83]
click at [568, 254] on th "[DATE] 02:29 PM" at bounding box center [574, 275] width 73 height 42
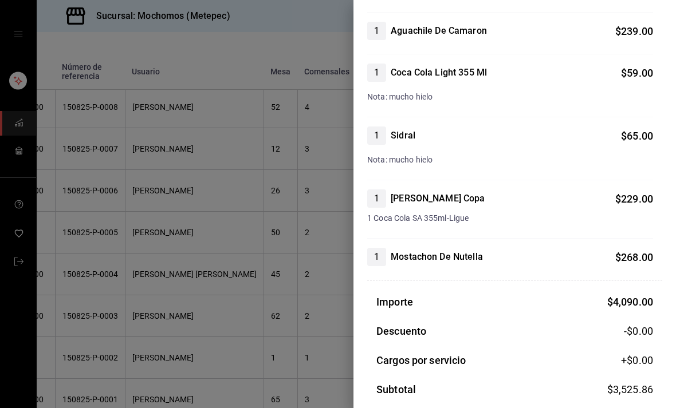
scroll to position [427, 0]
click at [280, 277] on div at bounding box center [338, 204] width 676 height 408
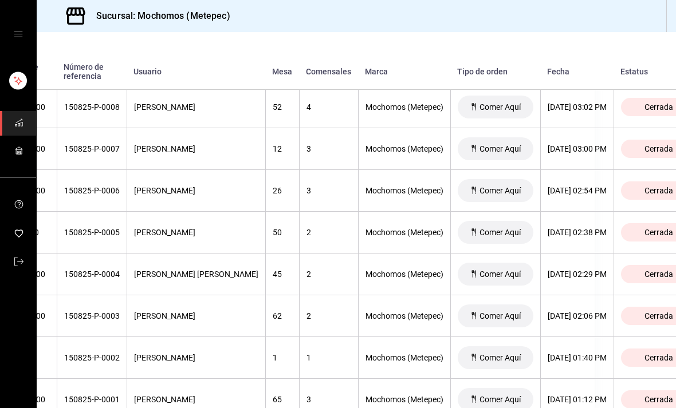
scroll to position [5410, 82]
click at [547, 228] on div "[DATE] 02:38 PM" at bounding box center [576, 232] width 59 height 9
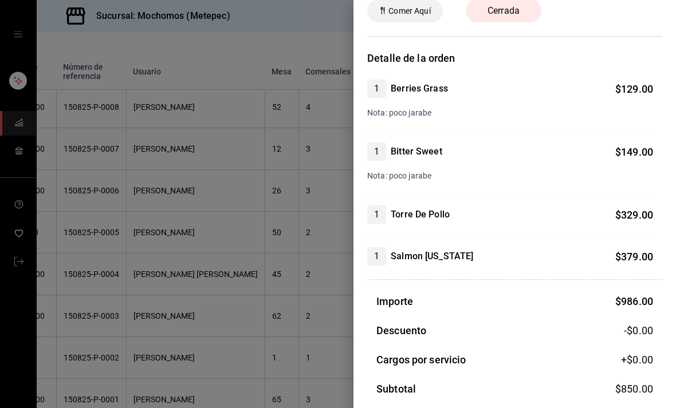
scroll to position [56, 0]
click at [276, 329] on div at bounding box center [338, 204] width 676 height 408
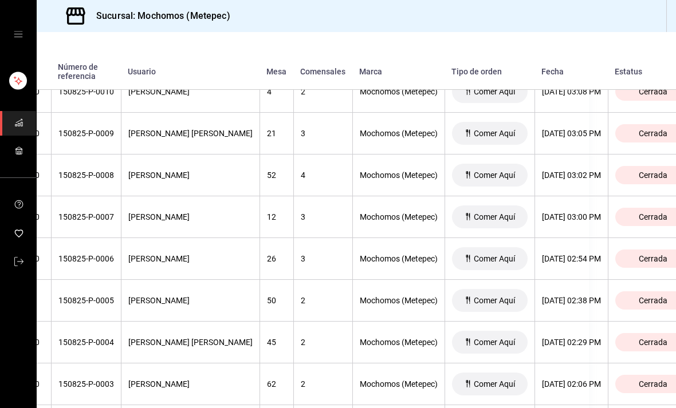
scroll to position [5341, 88]
click at [555, 213] on div "[DATE] 03:00 PM" at bounding box center [570, 217] width 59 height 9
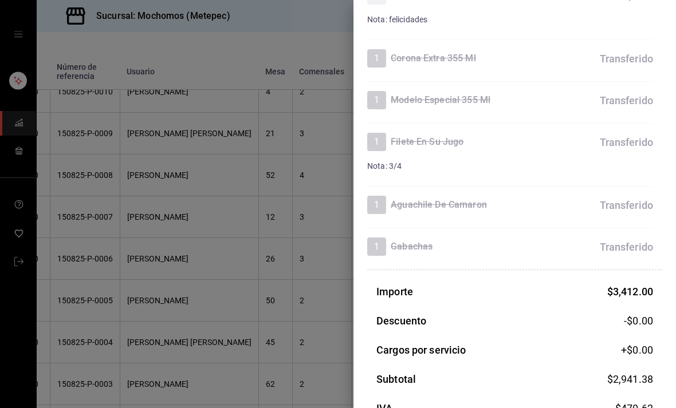
scroll to position [812, 0]
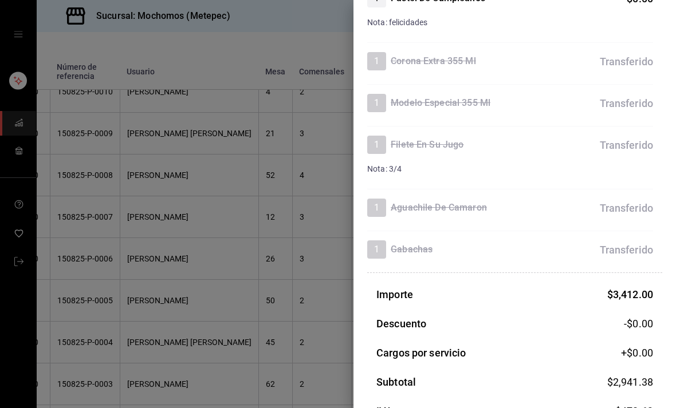
click at [264, 286] on div at bounding box center [338, 204] width 676 height 408
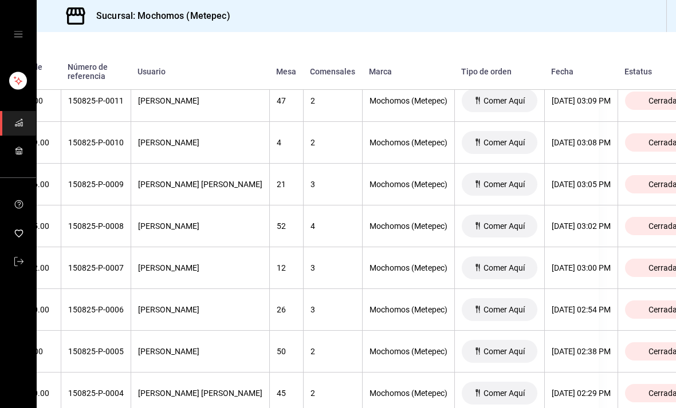
scroll to position [5285, 84]
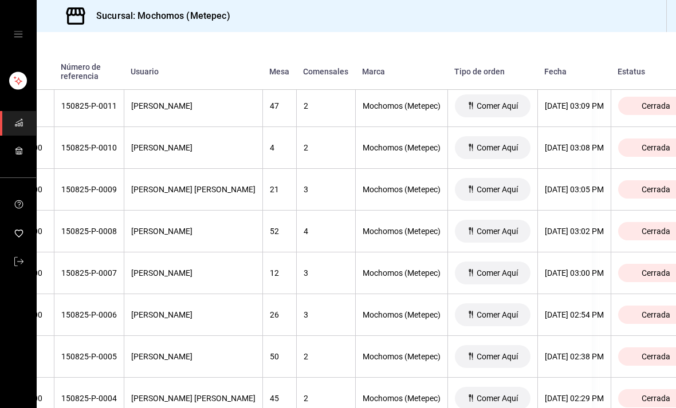
click at [546, 185] on div "[DATE] 03:05 PM" at bounding box center [574, 189] width 59 height 9
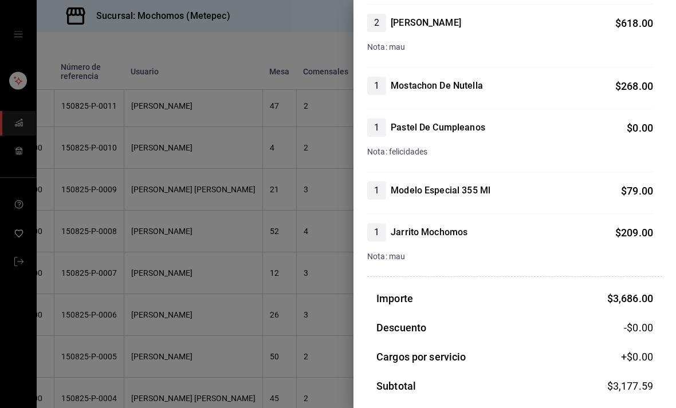
scroll to position [518, 0]
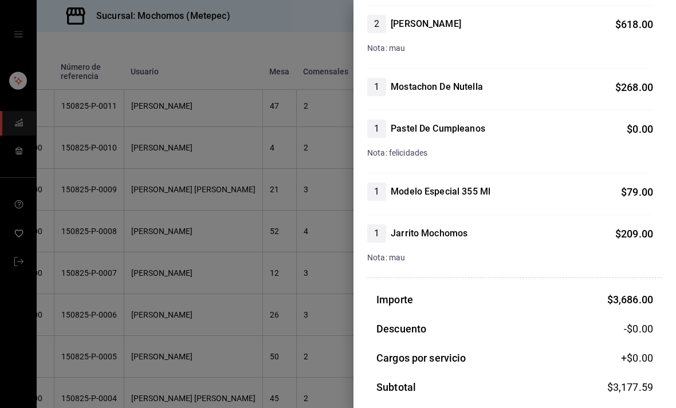
click at [243, 235] on div at bounding box center [338, 204] width 676 height 408
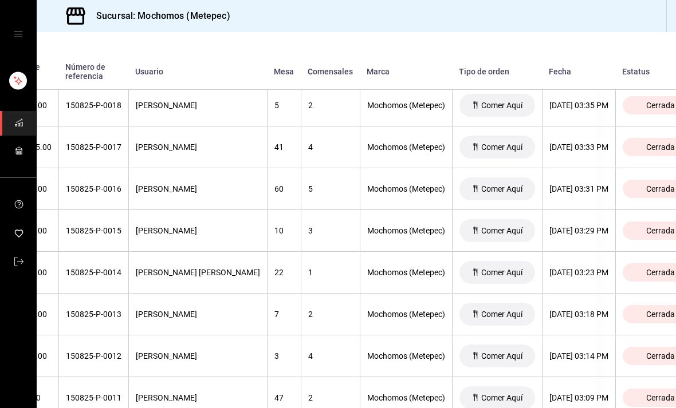
scroll to position [4994, 80]
click at [568, 226] on div "[DATE] 03:29 PM" at bounding box center [578, 230] width 59 height 9
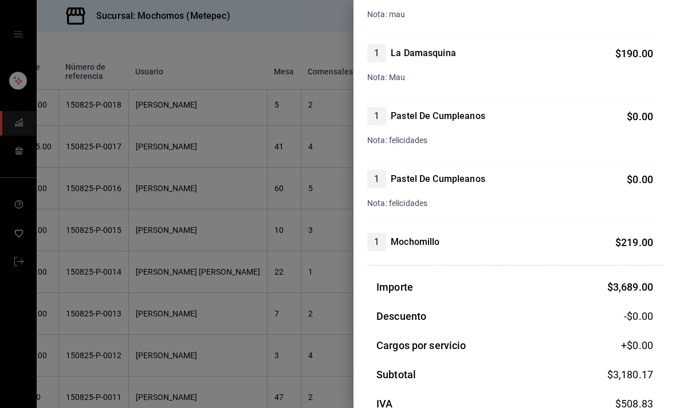
scroll to position [530, 0]
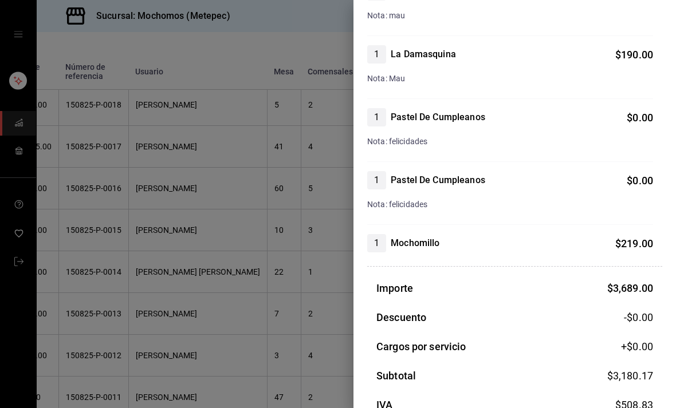
click at [257, 233] on div at bounding box center [338, 204] width 676 height 408
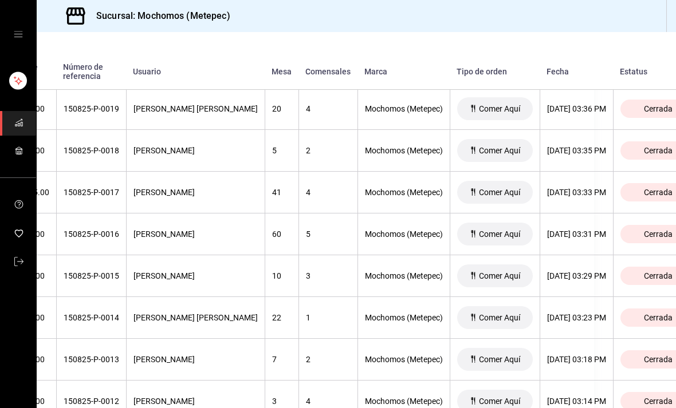
scroll to position [4948, 82]
click at [563, 146] on div "[DATE] 03:35 PM" at bounding box center [575, 150] width 59 height 9
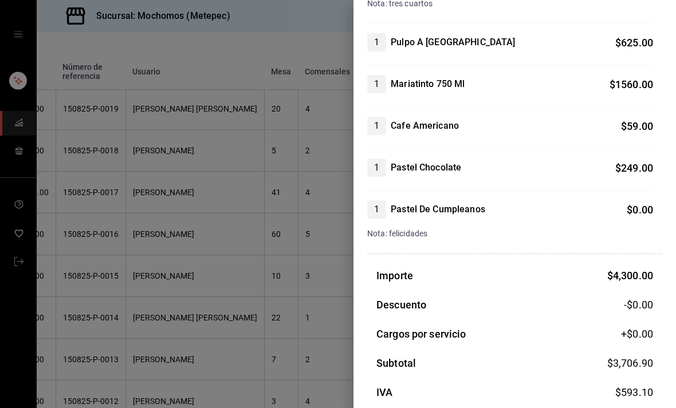
scroll to position [361, 0]
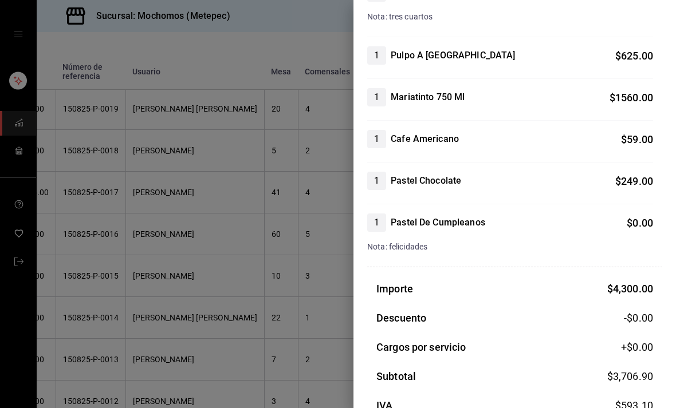
click at [266, 230] on div at bounding box center [338, 204] width 676 height 408
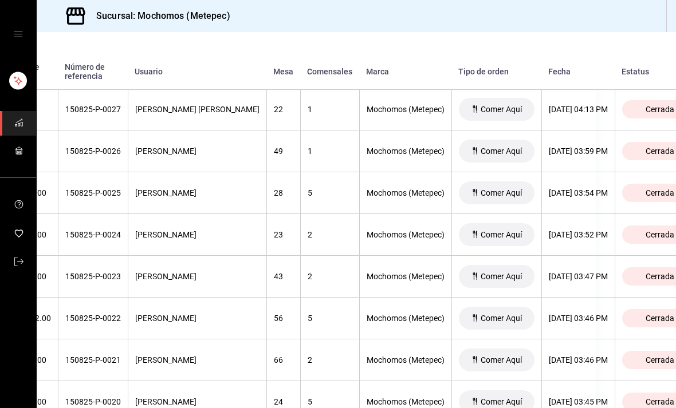
scroll to position [4613, 80]
click at [549, 188] on div "[DATE] 03:54 PM" at bounding box center [578, 192] width 59 height 9
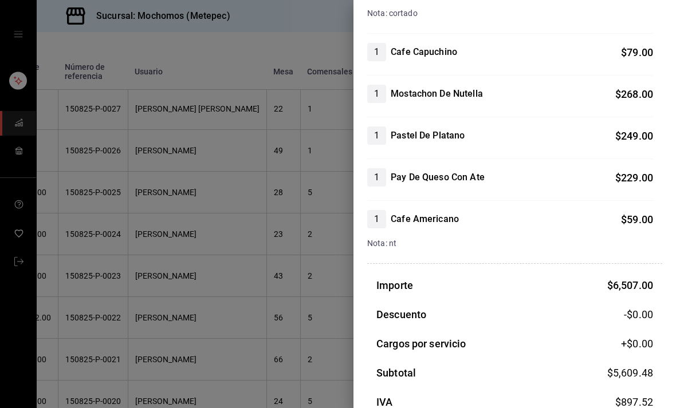
scroll to position [907, 0]
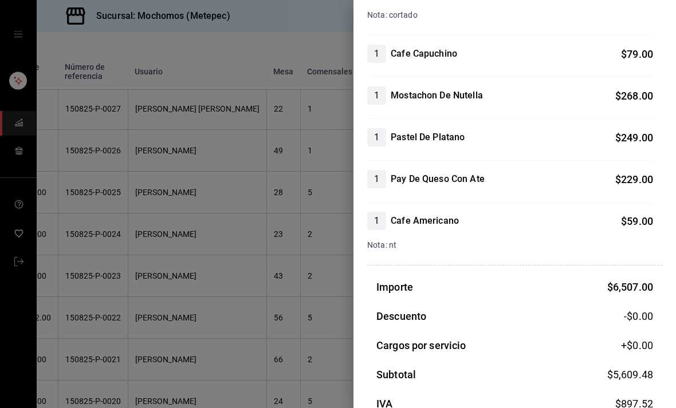
click at [258, 196] on div at bounding box center [338, 204] width 676 height 408
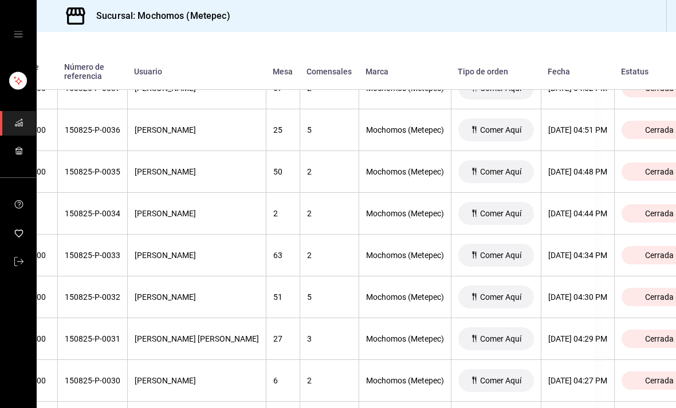
scroll to position [4213, 81]
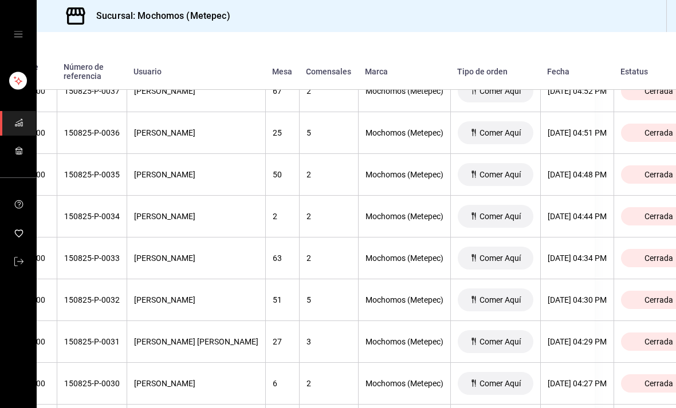
click at [562, 112] on th "[DATE] 04:51 PM" at bounding box center [576, 133] width 73 height 42
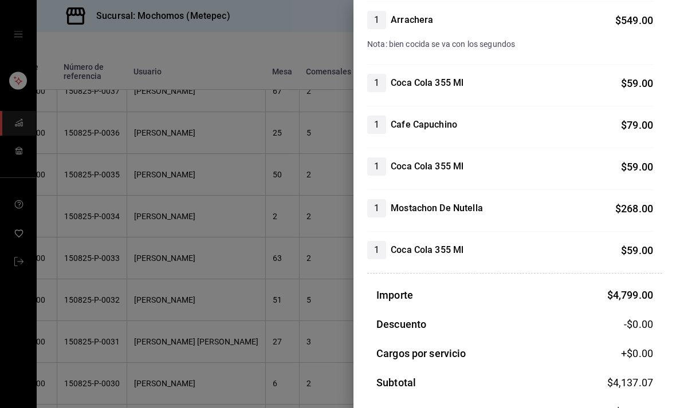
scroll to position [710, 0]
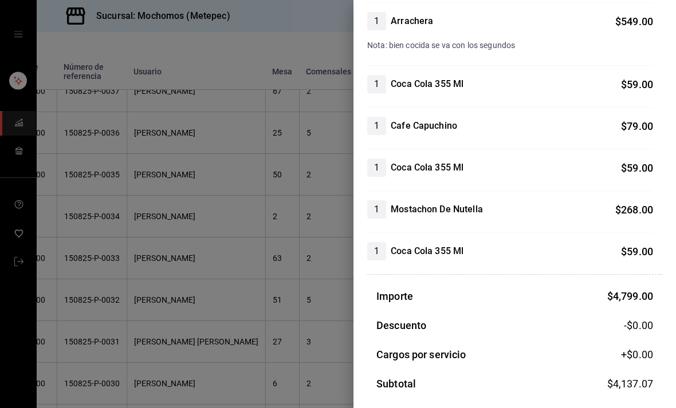
click at [257, 253] on div at bounding box center [338, 204] width 676 height 408
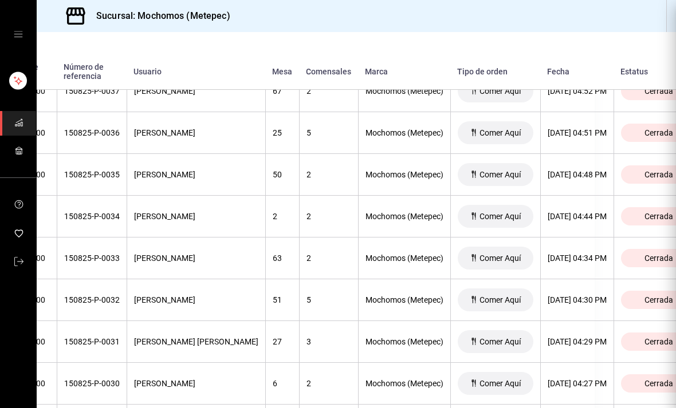
scroll to position [0, 0]
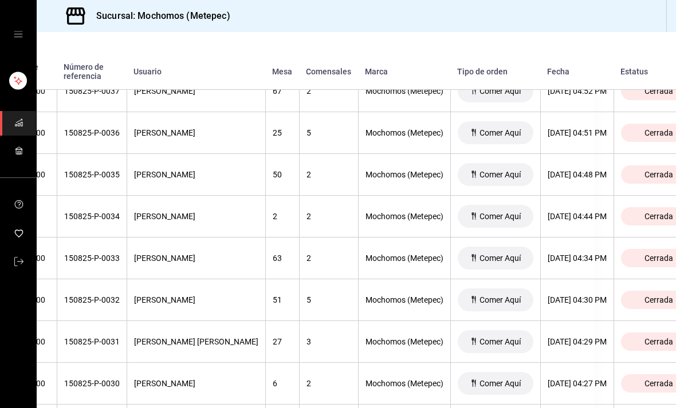
click at [555, 280] on th "[DATE] 04:30 PM" at bounding box center [576, 301] width 73 height 42
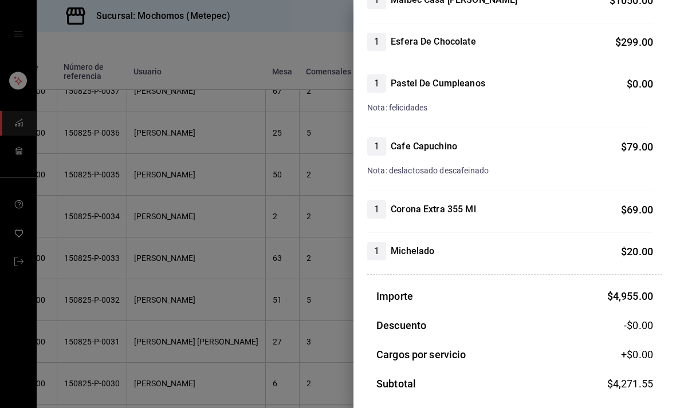
scroll to position [730, 0]
click at [236, 223] on div at bounding box center [338, 204] width 676 height 408
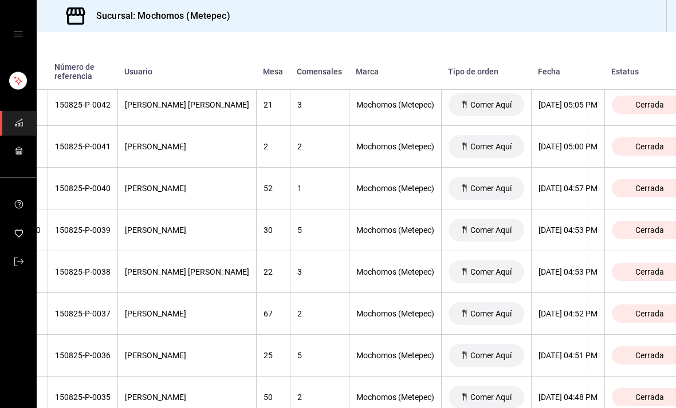
scroll to position [3971, 91]
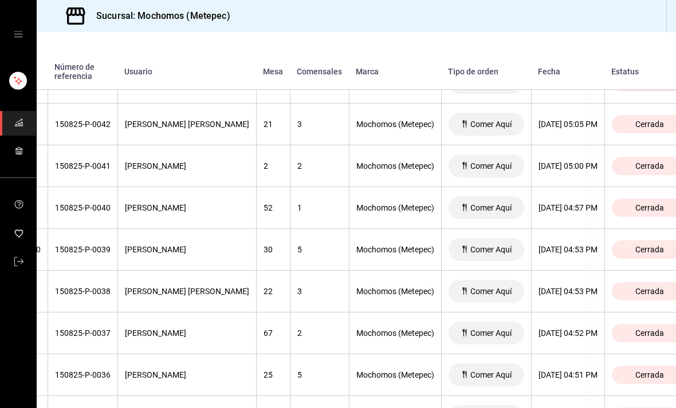
click at [556, 162] on div "[DATE] 05:00 PM" at bounding box center [567, 166] width 59 height 9
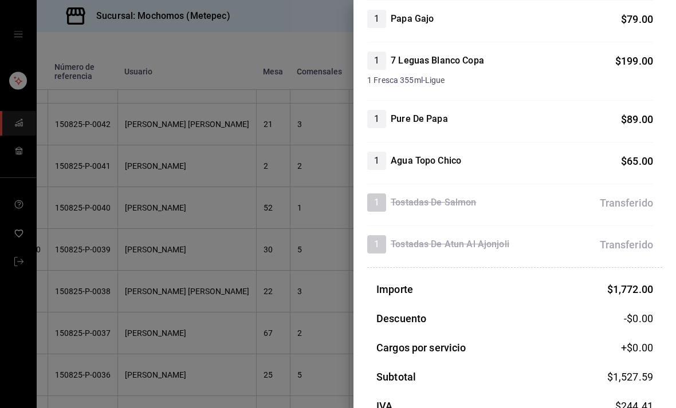
scroll to position [386, 0]
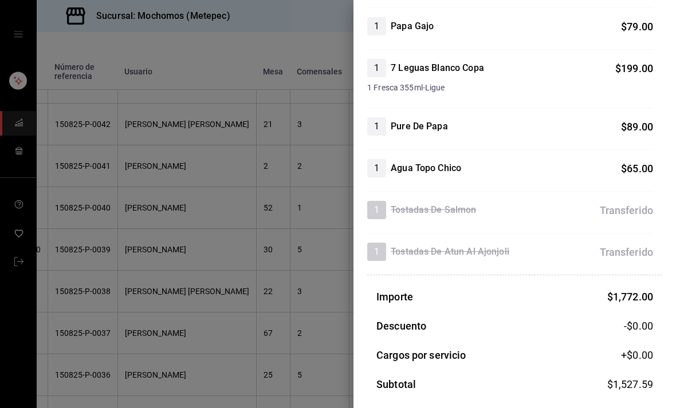
click at [280, 286] on div at bounding box center [338, 204] width 676 height 408
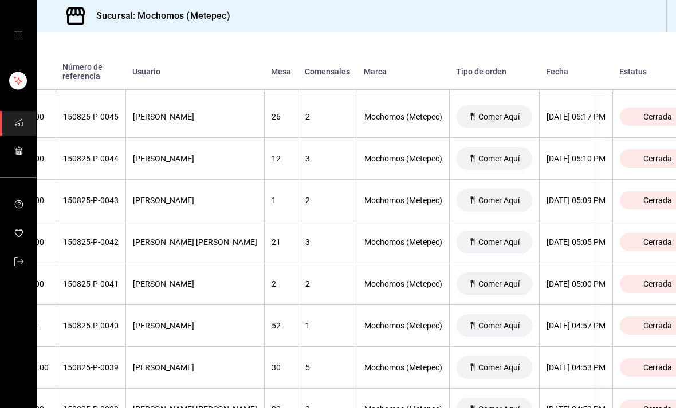
scroll to position [3850, 82]
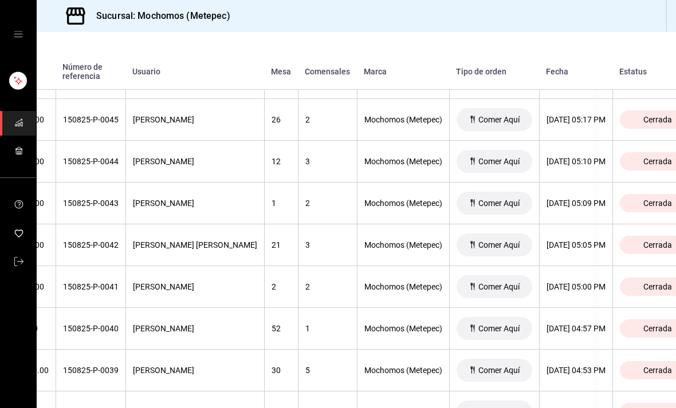
click at [565, 183] on th "[DATE] 05:09 PM" at bounding box center [575, 204] width 73 height 42
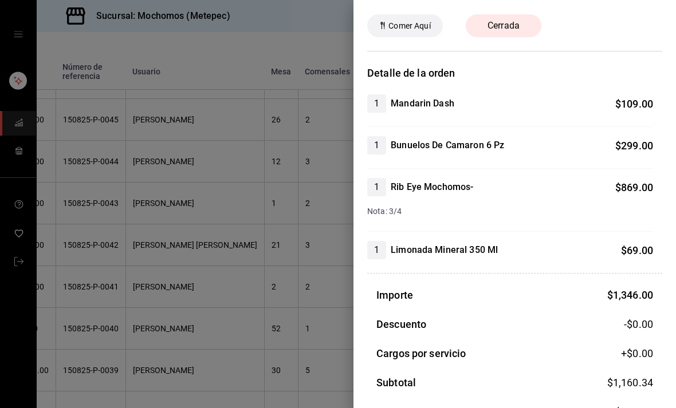
scroll to position [42, 0]
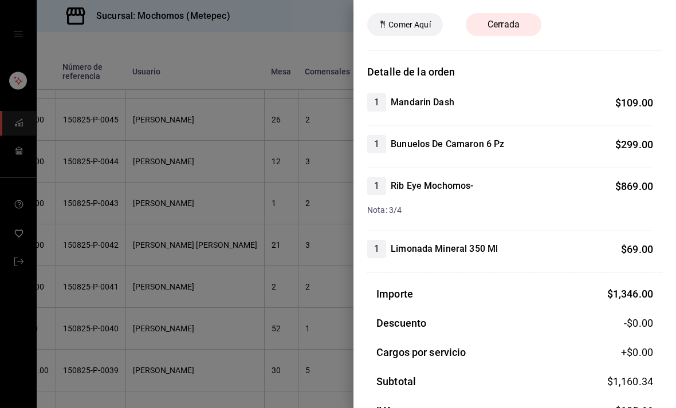
click at [247, 213] on div at bounding box center [338, 204] width 676 height 408
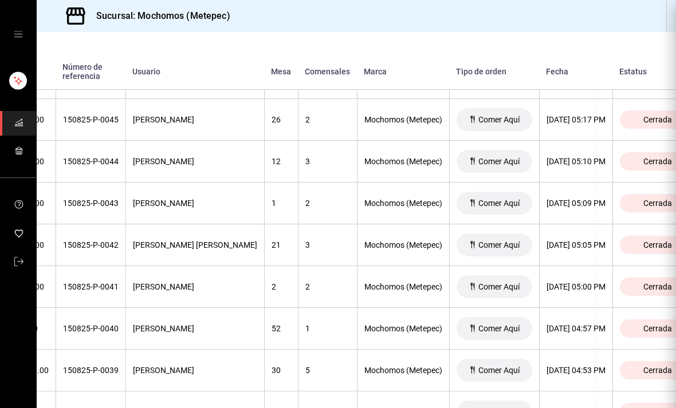
scroll to position [0, 0]
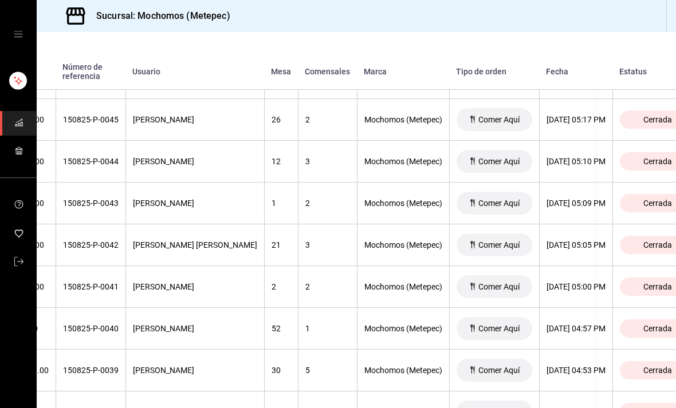
click at [554, 225] on th "[DATE] 05:05 PM" at bounding box center [575, 246] width 73 height 42
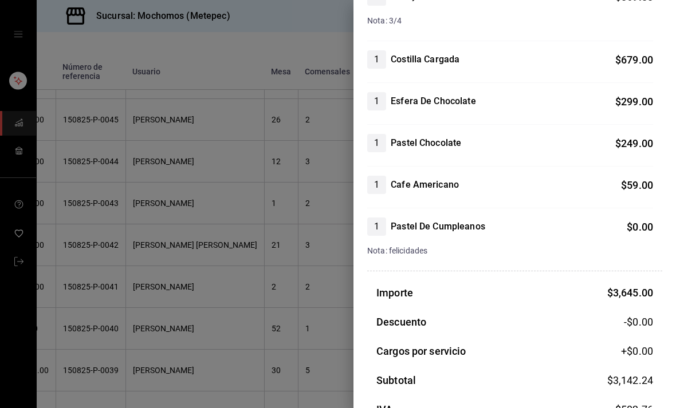
scroll to position [377, 0]
click at [251, 335] on div at bounding box center [338, 204] width 676 height 408
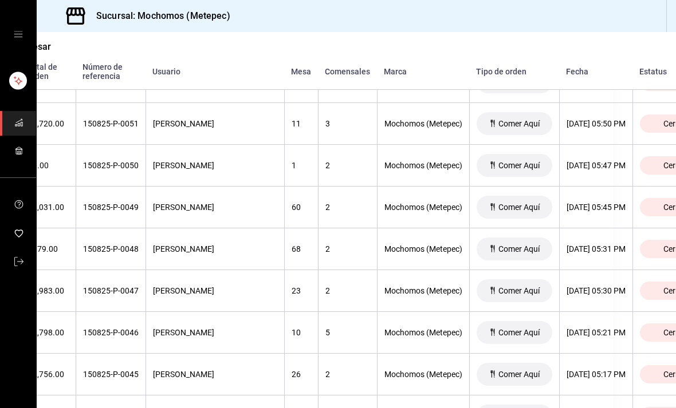
scroll to position [3595, 63]
click at [571, 187] on th "[DATE] 05:45 PM" at bounding box center [594, 208] width 73 height 42
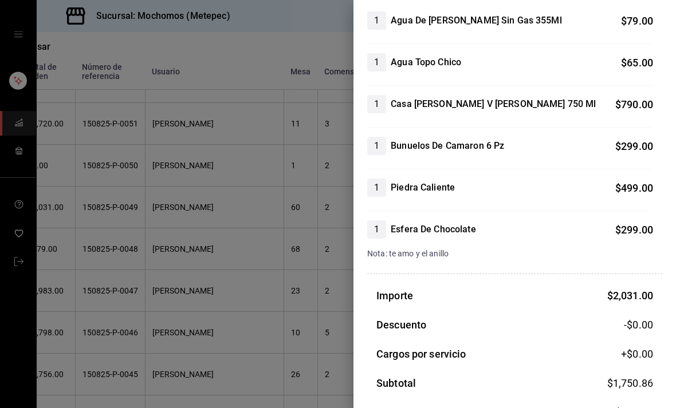
scroll to position [121, 0]
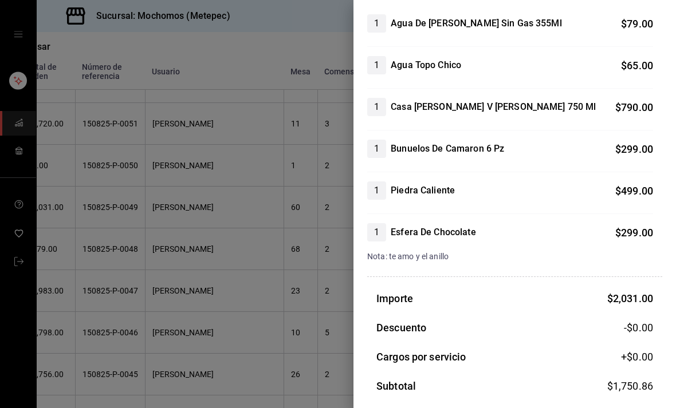
click at [271, 237] on div at bounding box center [338, 204] width 676 height 408
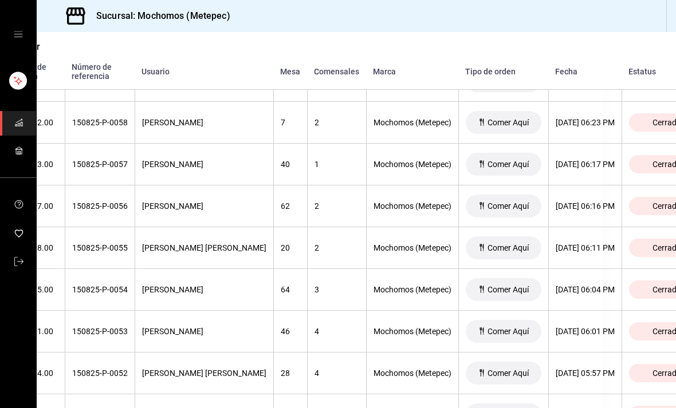
scroll to position [3299, 73]
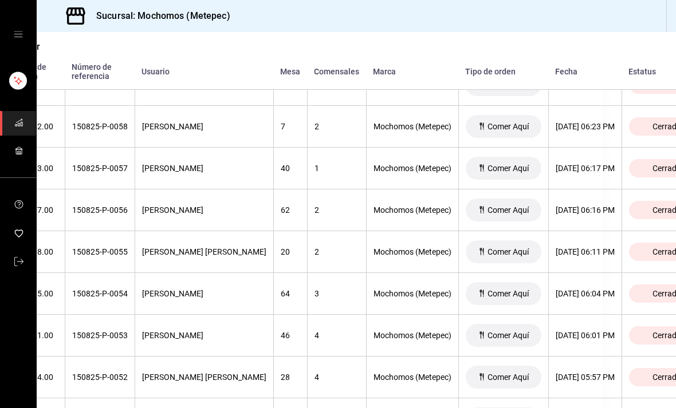
click at [576, 164] on div "[DATE] 06:17 PM" at bounding box center [585, 168] width 59 height 9
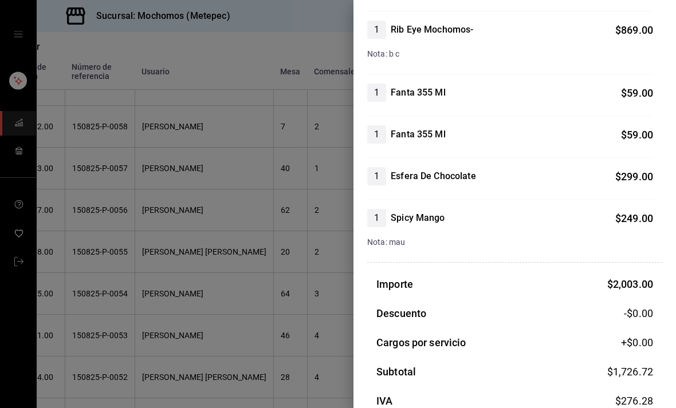
scroll to position [196, 0]
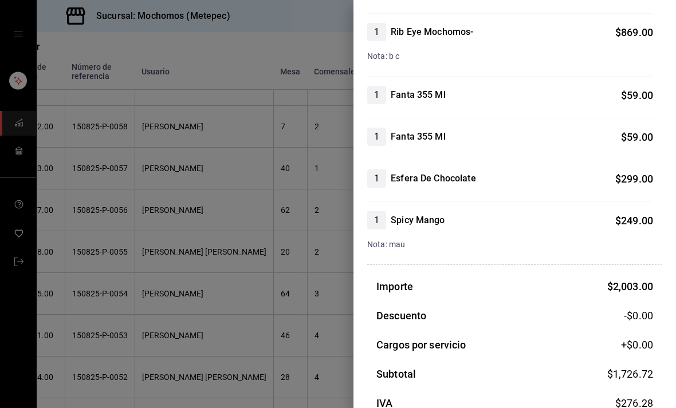
click at [245, 200] on div at bounding box center [338, 204] width 676 height 408
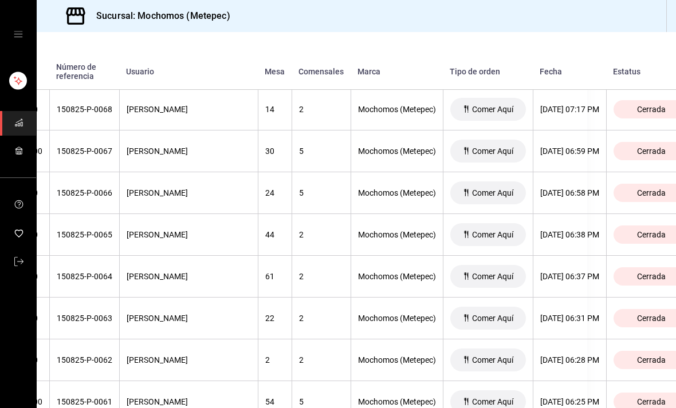
scroll to position [2896, 87]
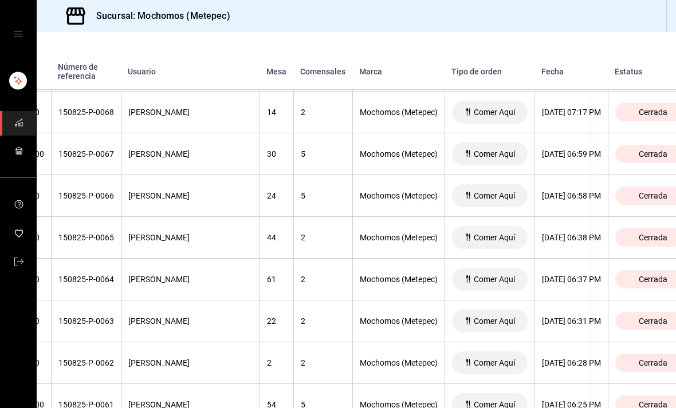
click at [568, 191] on div "[DATE] 06:58 PM" at bounding box center [571, 195] width 59 height 9
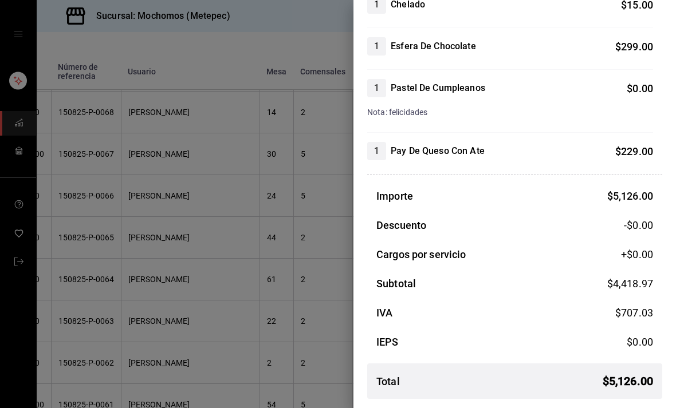
scroll to position [621, 0]
click at [293, 296] on div at bounding box center [338, 204] width 676 height 408
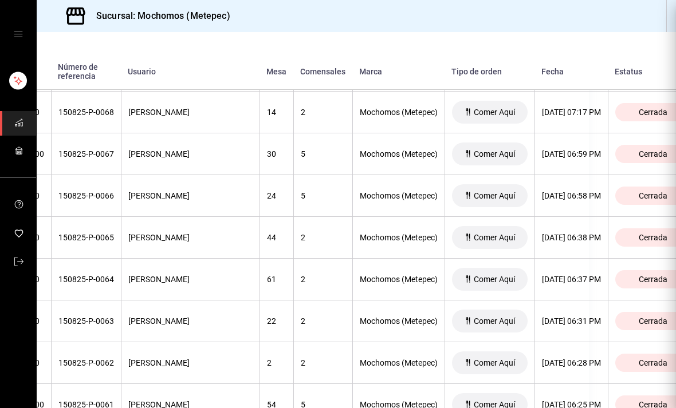
scroll to position [0, 0]
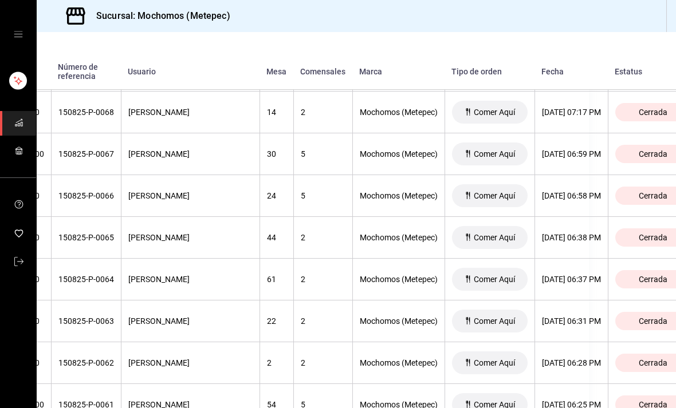
click at [552, 317] on div "[DATE] 06:31 PM" at bounding box center [571, 321] width 59 height 9
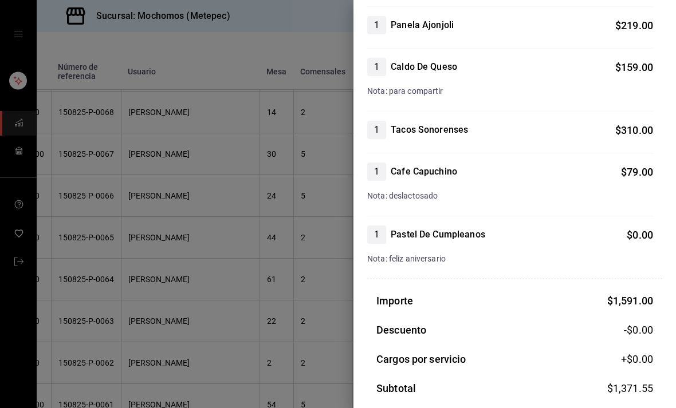
scroll to position [287, 0]
click at [254, 252] on div at bounding box center [338, 204] width 676 height 408
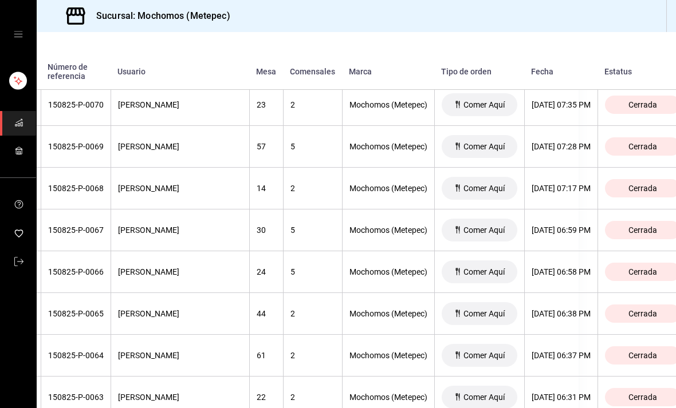
scroll to position [2801, 96]
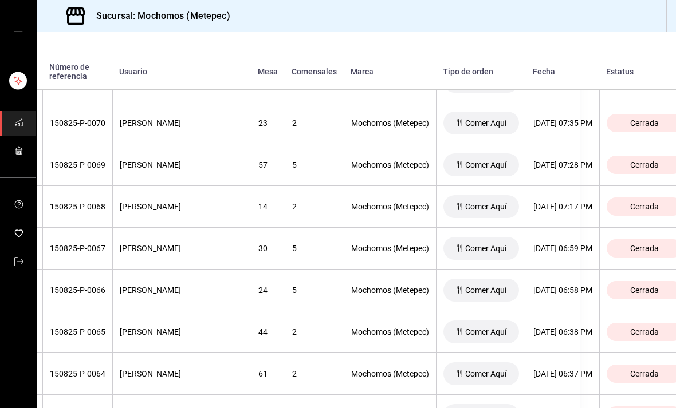
click at [539, 270] on th "[DATE] 06:58 PM" at bounding box center [562, 291] width 73 height 42
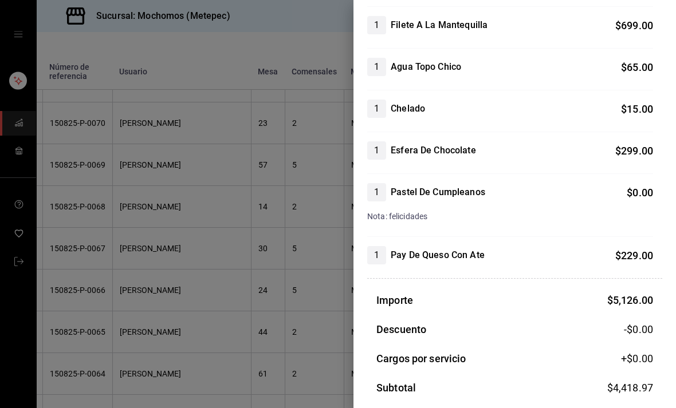
scroll to position [516, 0]
click at [269, 190] on div at bounding box center [338, 204] width 676 height 408
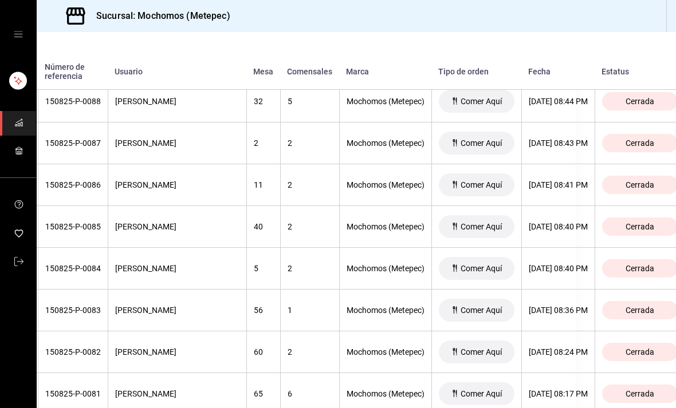
scroll to position [2070, 100]
click at [553, 139] on div "[DATE] 08:43 PM" at bounding box center [558, 143] width 59 height 9
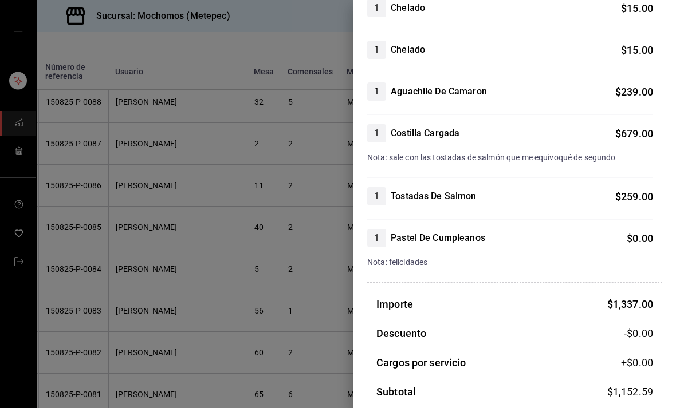
scroll to position [223, 0]
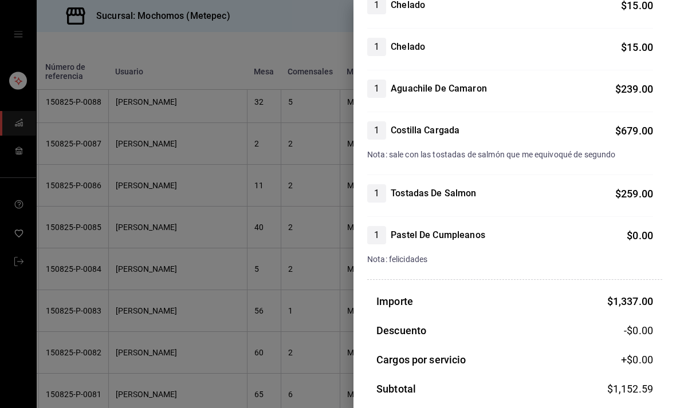
click at [287, 328] on div at bounding box center [338, 204] width 676 height 408
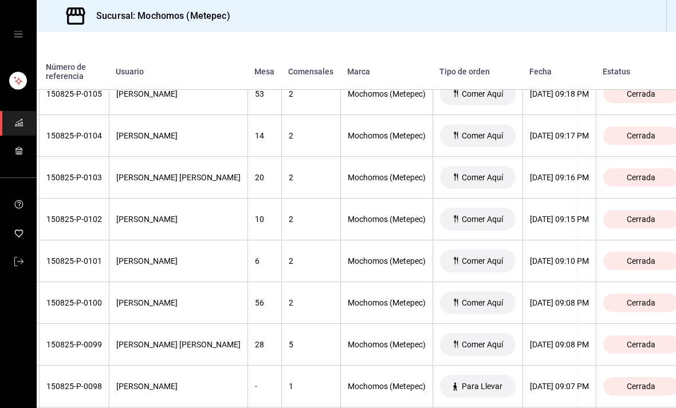
scroll to position [1362, 99]
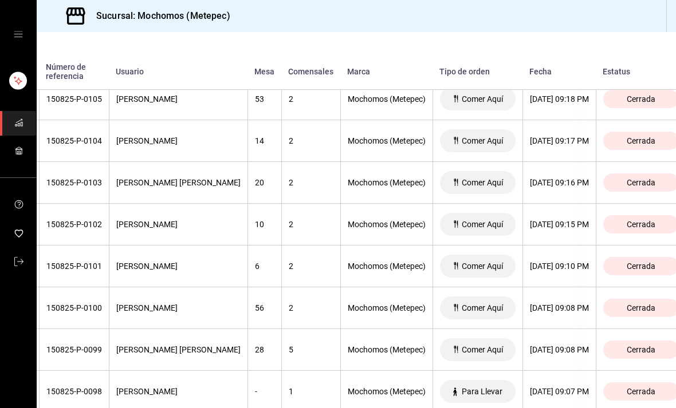
click at [546, 204] on th "[DATE] 09:15 PM" at bounding box center [558, 225] width 73 height 42
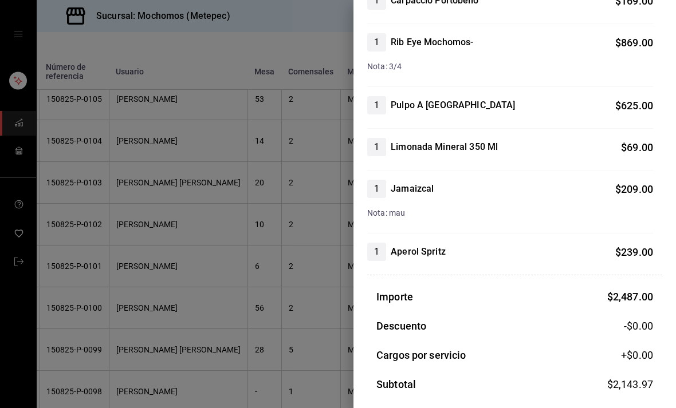
scroll to position [289, 0]
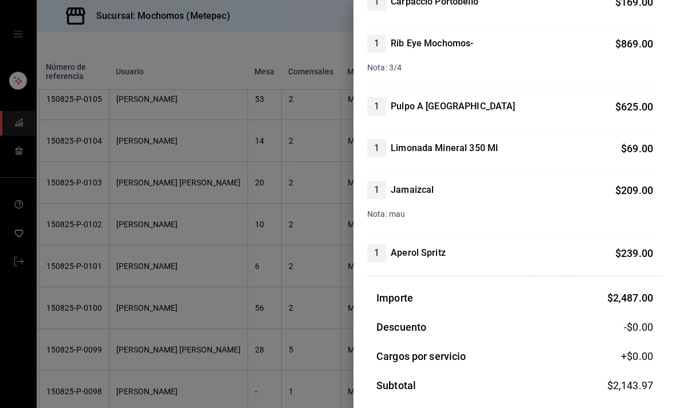
click at [291, 277] on div at bounding box center [338, 204] width 676 height 408
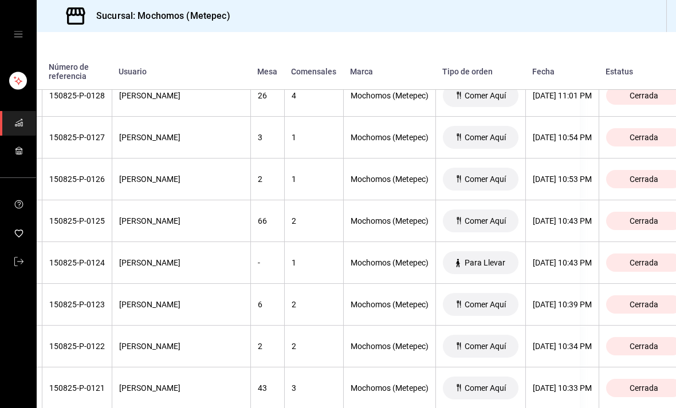
scroll to position [405, 96]
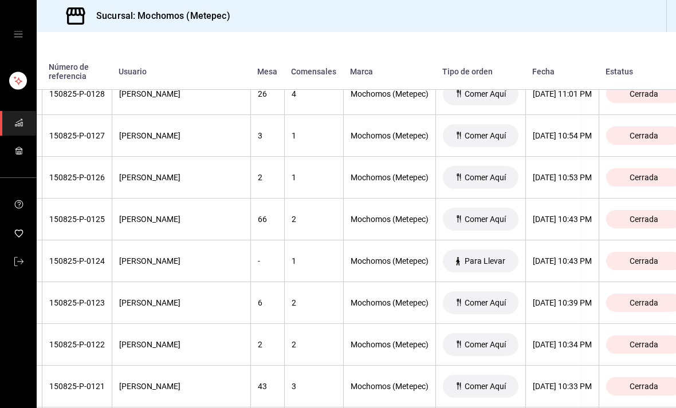
click at [553, 298] on div "[DATE] 10:39 PM" at bounding box center [562, 302] width 59 height 9
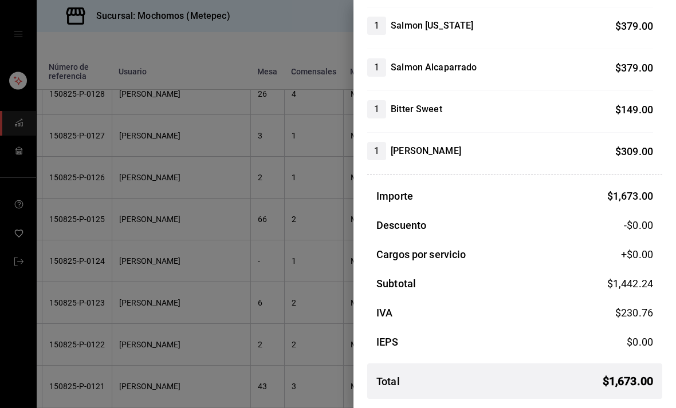
scroll to position [244, 0]
click at [285, 272] on div at bounding box center [338, 204] width 676 height 408
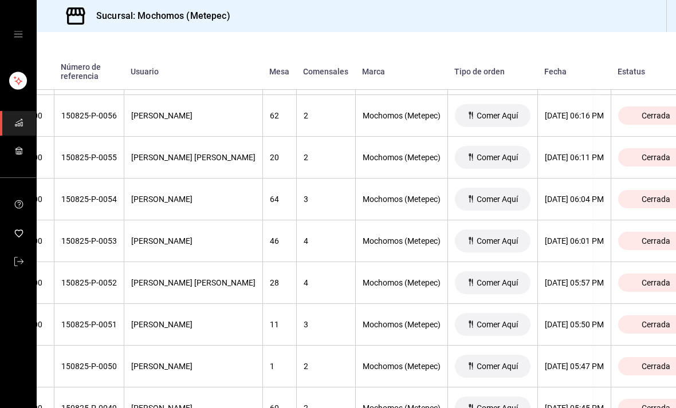
scroll to position [3391, 85]
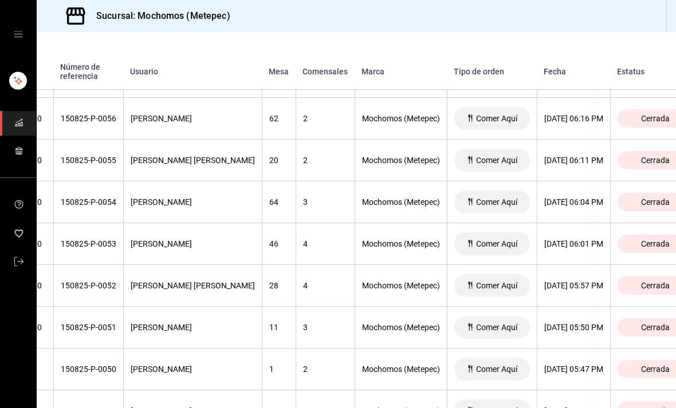
click at [544, 281] on div "[DATE] 05:57 PM" at bounding box center [573, 285] width 59 height 9
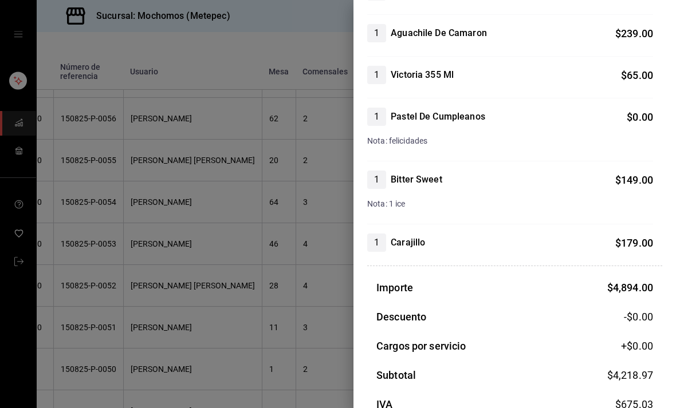
scroll to position [880, 0]
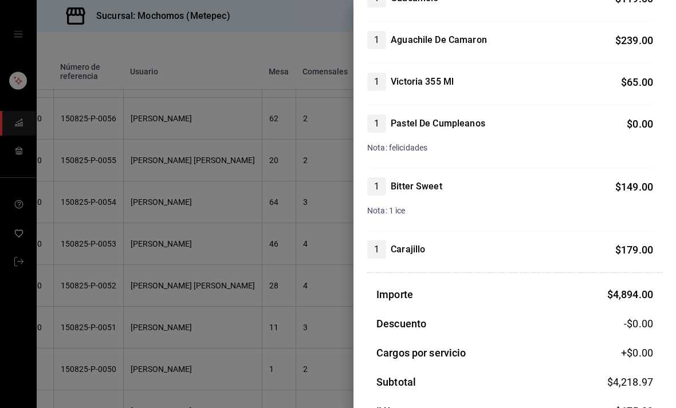
click at [287, 284] on div at bounding box center [338, 204] width 676 height 408
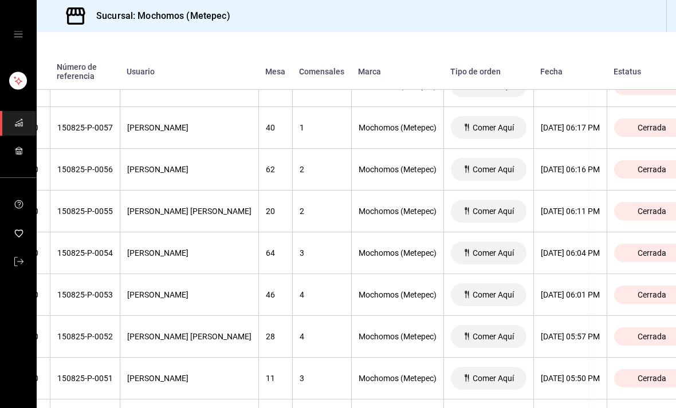
scroll to position [3340, 89]
click at [551, 291] on div "[DATE] 06:01 PM" at bounding box center [569, 295] width 59 height 9
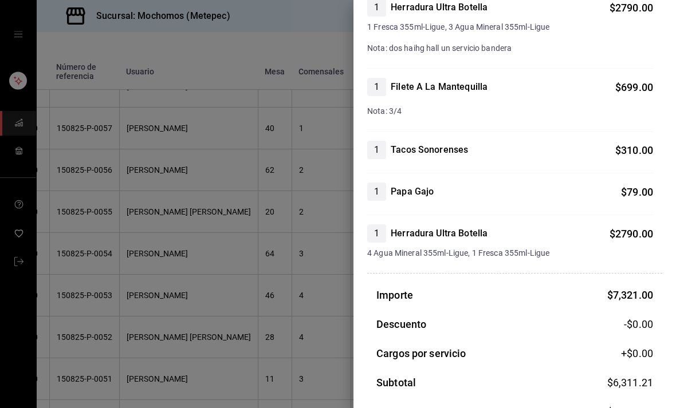
scroll to position [304, 0]
click at [266, 274] on div at bounding box center [338, 204] width 676 height 408
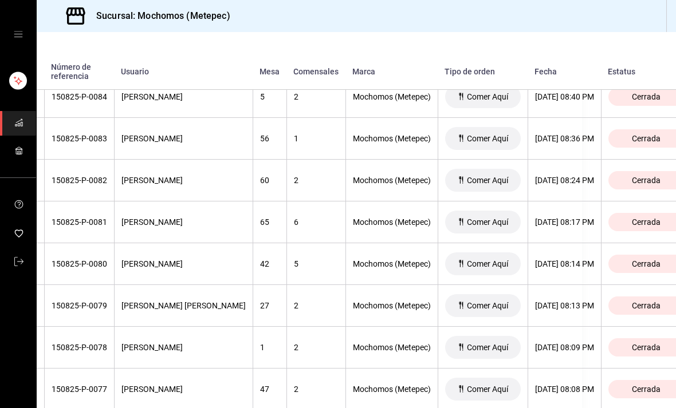
scroll to position [2242, 95]
click at [550, 218] on div "[DATE] 08:17 PM" at bounding box center [563, 222] width 59 height 9
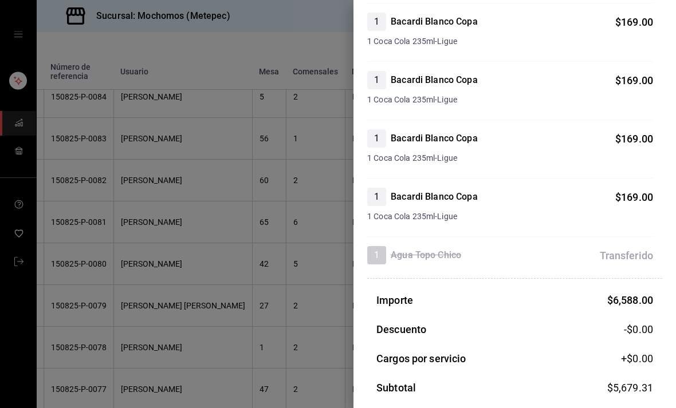
scroll to position [1591, 0]
click at [247, 217] on div at bounding box center [338, 204] width 676 height 408
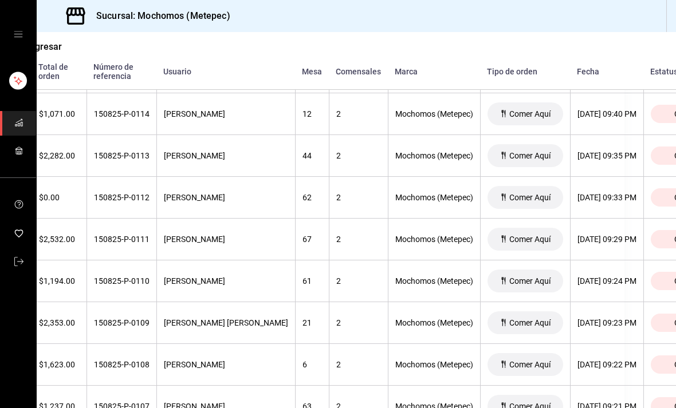
scroll to position [970, 52]
click at [586, 219] on th "[DATE] 09:29 PM" at bounding box center [606, 240] width 73 height 42
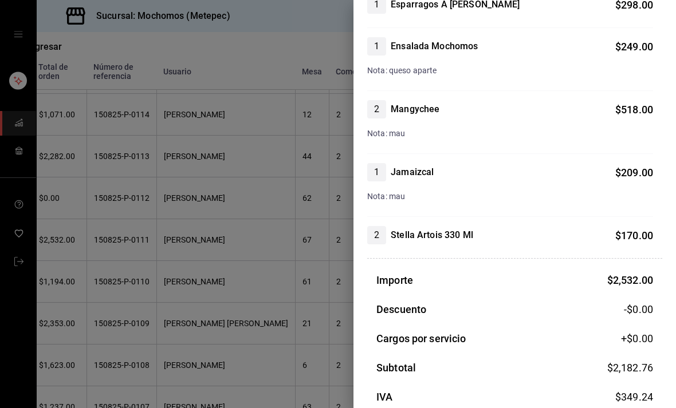
scroll to position [242, 0]
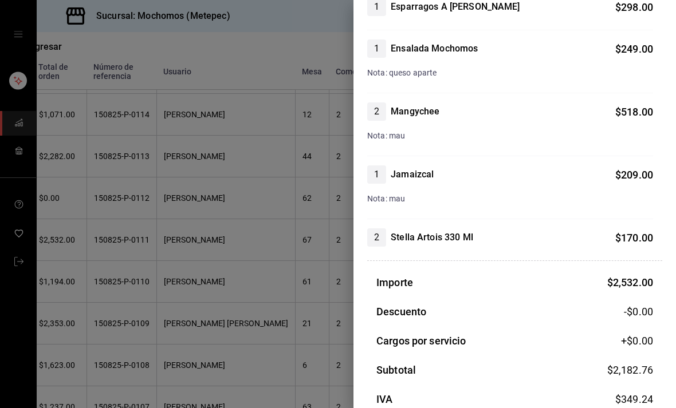
click at [241, 277] on div at bounding box center [338, 204] width 676 height 408
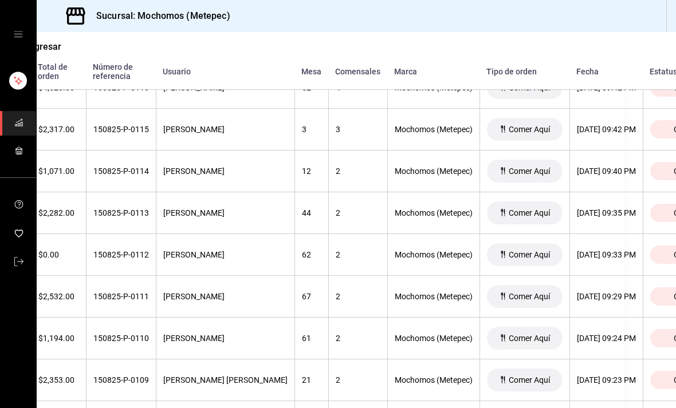
scroll to position [904, 51]
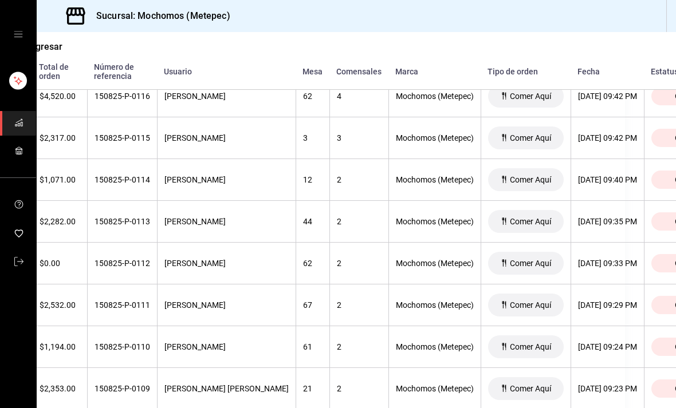
click at [596, 217] on div "[DATE] 09:35 PM" at bounding box center [607, 221] width 59 height 9
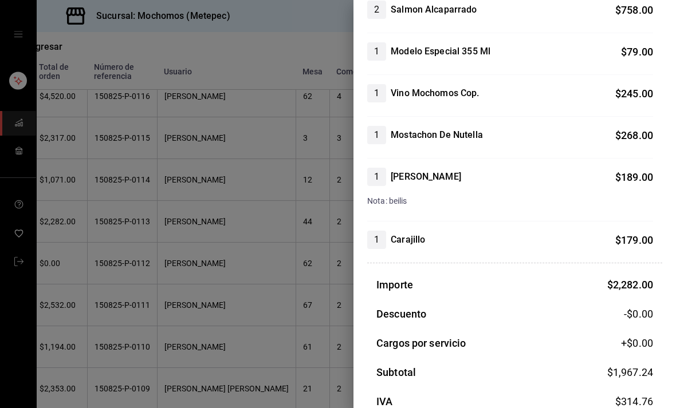
scroll to position [217, 0]
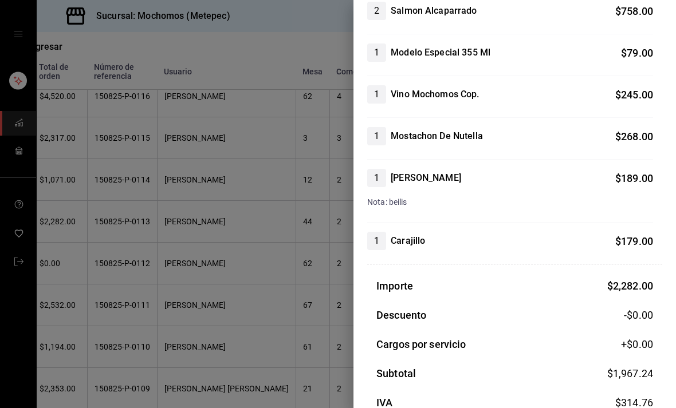
click at [231, 268] on div at bounding box center [338, 204] width 676 height 408
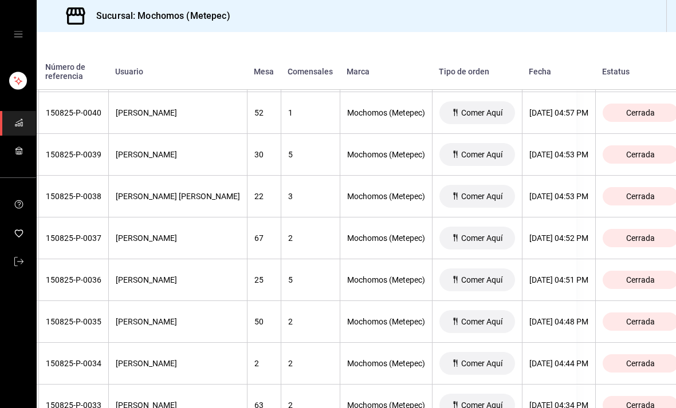
scroll to position [4065, 100]
click at [552, 234] on div "[DATE] 04:52 PM" at bounding box center [558, 238] width 59 height 9
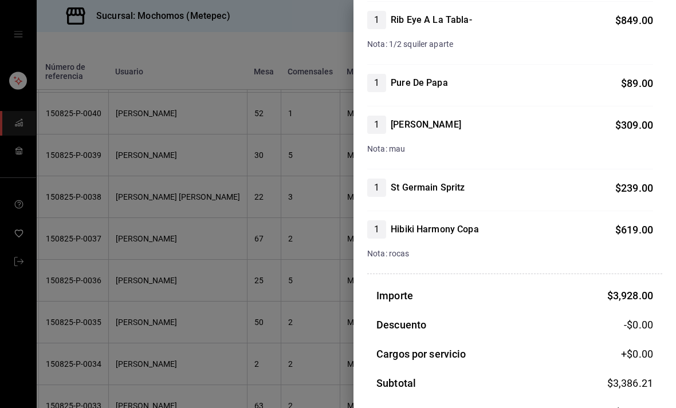
scroll to position [355, 0]
click at [231, 176] on div at bounding box center [338, 204] width 676 height 408
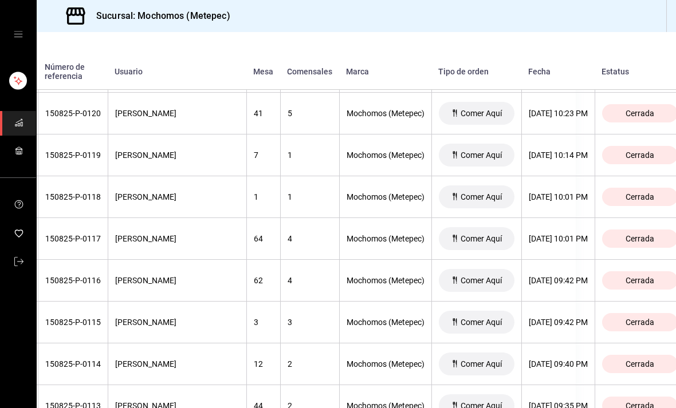
scroll to position [719, 100]
click at [537, 302] on th "[DATE] 09:42 PM" at bounding box center [558, 323] width 73 height 42
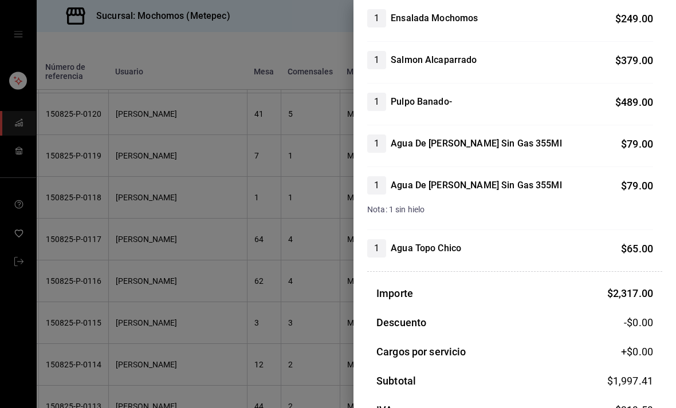
scroll to position [375, 0]
